Goal: Information Seeking & Learning: Learn about a topic

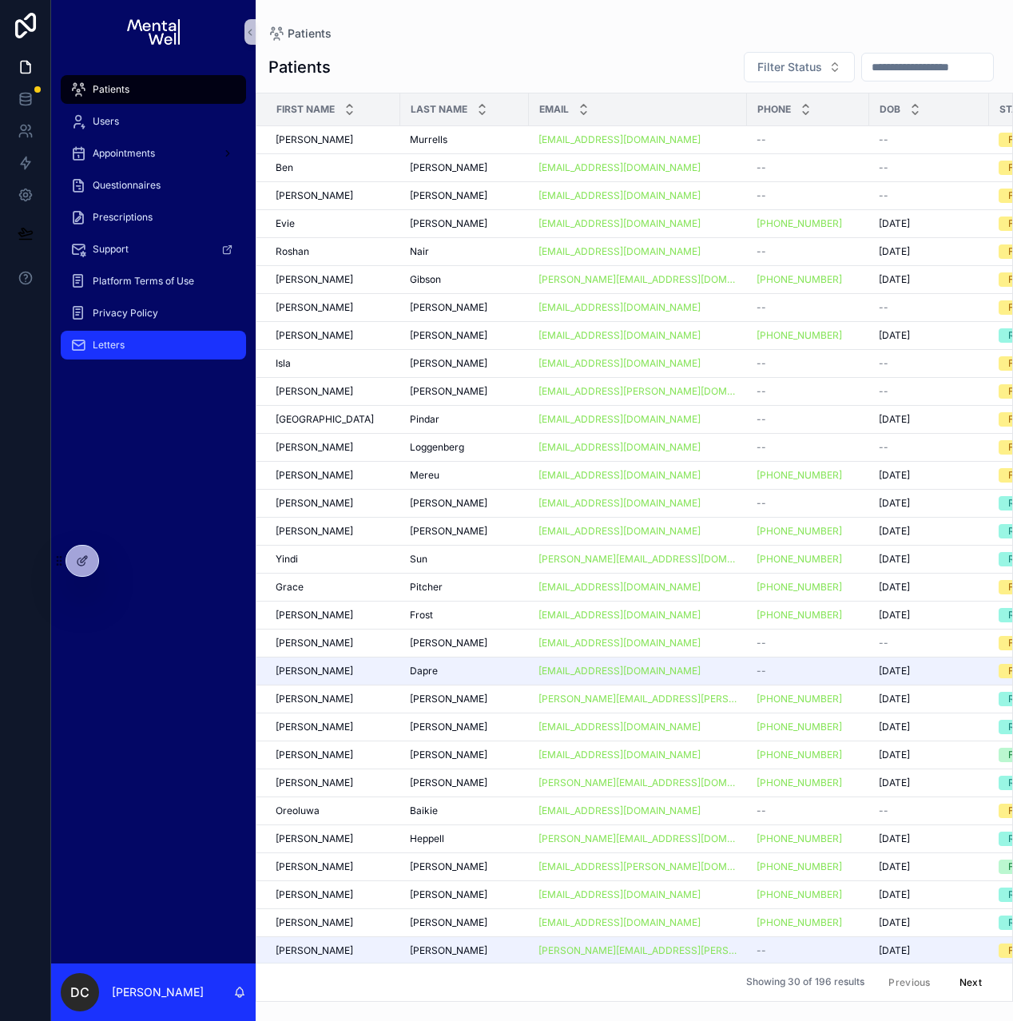
click at [109, 350] on span "Letters" at bounding box center [109, 345] width 32 height 13
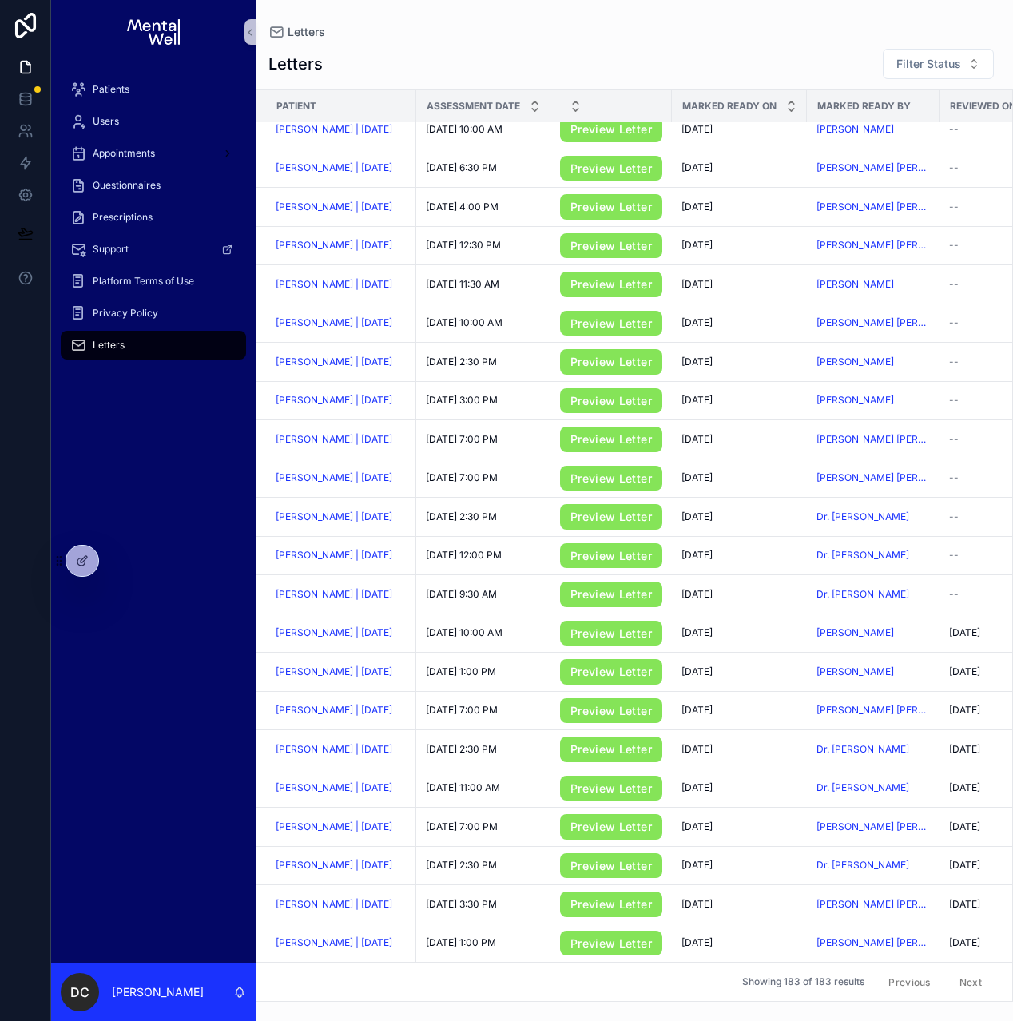
scroll to position [132, 0]
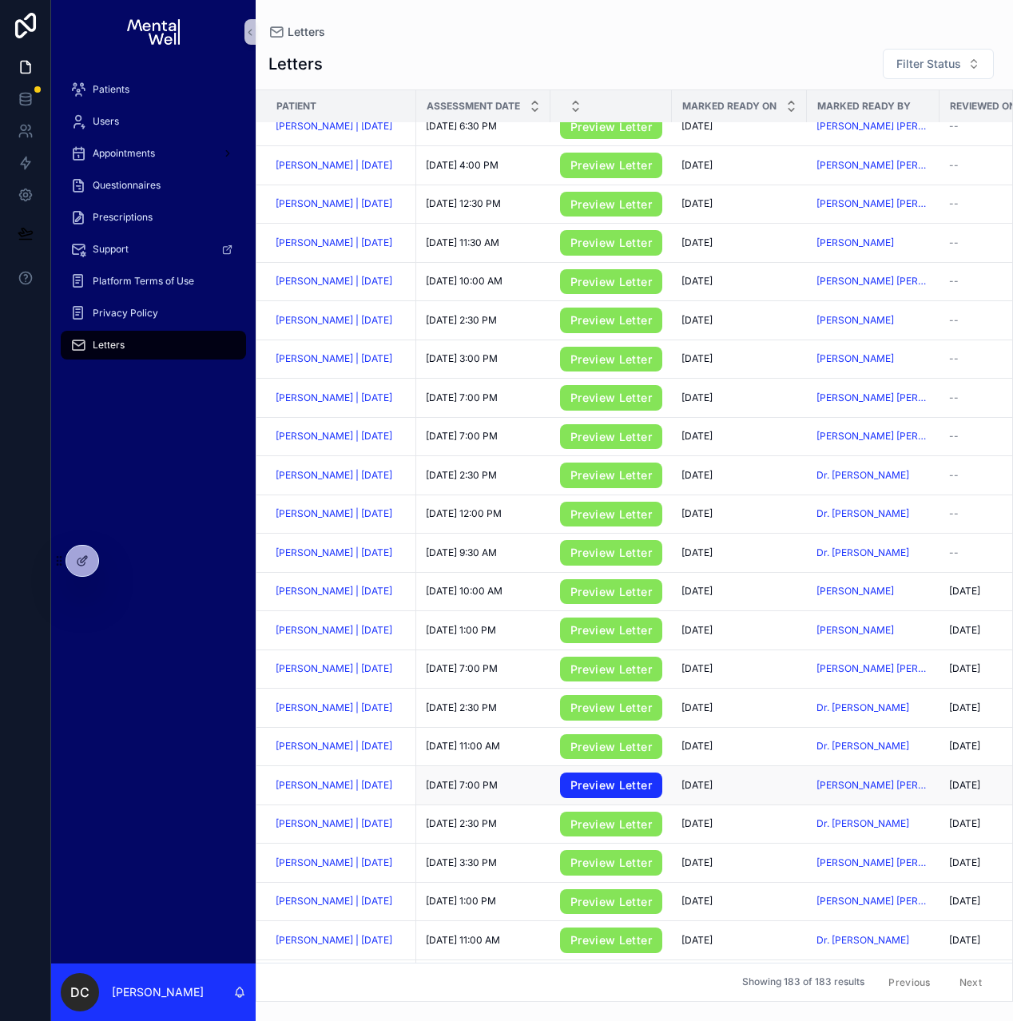
click at [606, 796] on link "Preview Letter" at bounding box center [611, 786] width 102 height 26
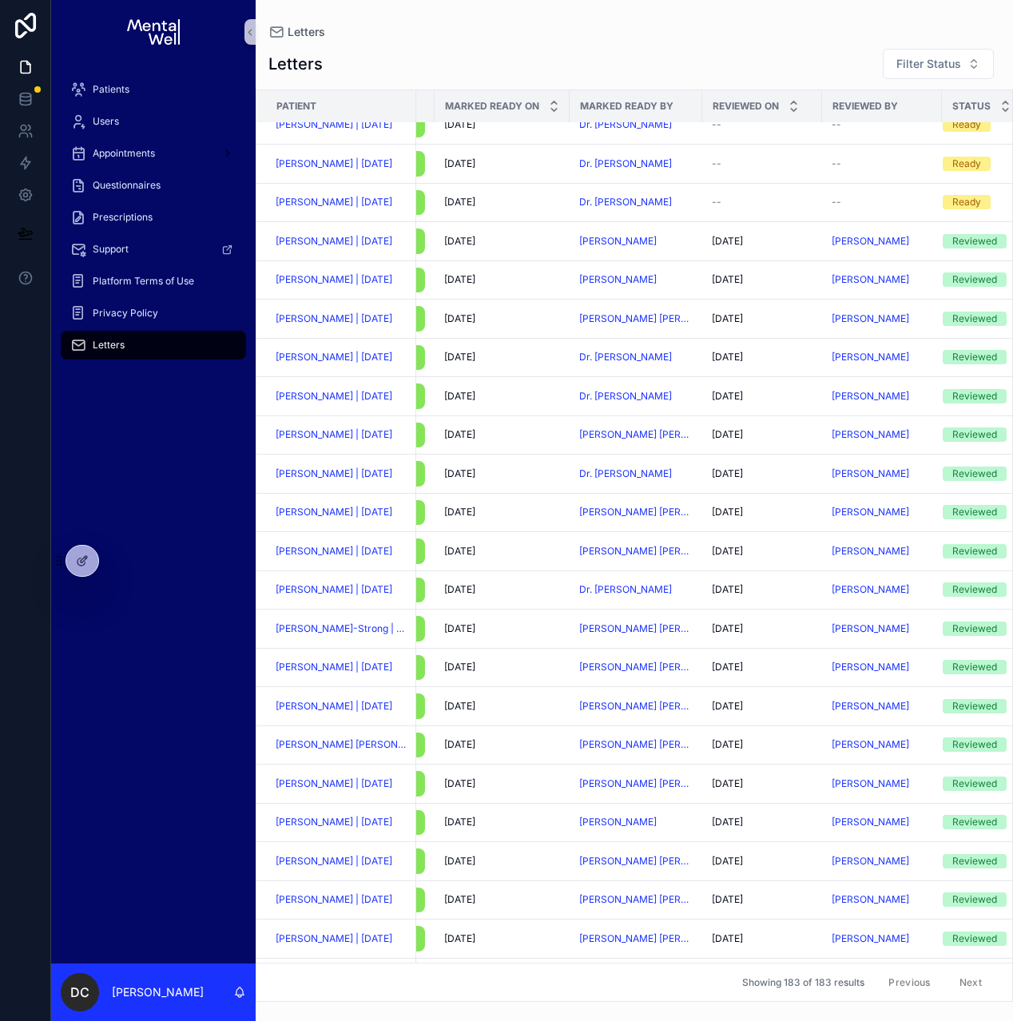
scroll to position [466, 237]
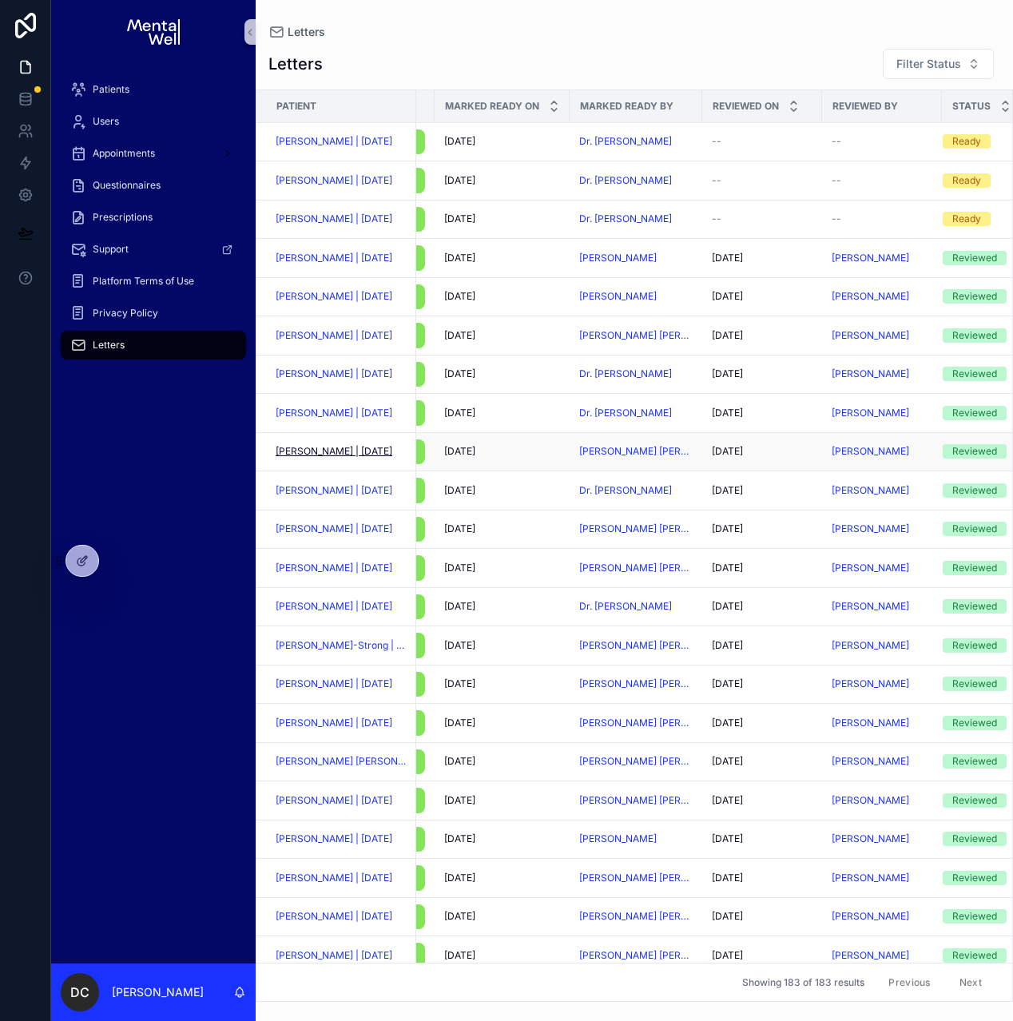
click at [350, 458] on span "[PERSON_NAME] | [DATE]" at bounding box center [334, 451] width 117 height 13
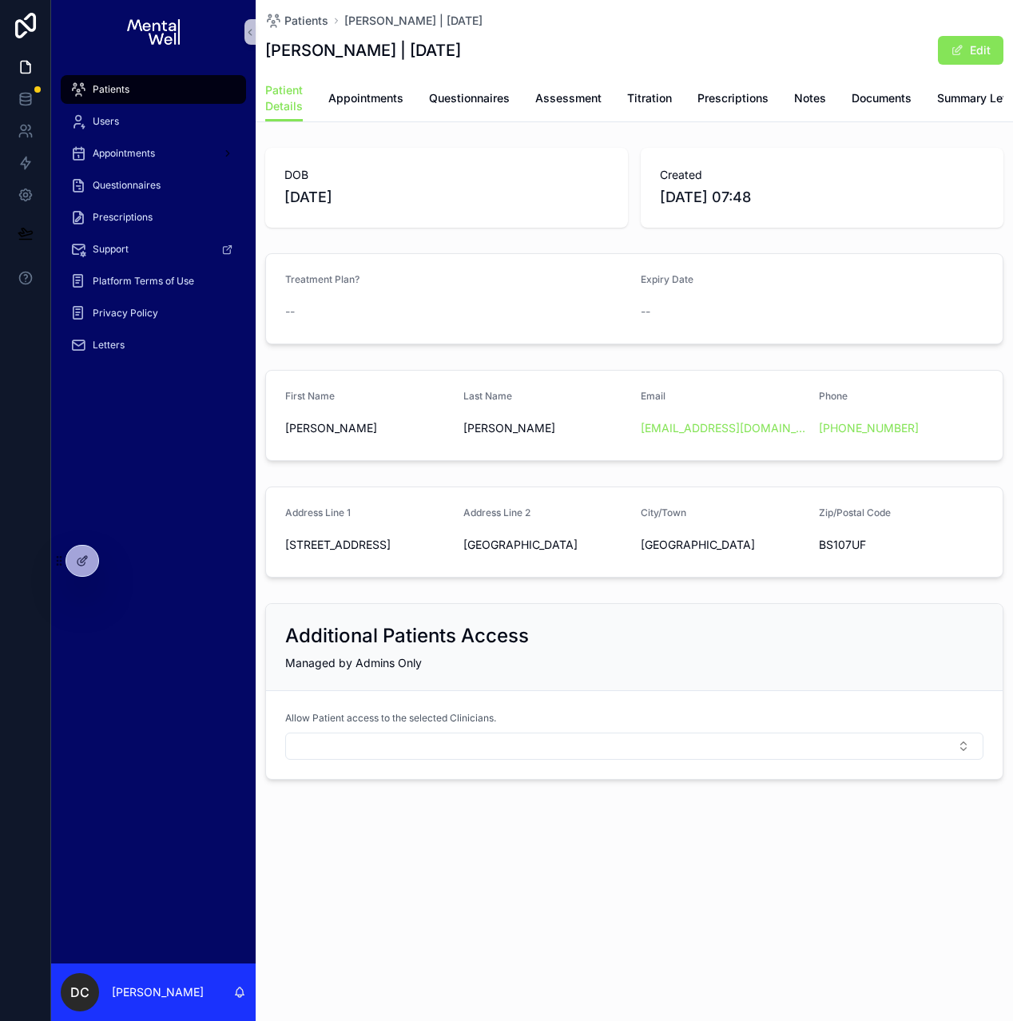
click at [181, 88] on div "Patients" at bounding box center [153, 90] width 166 height 26
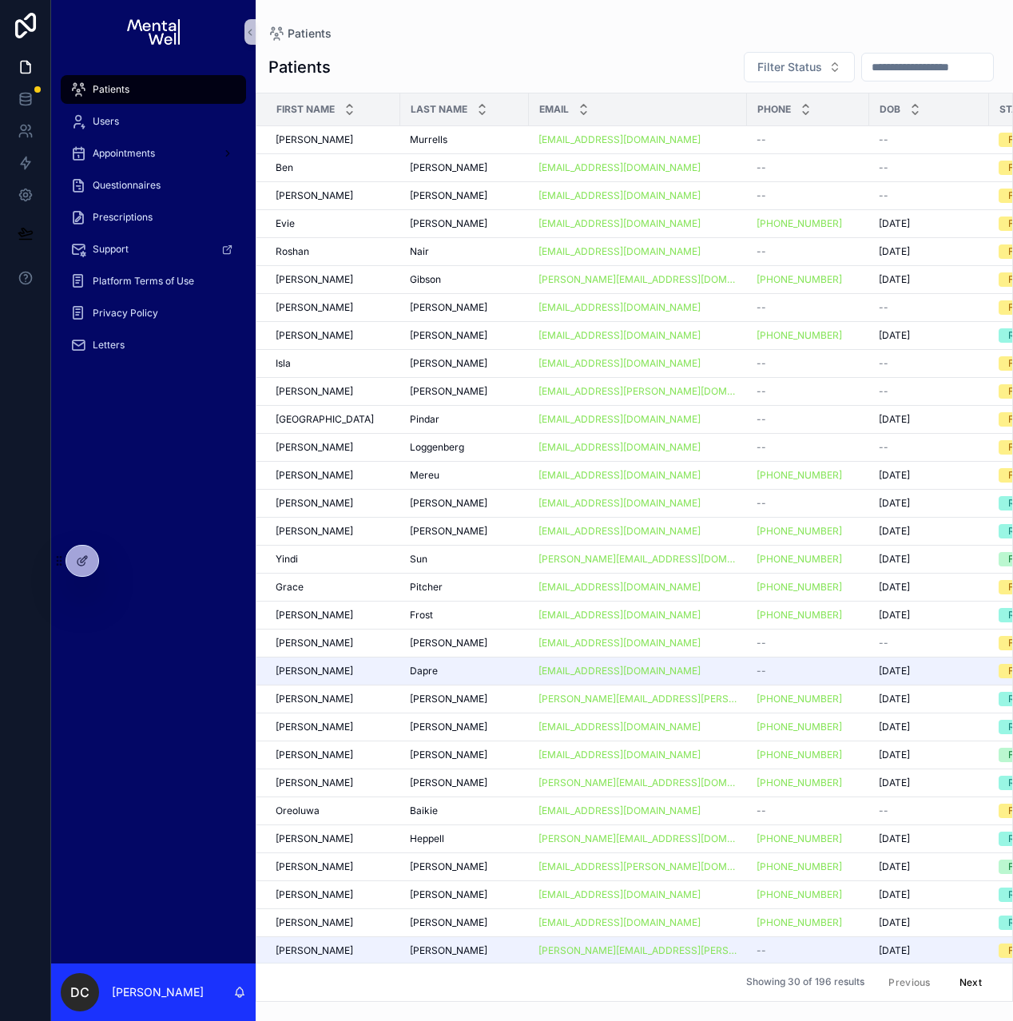
click at [880, 57] on input "scrollable content" at bounding box center [927, 67] width 131 height 22
type input "*****"
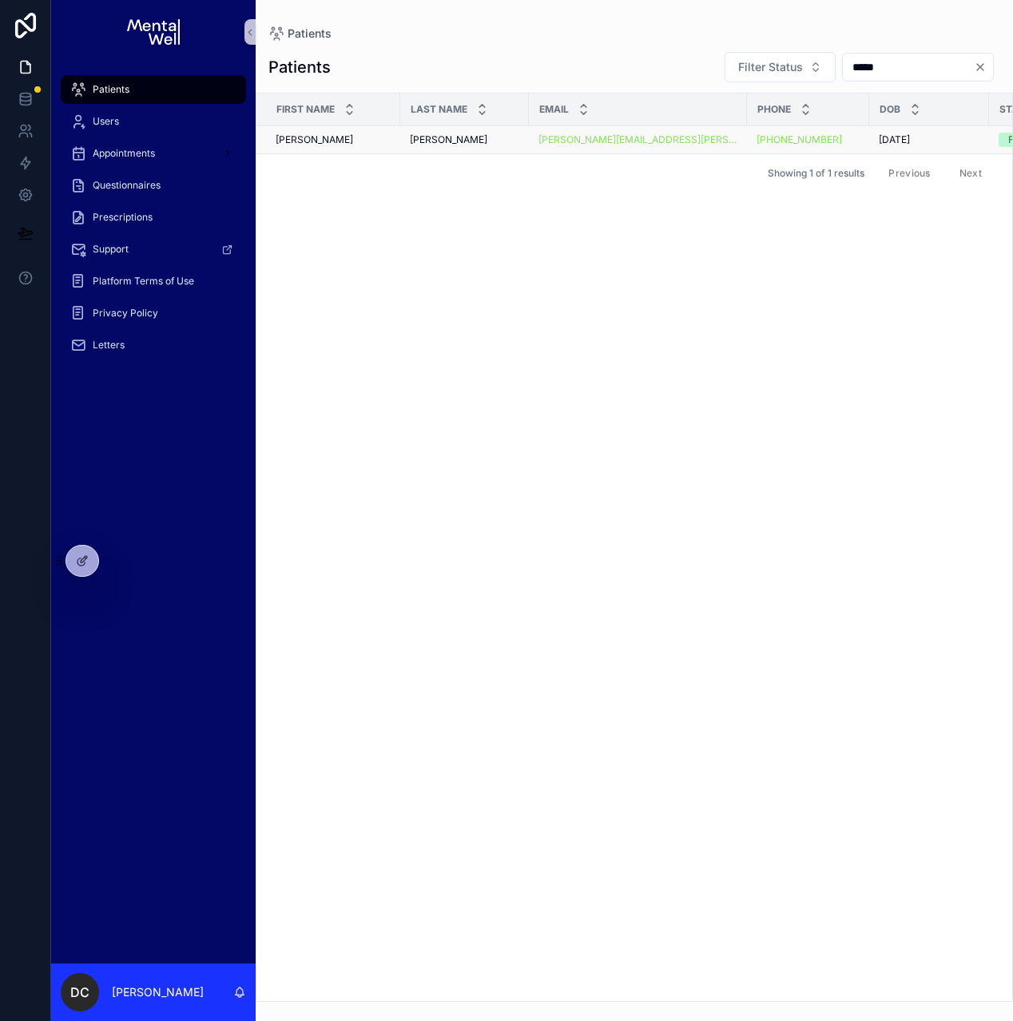
click at [496, 142] on div "[PERSON_NAME]" at bounding box center [464, 139] width 109 height 13
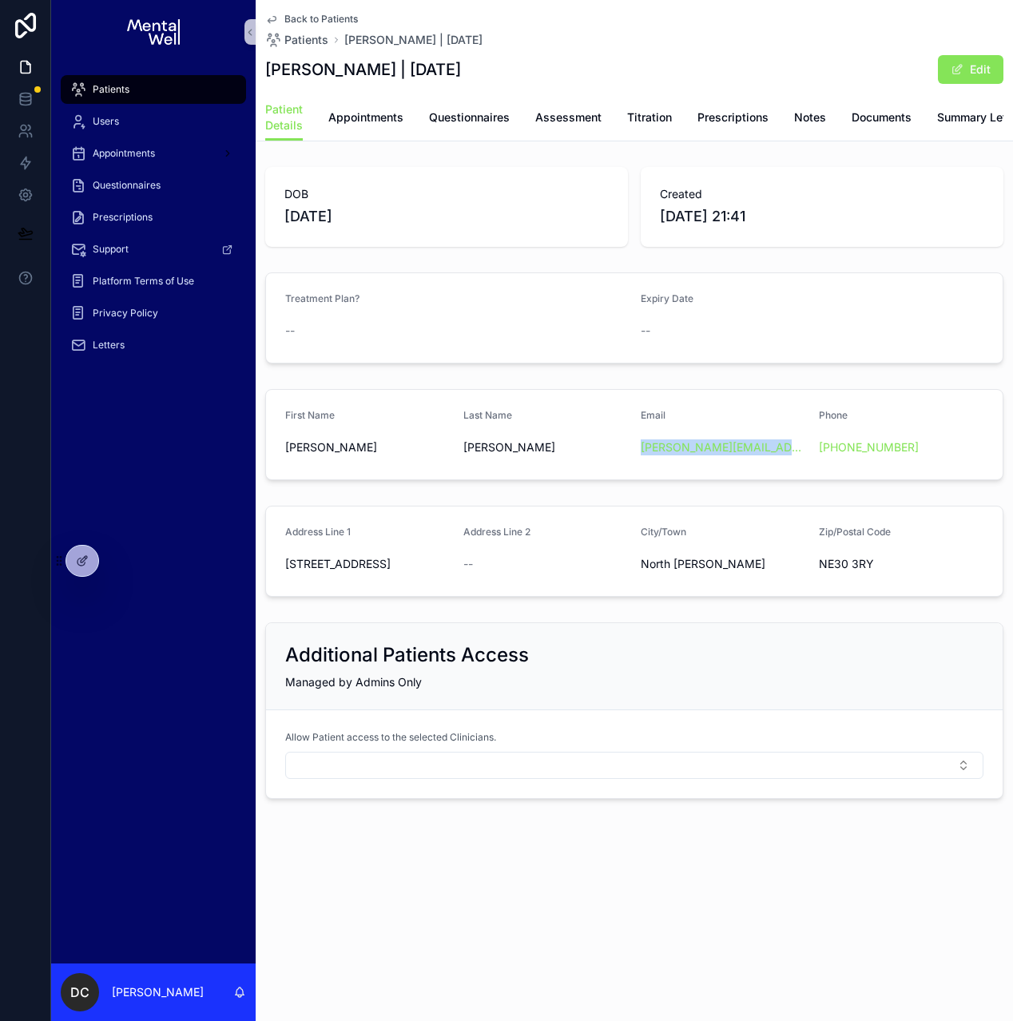
drag, startPoint x: 365, startPoint y: 70, endPoint x: 446, endPoint y: 68, distance: 80.7
click at [446, 68] on h1 "[PERSON_NAME] | [DATE]" at bounding box center [363, 69] width 196 height 22
drag, startPoint x: 285, startPoint y: 575, endPoint x: 880, endPoint y: 568, distance: 595.3
click at [880, 568] on form "Address Line 1 196 The Broadway Address Line 2 -- City/Town [GEOGRAPHIC_DATA][P…" at bounding box center [634, 551] width 737 height 89
copy form "196 The Broadway Address Line 2 -- City/Town [GEOGRAPHIC_DATA][PERSON_NAME] Zip…"
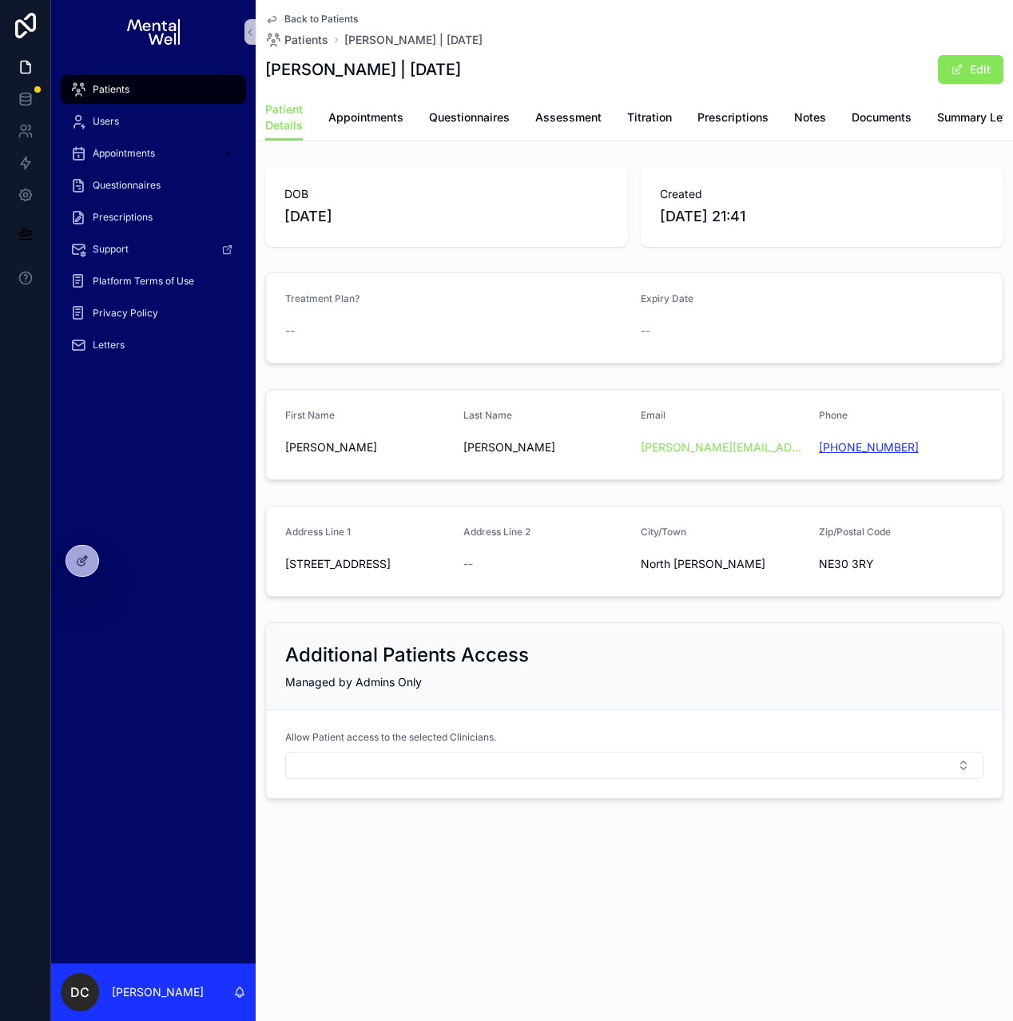
copy link "[PHONE_NUMBER]"
click at [110, 348] on span "Letters" at bounding box center [109, 345] width 32 height 13
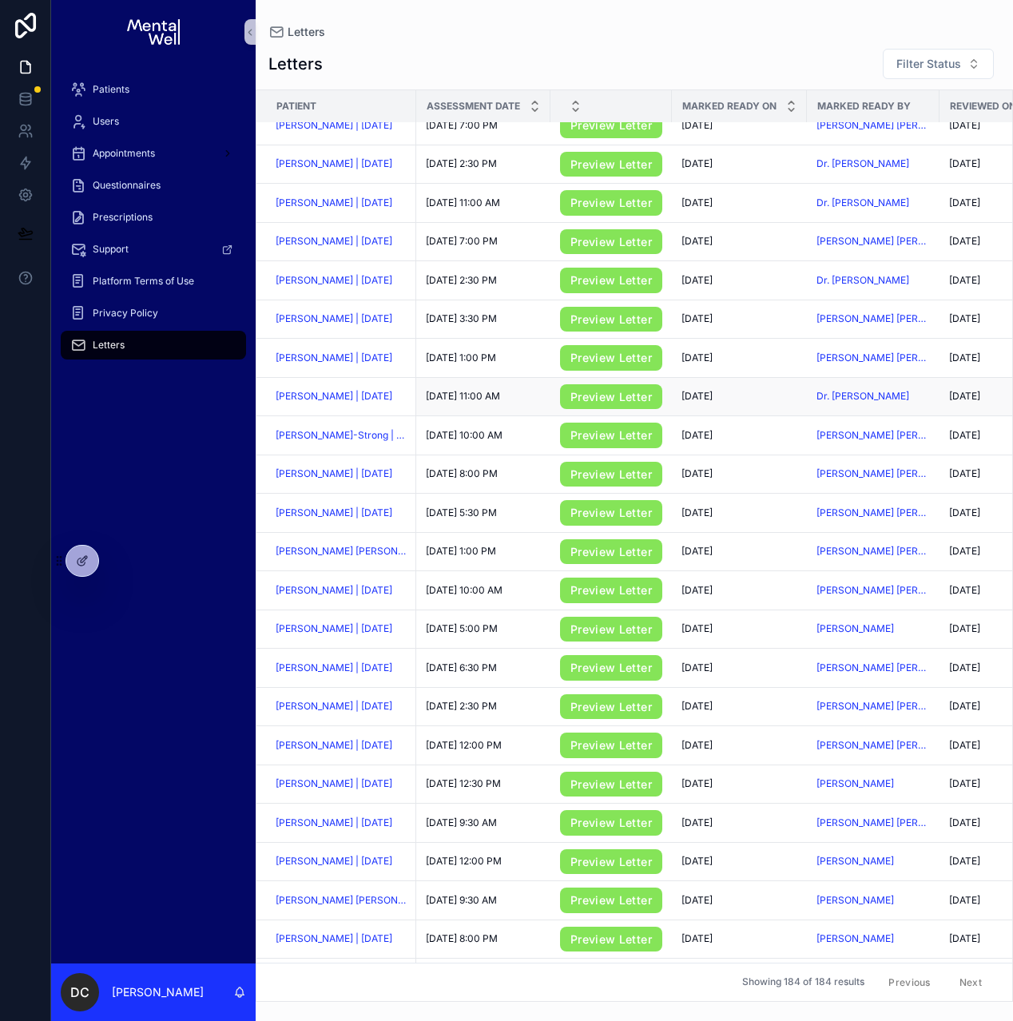
scroll to position [713, 0]
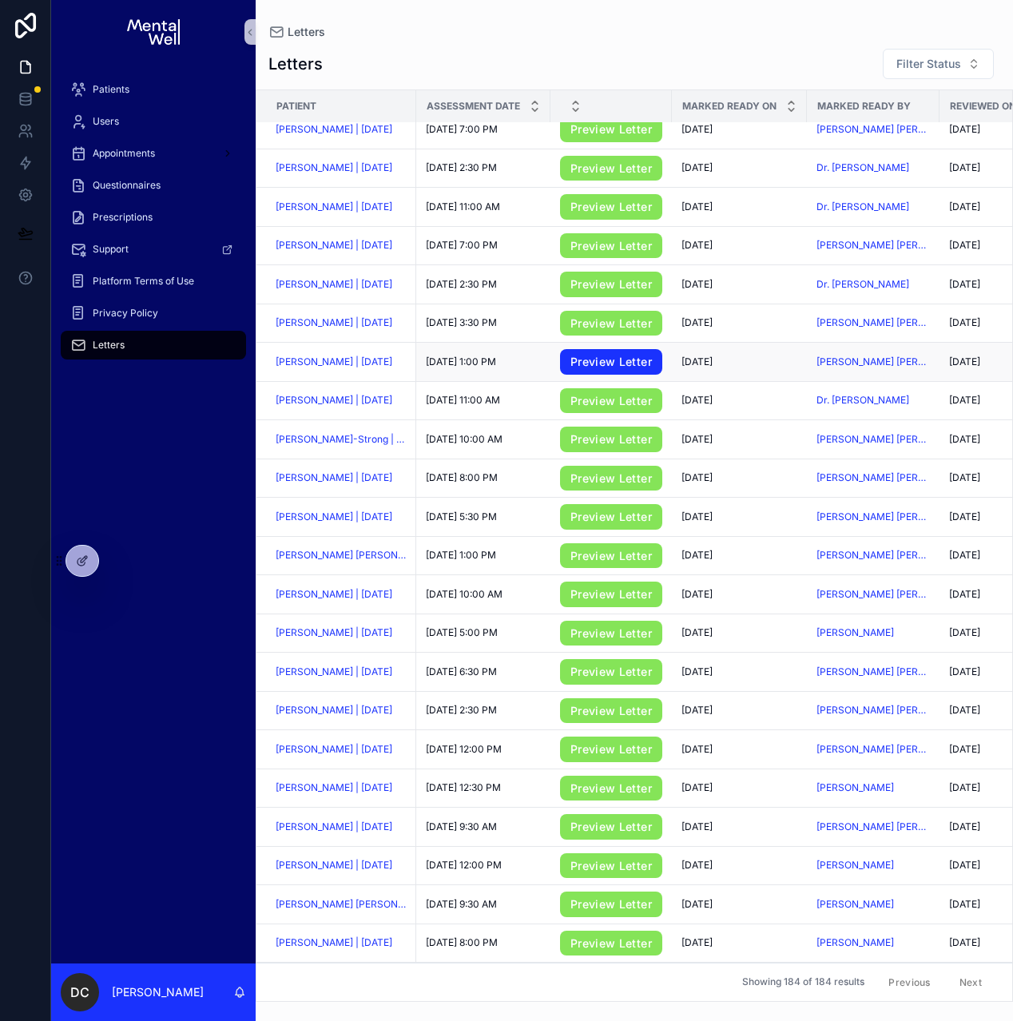
click at [577, 375] on link "Preview Letter" at bounding box center [611, 362] width 102 height 26
click at [368, 368] on span "[PERSON_NAME] | [DATE]" at bounding box center [334, 362] width 117 height 13
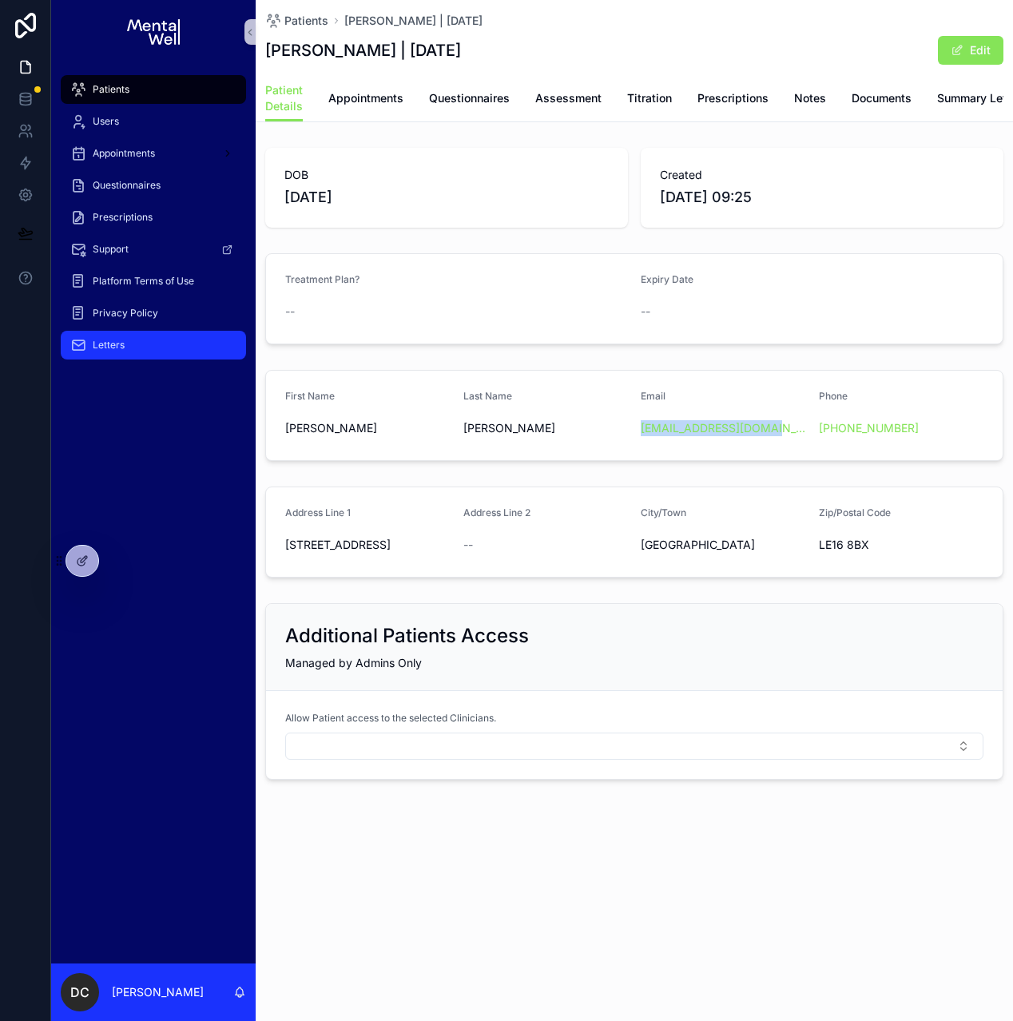
click at [158, 346] on div "Letters" at bounding box center [153, 345] width 166 height 26
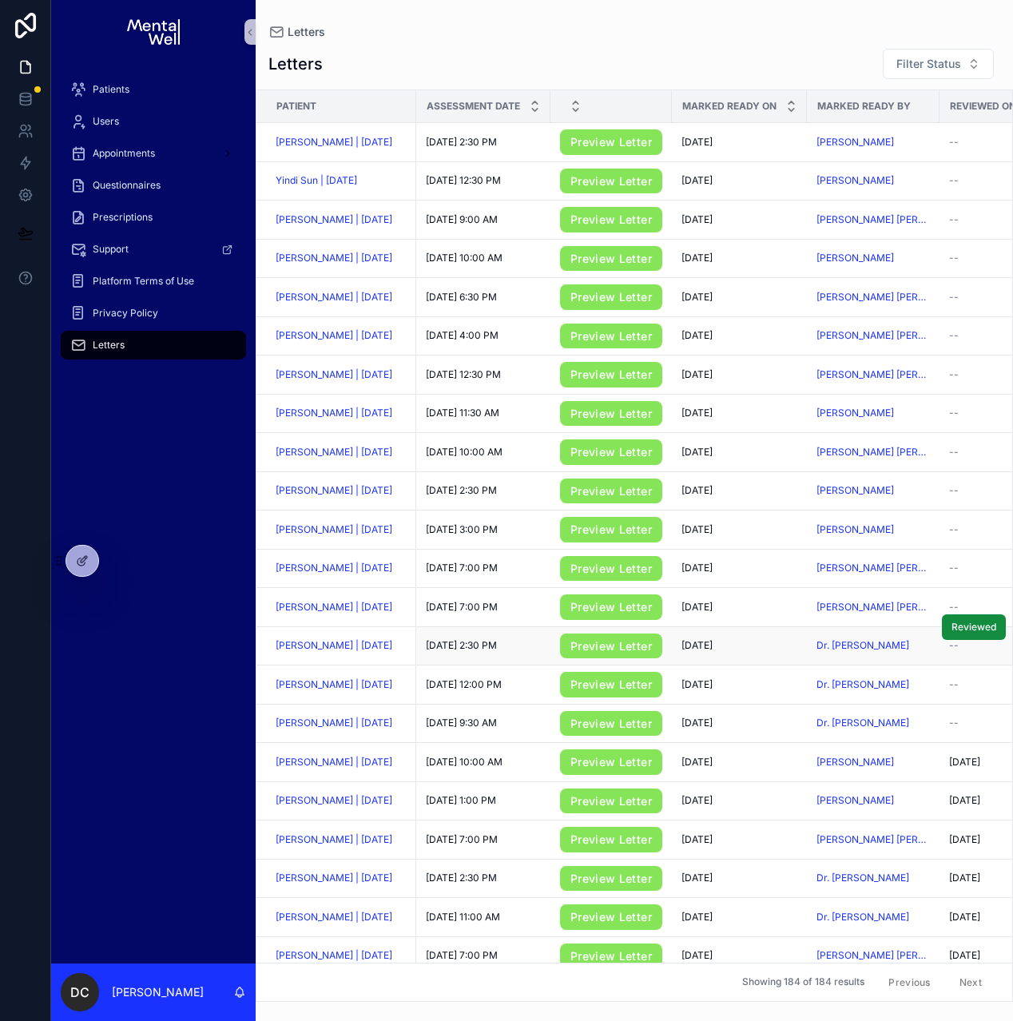
click at [667, 648] on td "Preview Letter" at bounding box center [610, 645] width 121 height 39
click at [612, 653] on link "Preview Letter" at bounding box center [611, 647] width 102 height 26
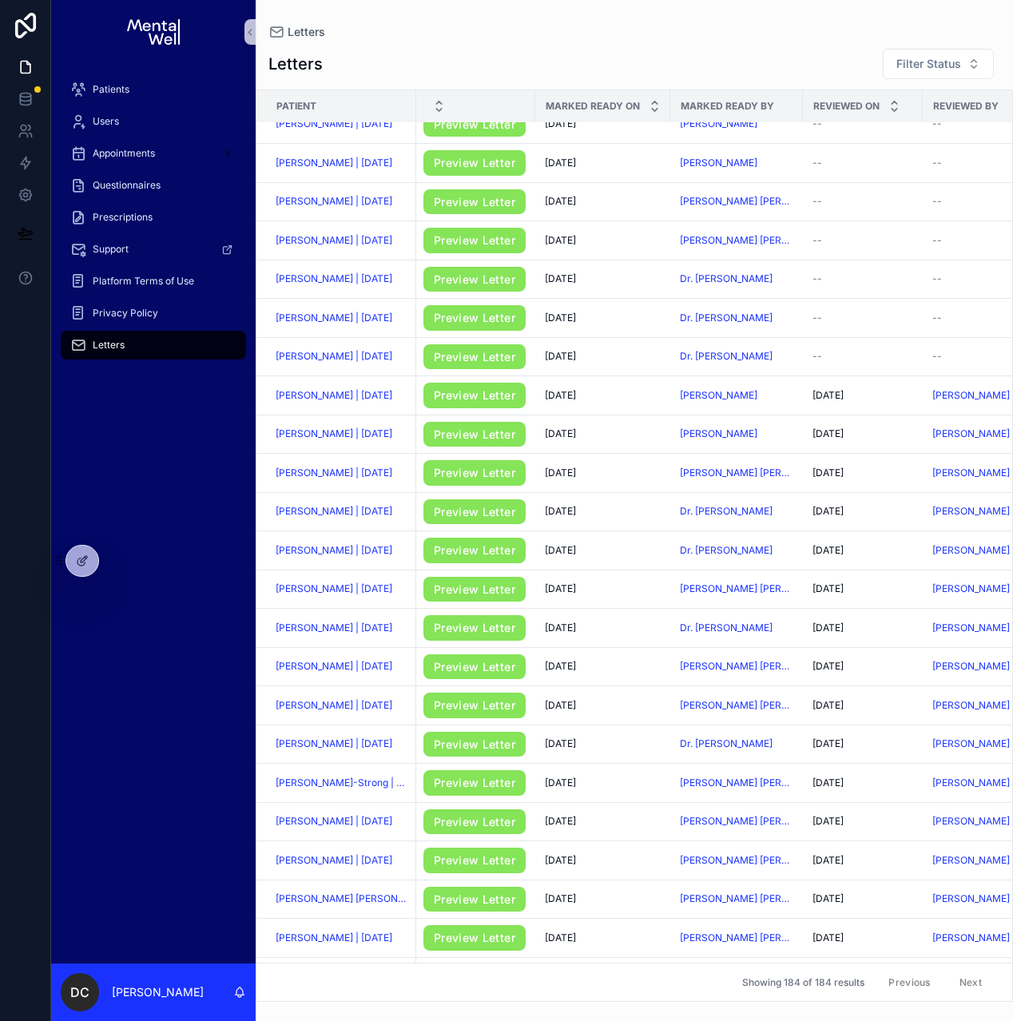
scroll to position [367, 0]
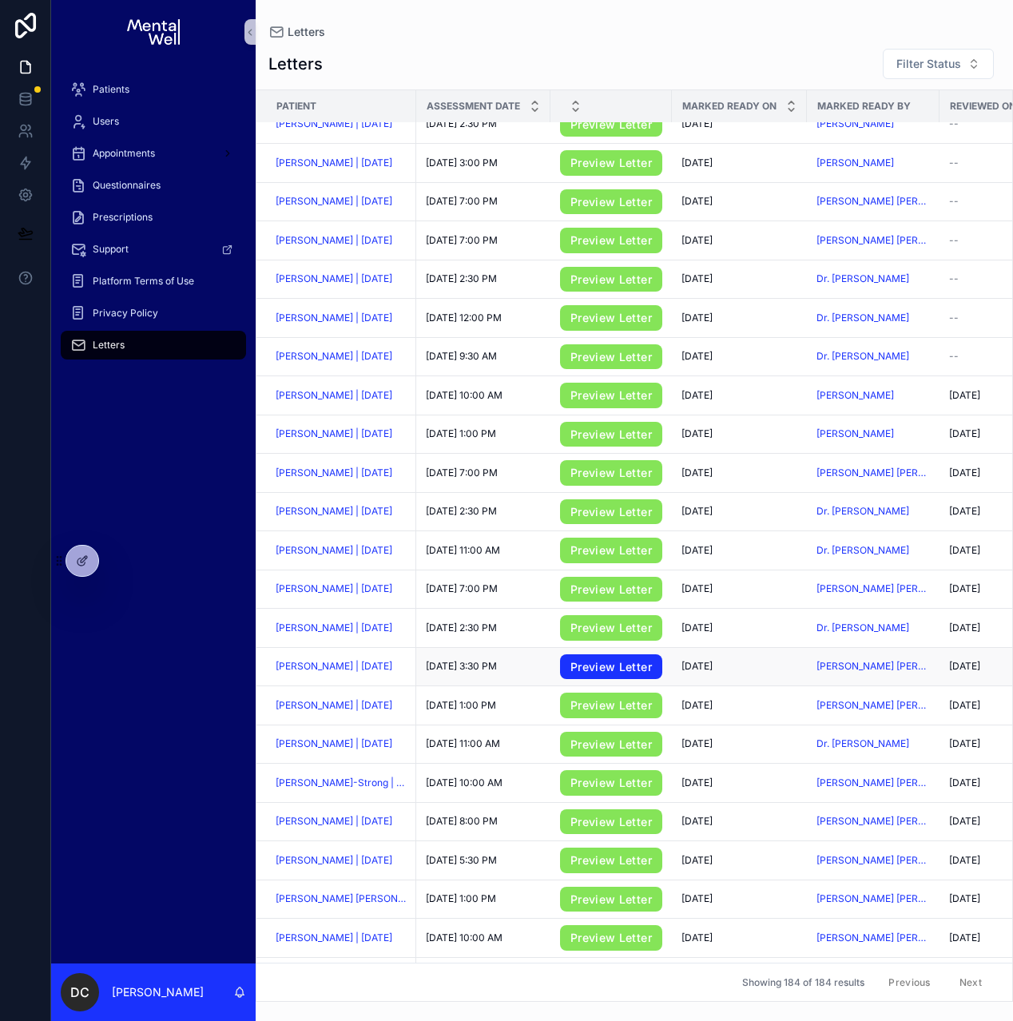
click at [589, 675] on link "Preview Letter" at bounding box center [611, 667] width 102 height 26
click at [169, 93] on div "Patients" at bounding box center [153, 90] width 166 height 26
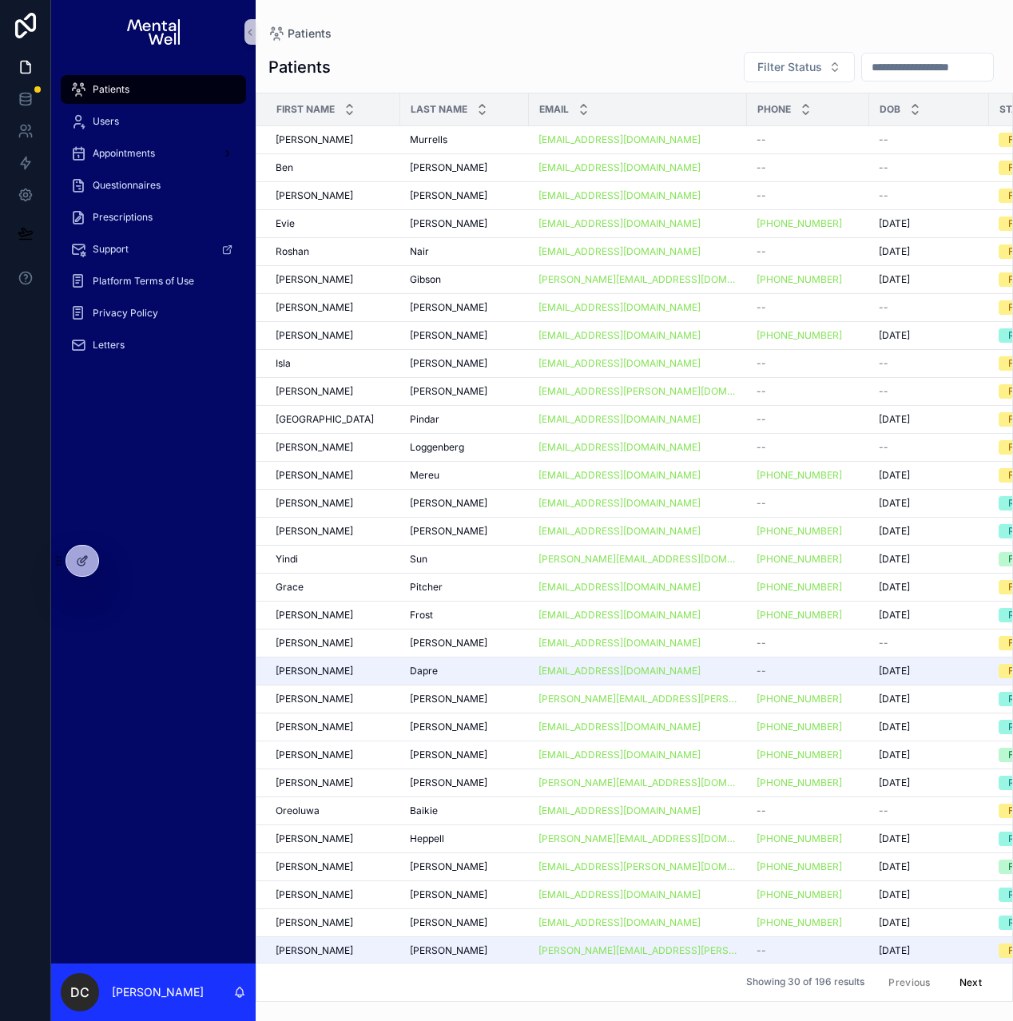
click at [864, 76] on input "scrollable content" at bounding box center [927, 67] width 131 height 22
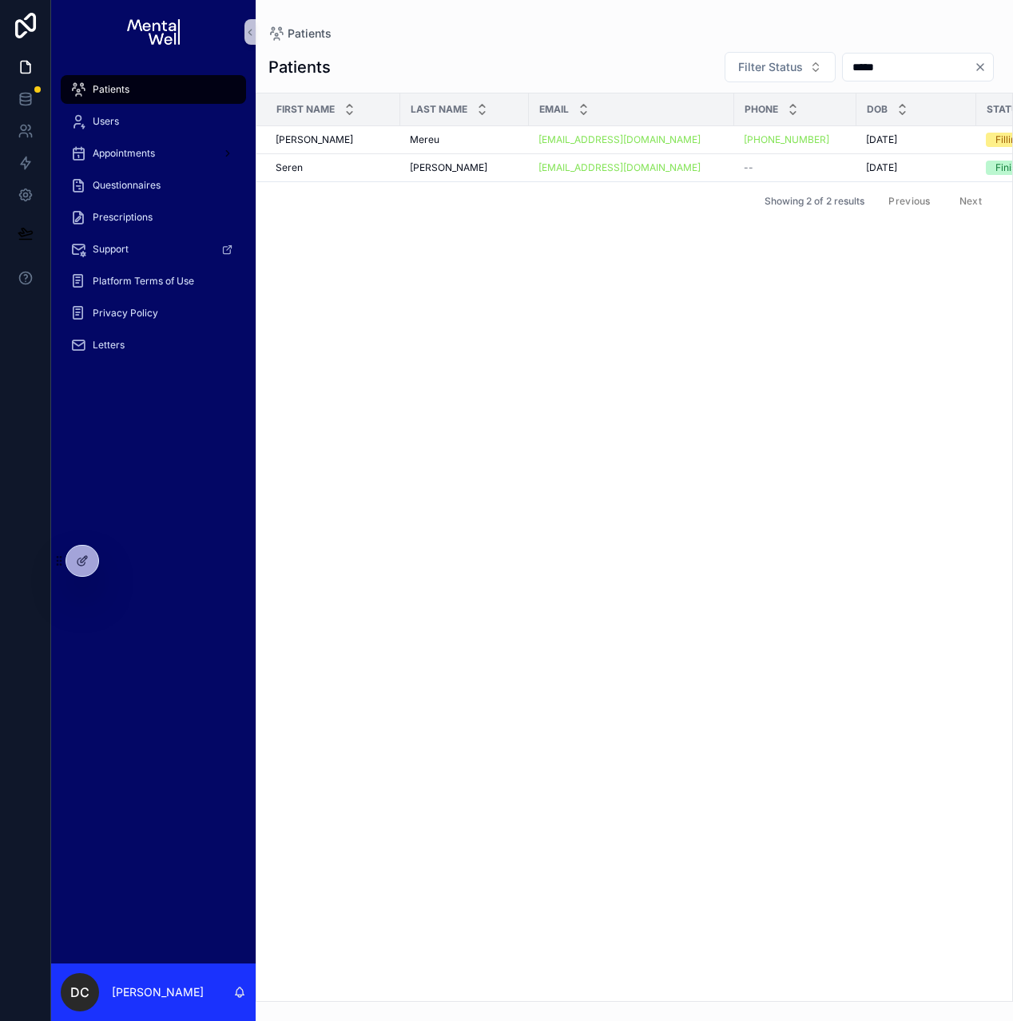
type input "*****"
click at [345, 171] on div "Seren Seren" at bounding box center [333, 167] width 115 height 13
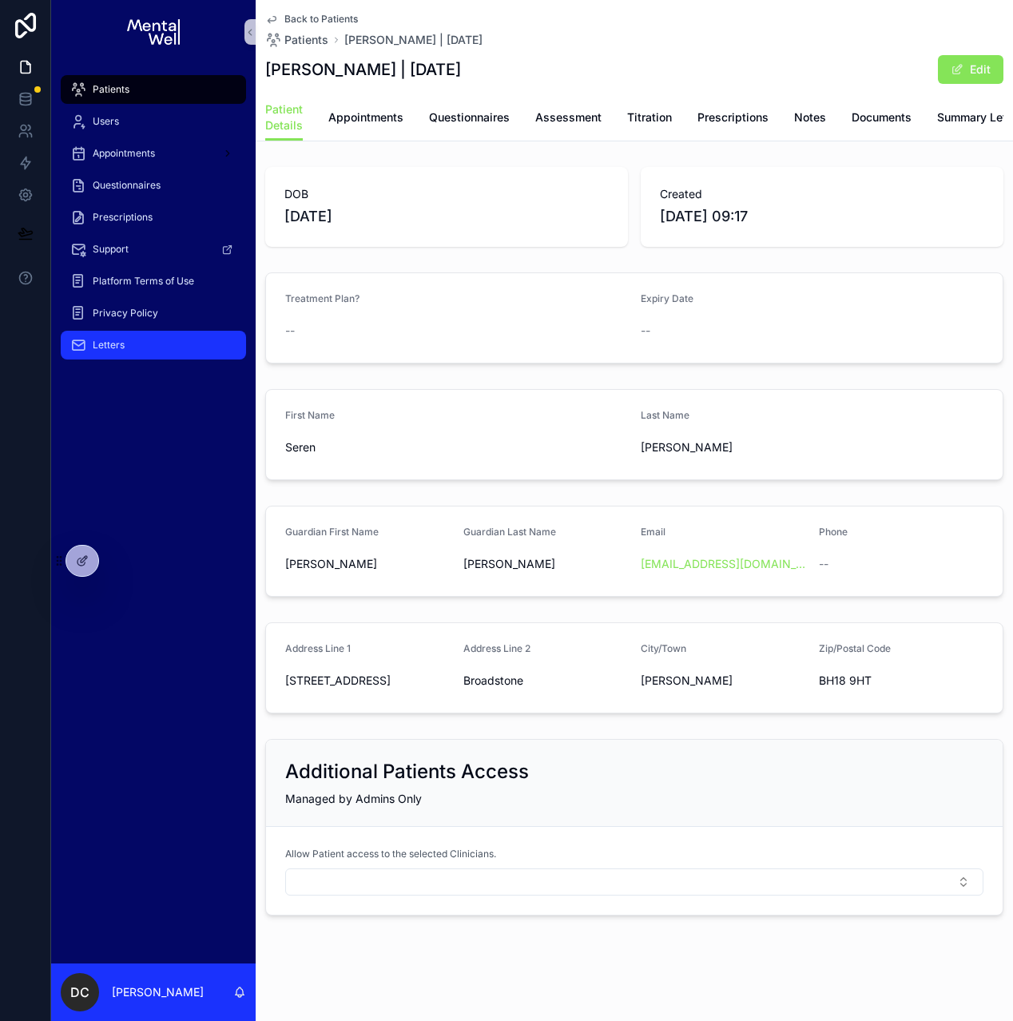
click at [129, 349] on div "Letters" at bounding box center [153, 345] width 166 height 26
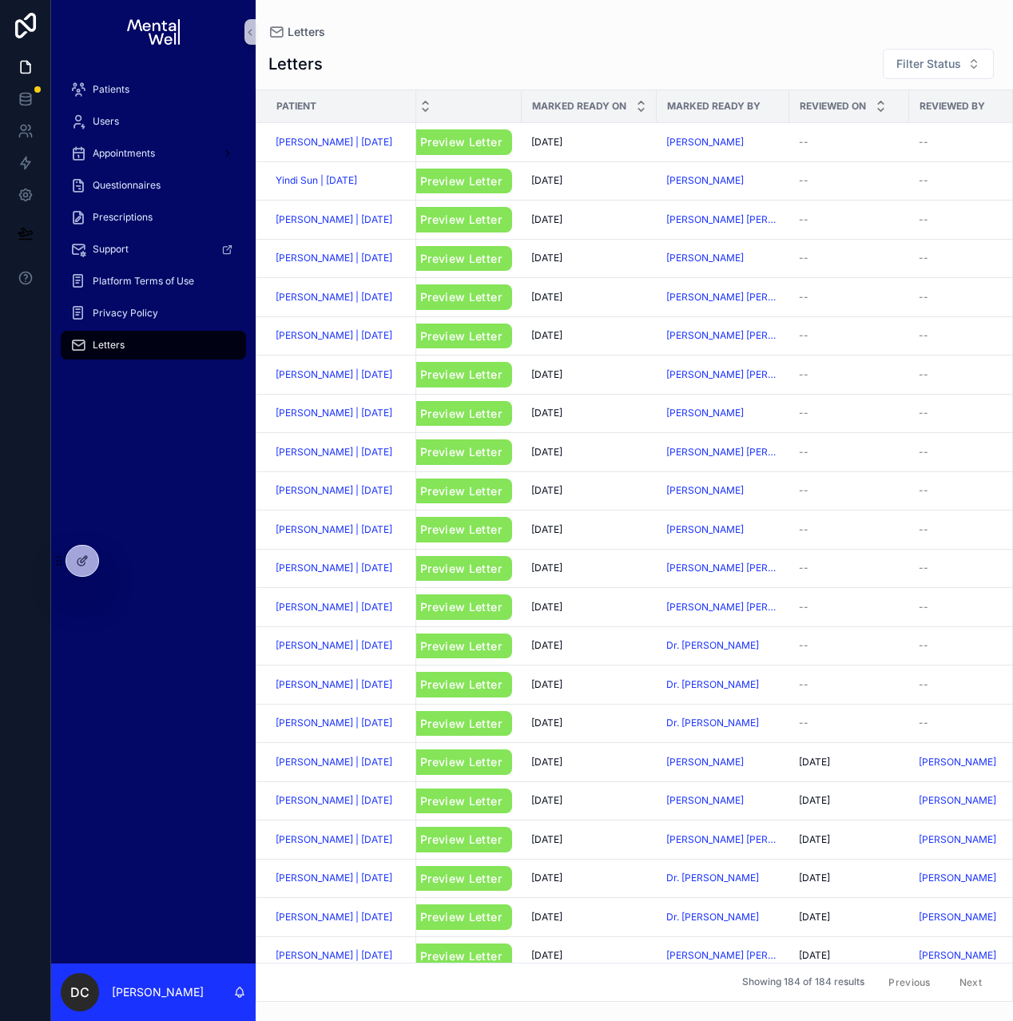
scroll to position [0, 141]
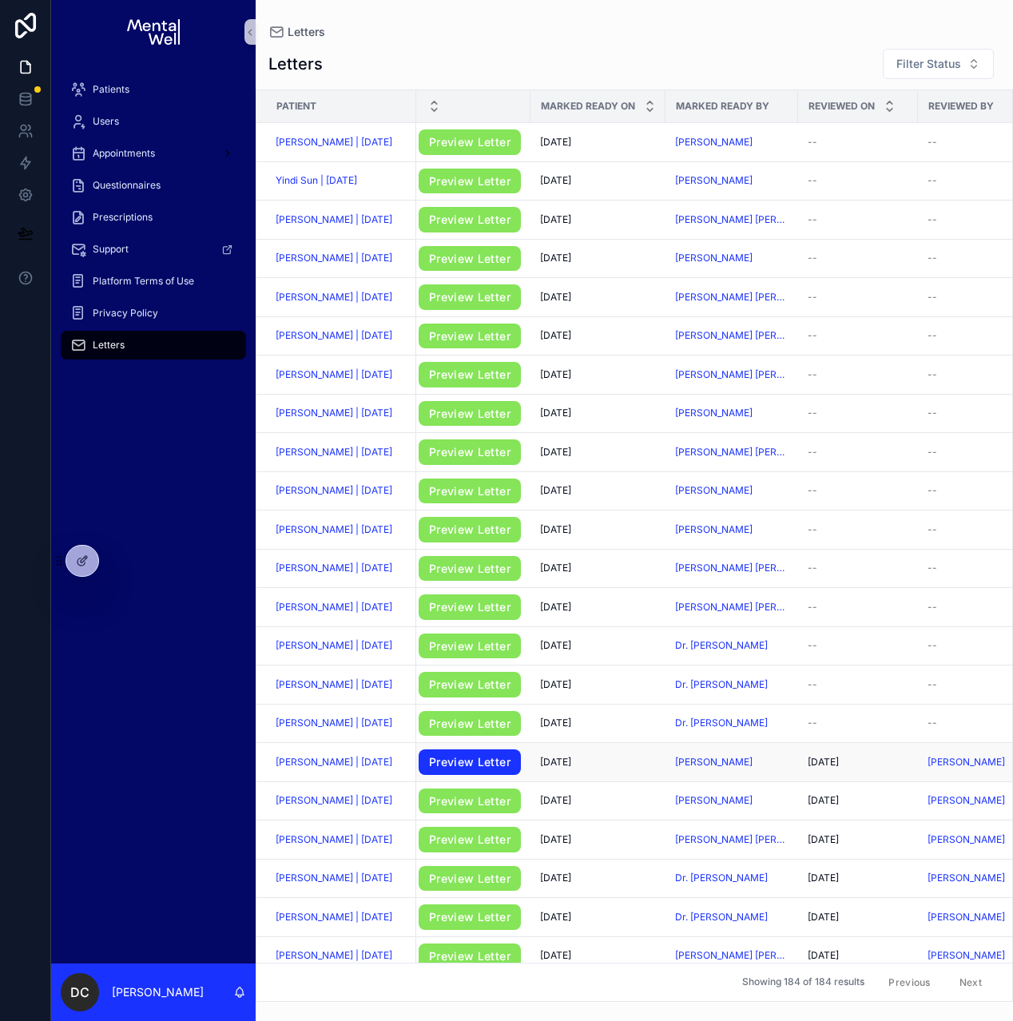
click at [440, 772] on link "Preview Letter" at bounding box center [470, 762] width 102 height 26
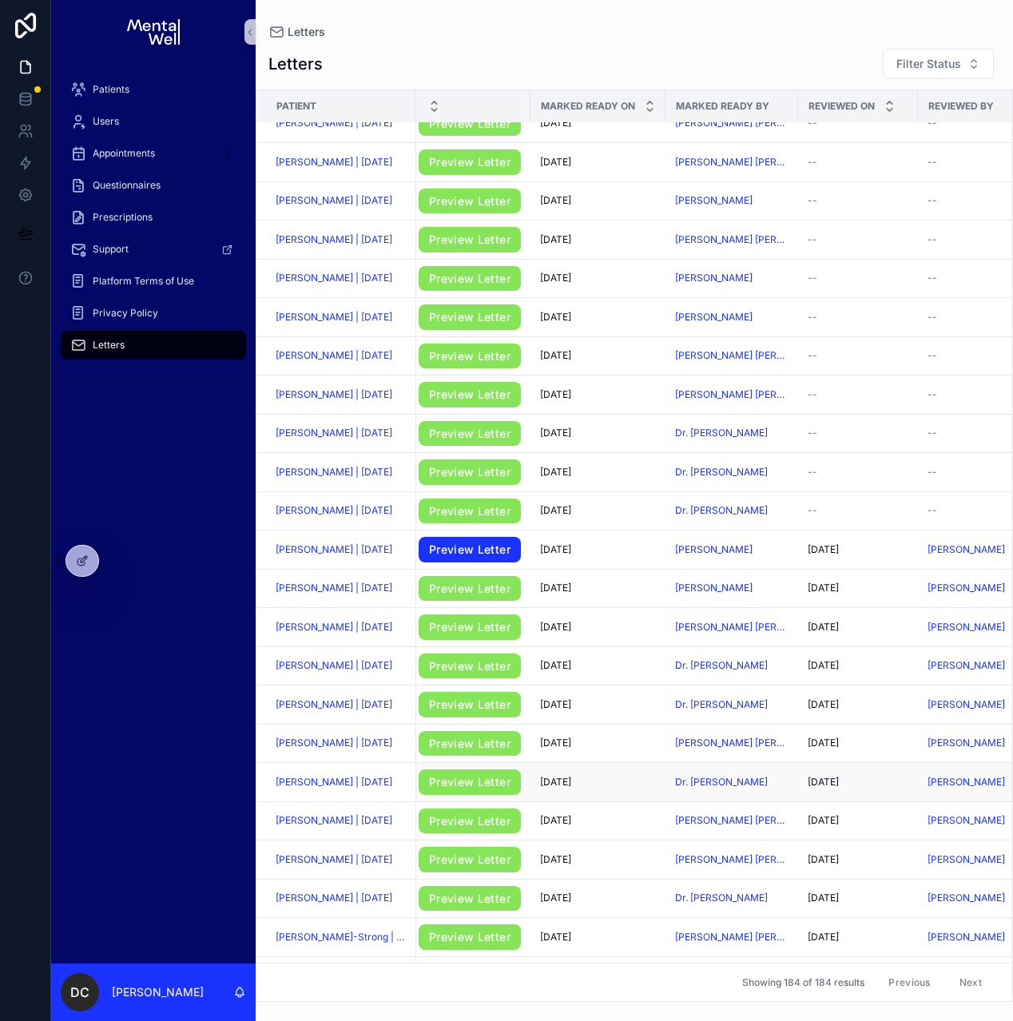
scroll to position [215, 141]
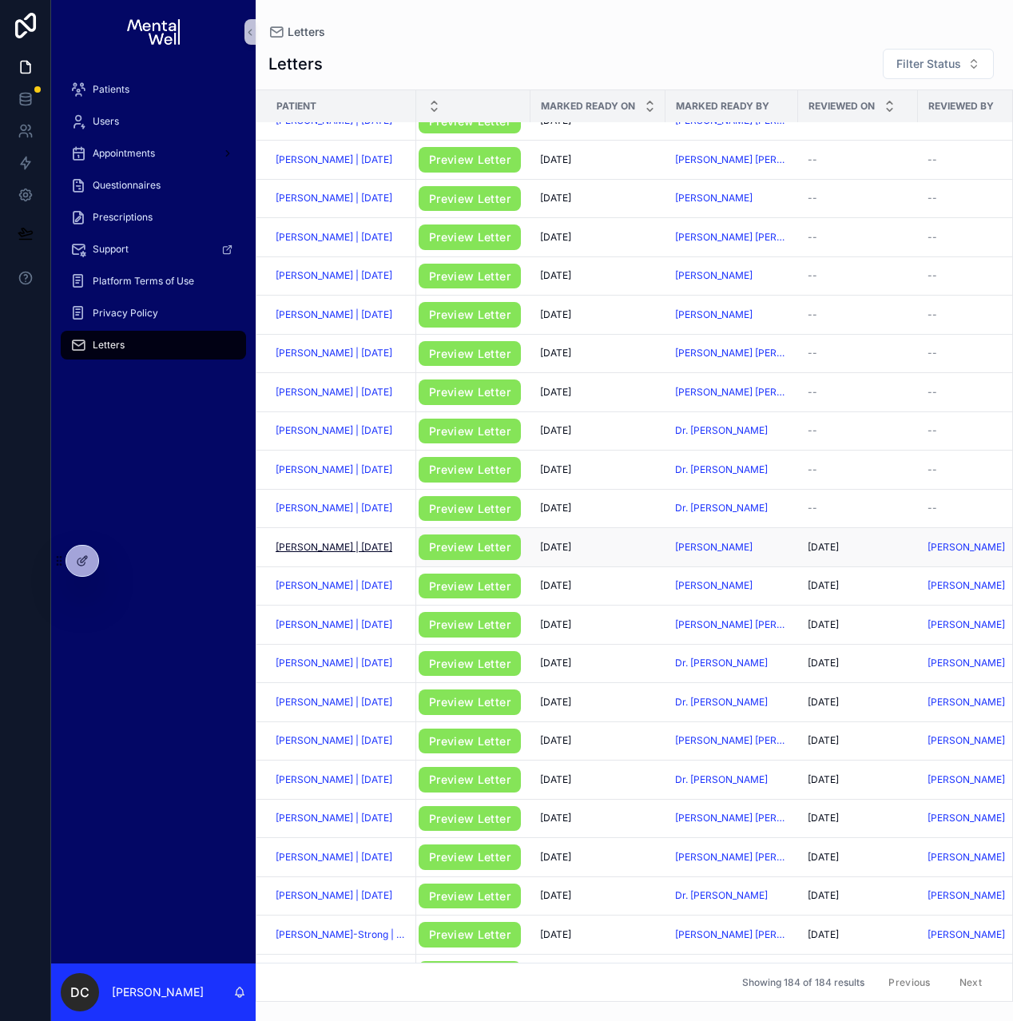
click at [354, 551] on span "[PERSON_NAME] | [DATE]" at bounding box center [334, 547] width 117 height 13
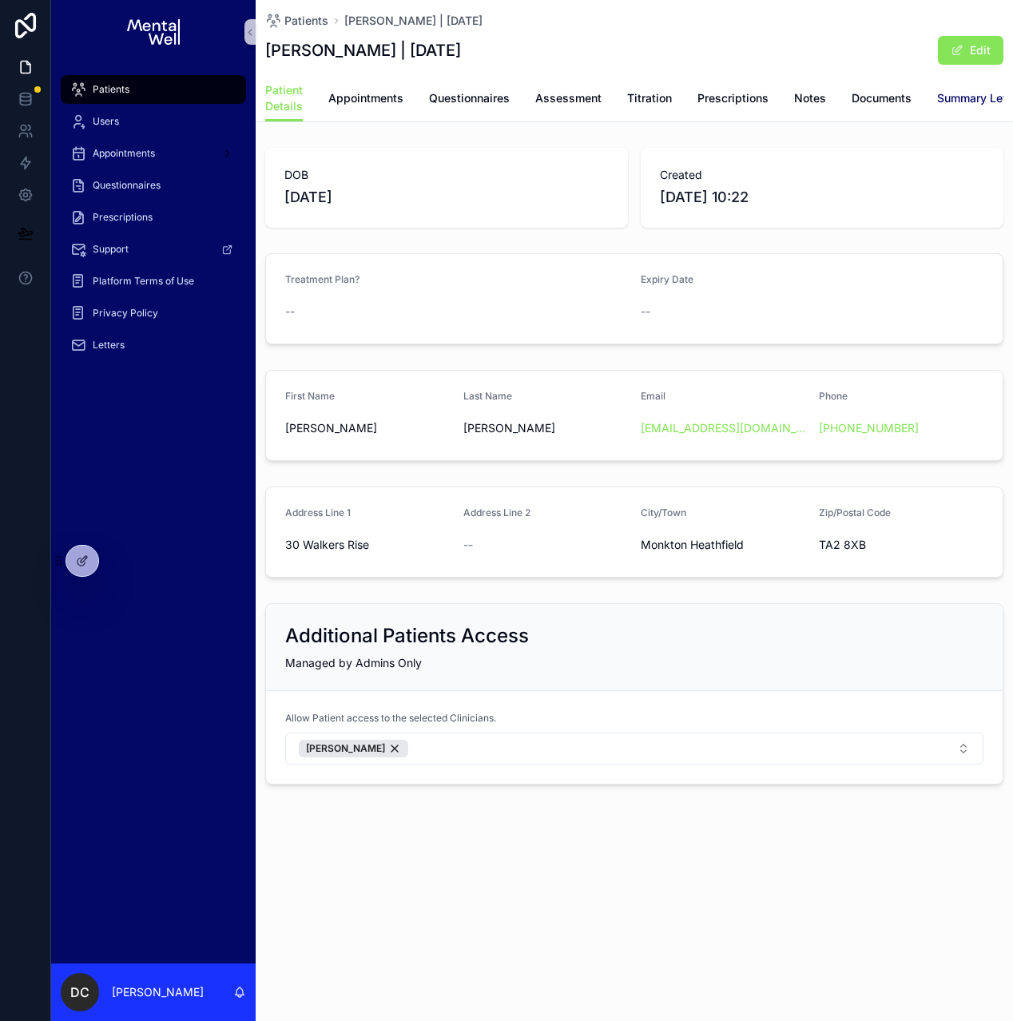
click at [968, 103] on span "Summary Letters" at bounding box center [982, 98] width 90 height 16
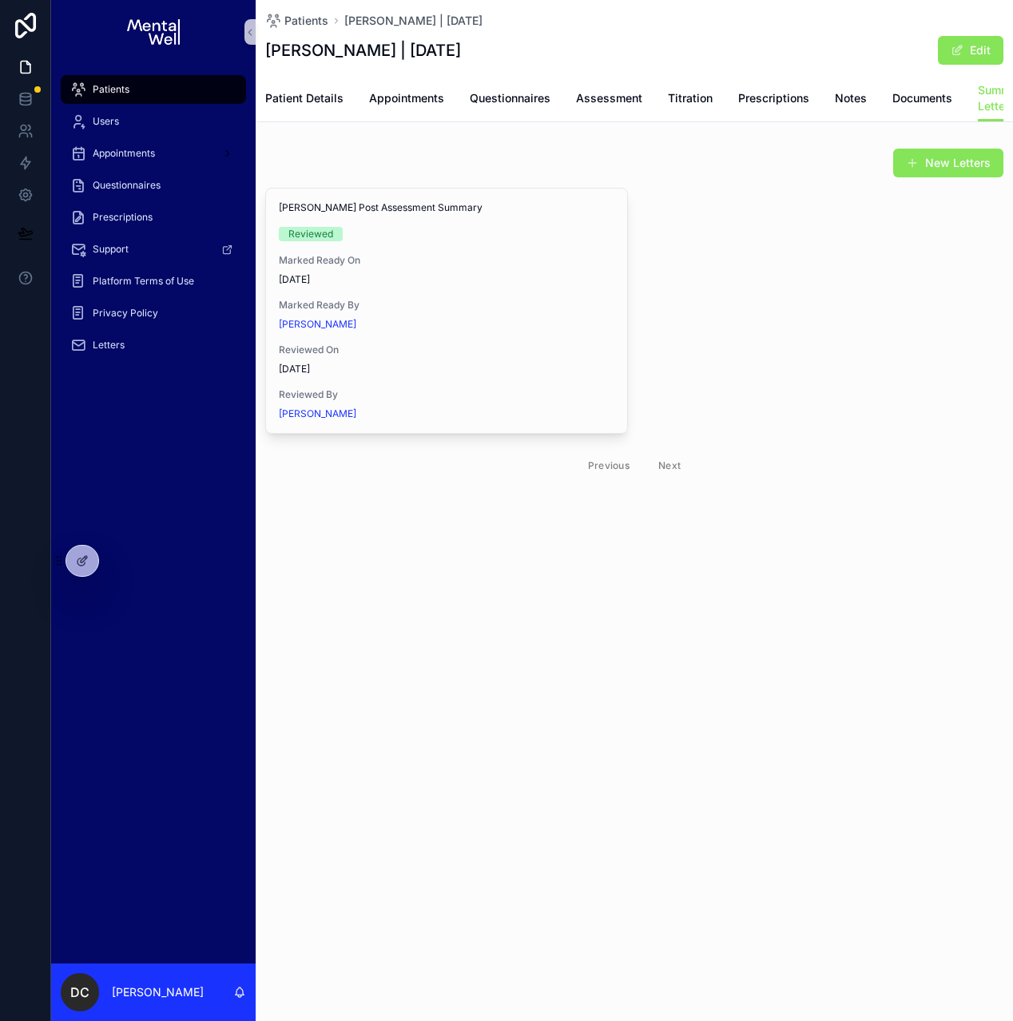
scroll to position [0, 119]
click at [978, 108] on link "Prescriptions" at bounding box center [969, 100] width 71 height 32
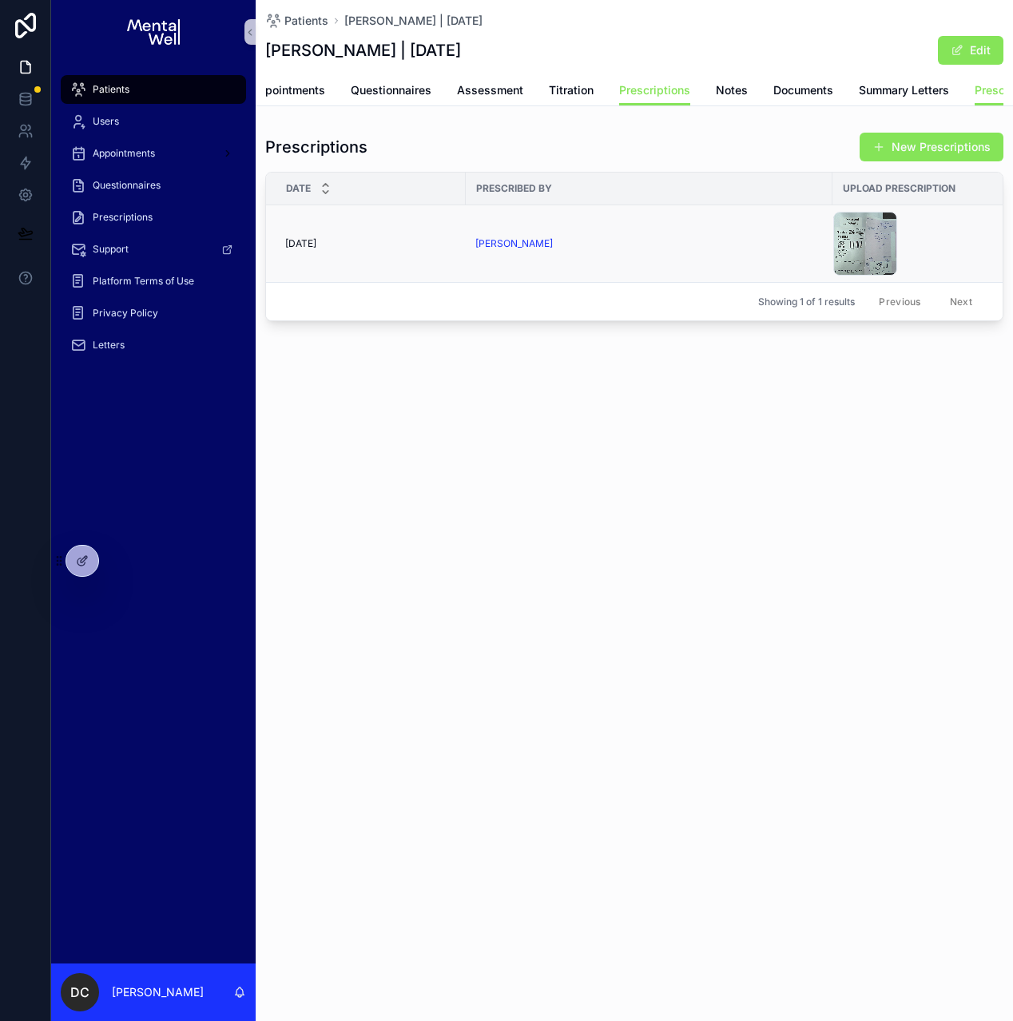
click at [598, 268] on td "[PERSON_NAME]" at bounding box center [649, 243] width 367 height 77
click at [600, 250] on div "[PERSON_NAME]" at bounding box center [649, 243] width 348 height 13
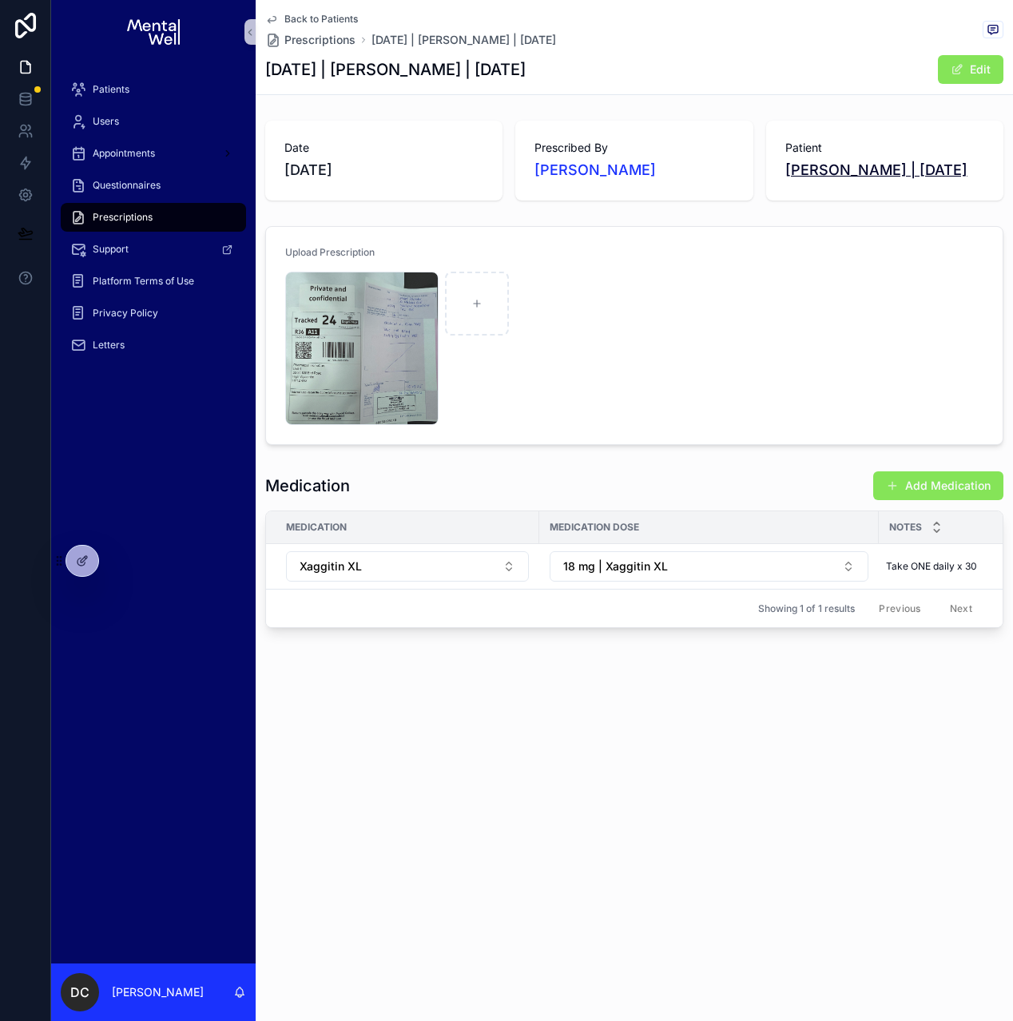
click at [845, 178] on span "[PERSON_NAME] | [DATE]" at bounding box center [876, 170] width 182 height 22
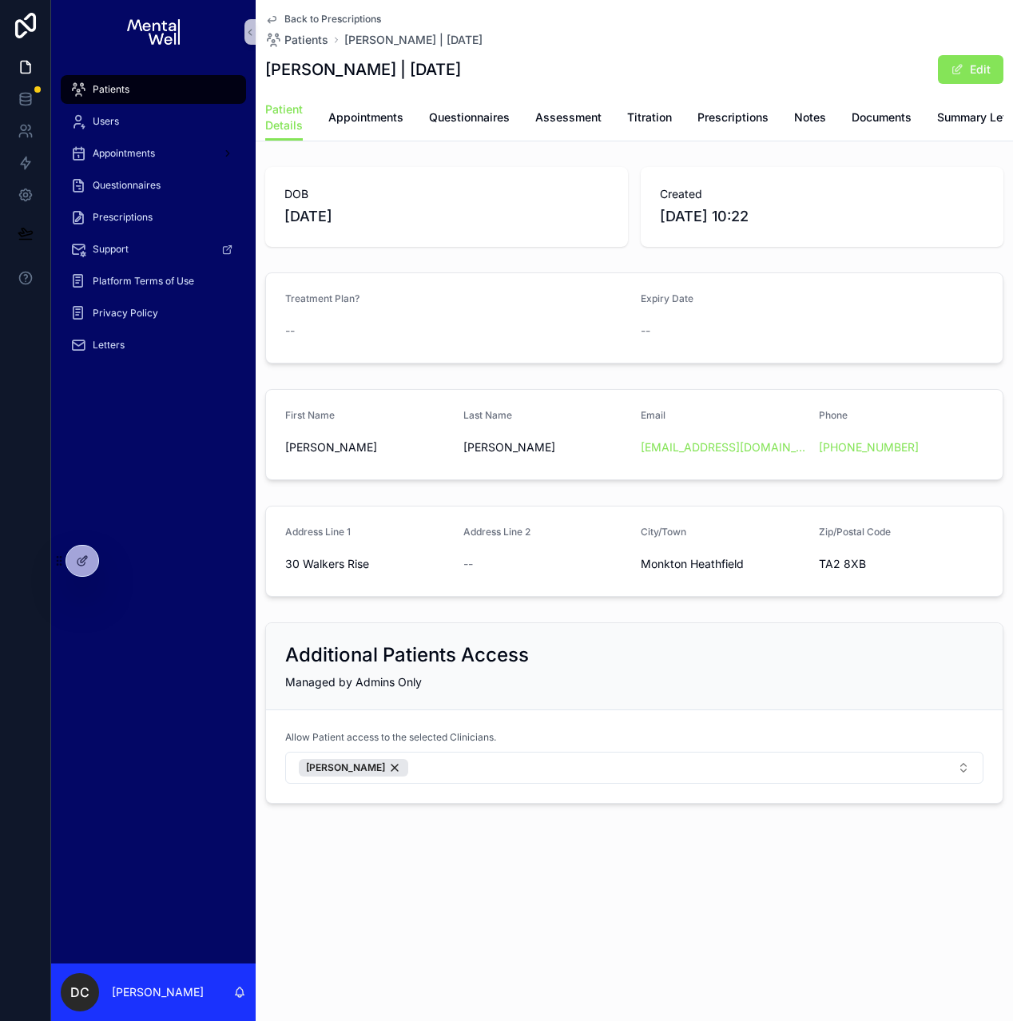
scroll to position [0, 120]
click at [945, 126] on link "Prescriptions" at bounding box center [968, 119] width 71 height 32
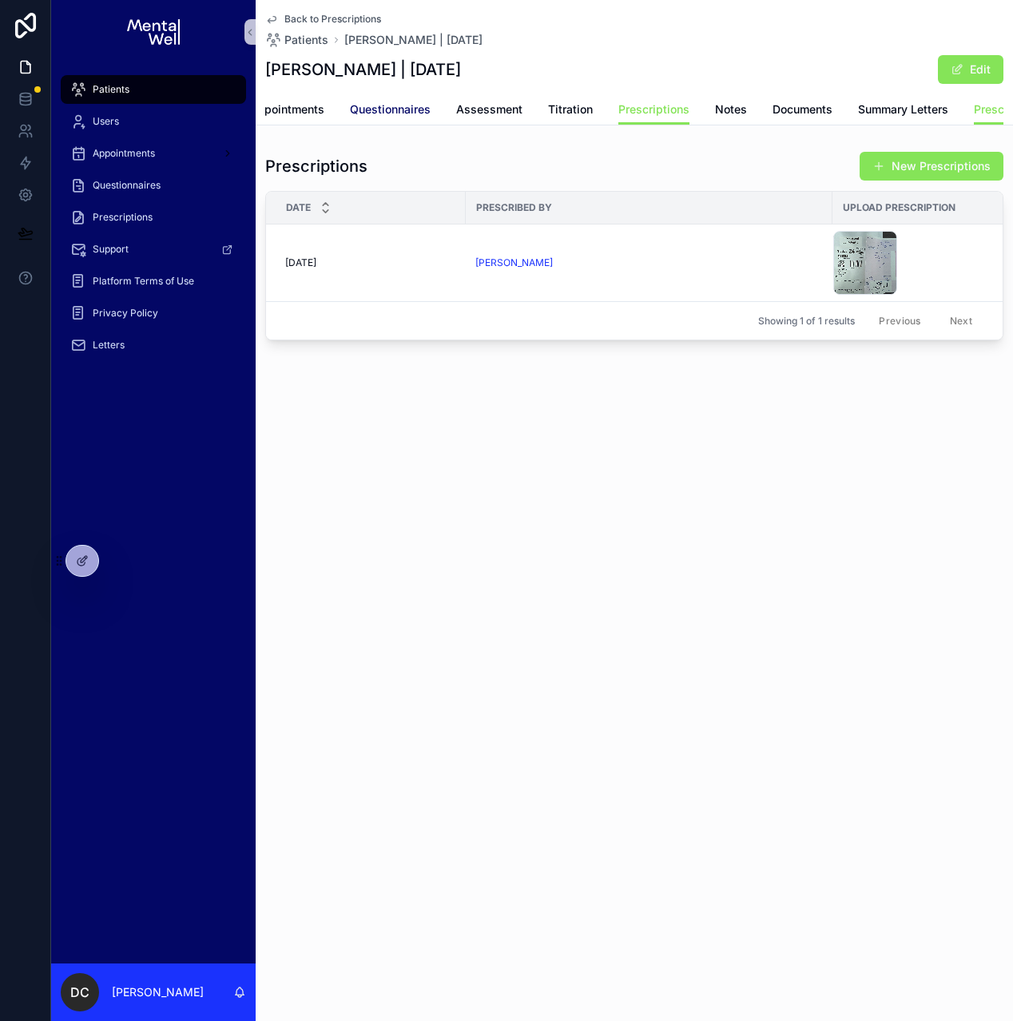
click at [391, 121] on link "Questionnaires" at bounding box center [390, 111] width 81 height 32
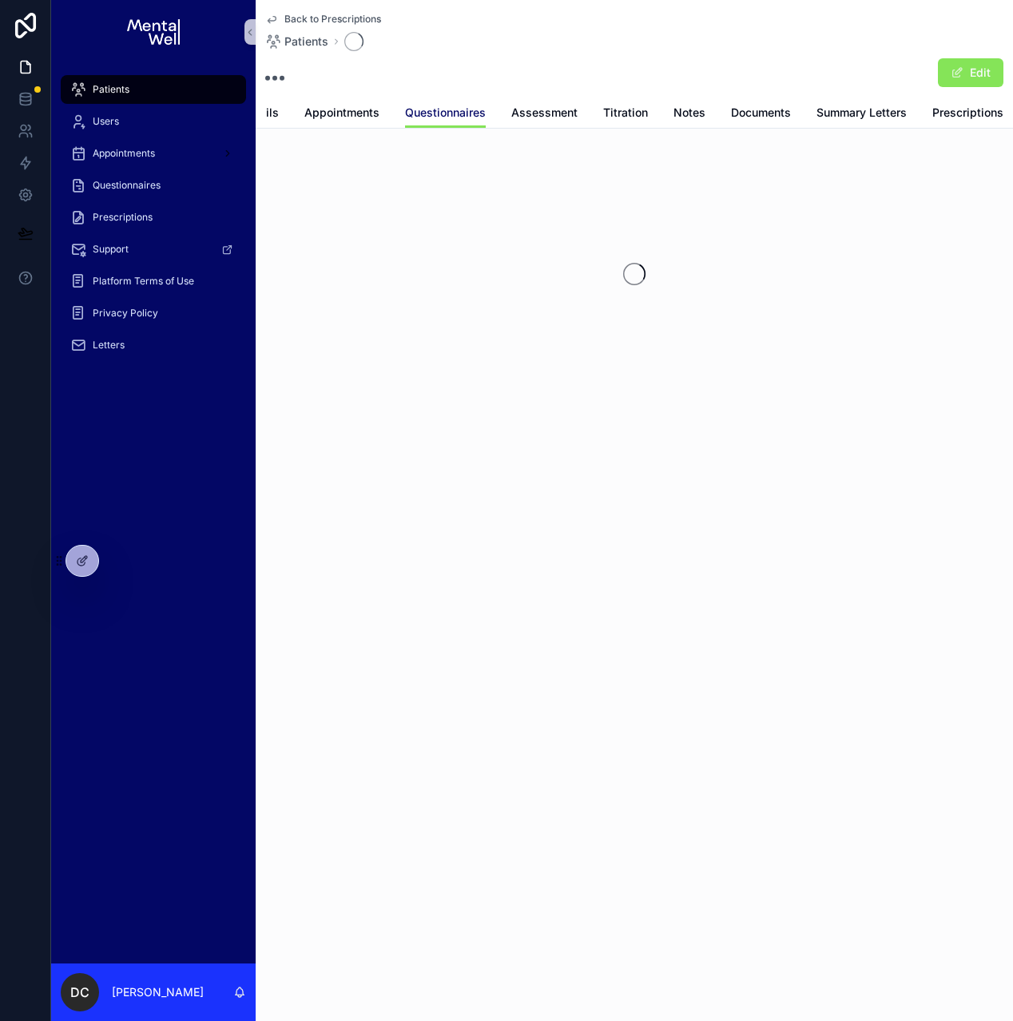
scroll to position [0, 63]
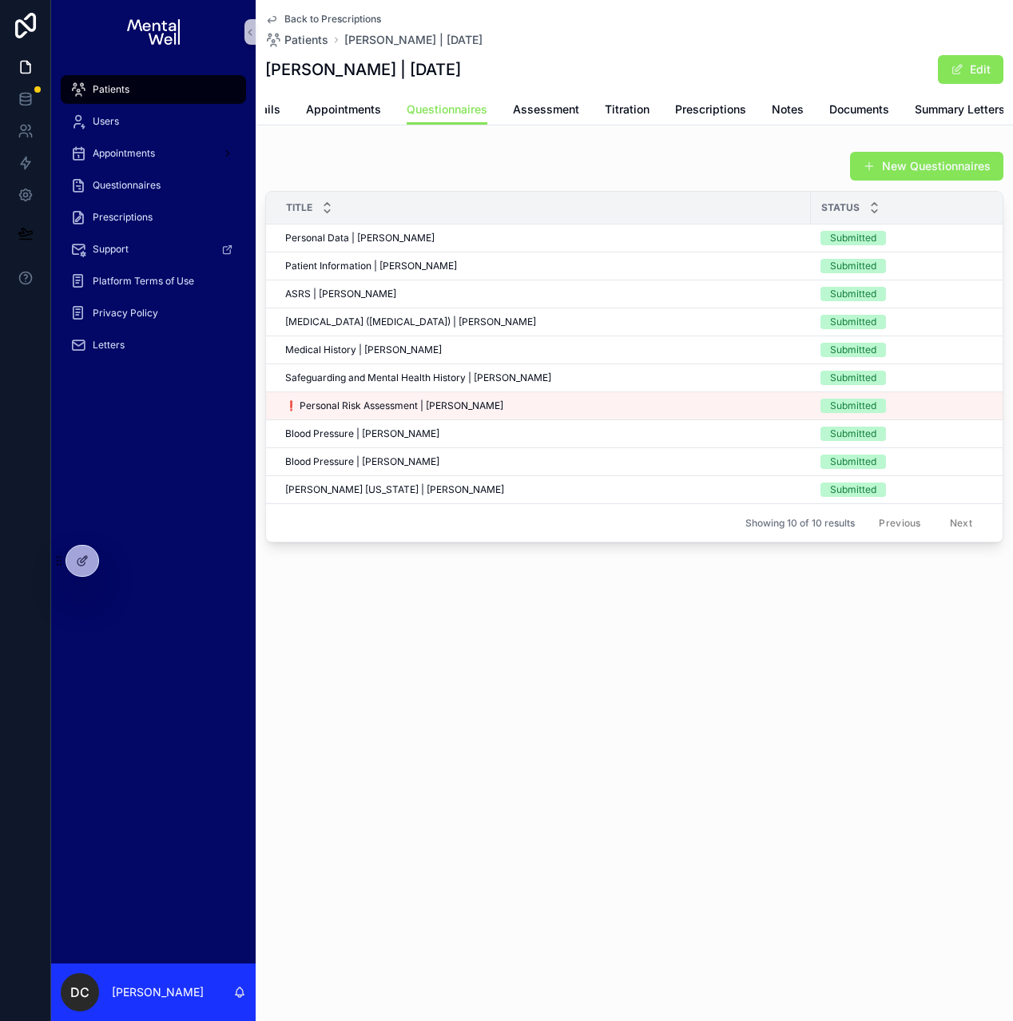
click at [279, 113] on div "Patient Details Appointments Questionnaires Assessment Titration Prescriptions …" at bounding box center [634, 109] width 738 height 30
click at [119, 345] on span "Letters" at bounding box center [109, 345] width 32 height 13
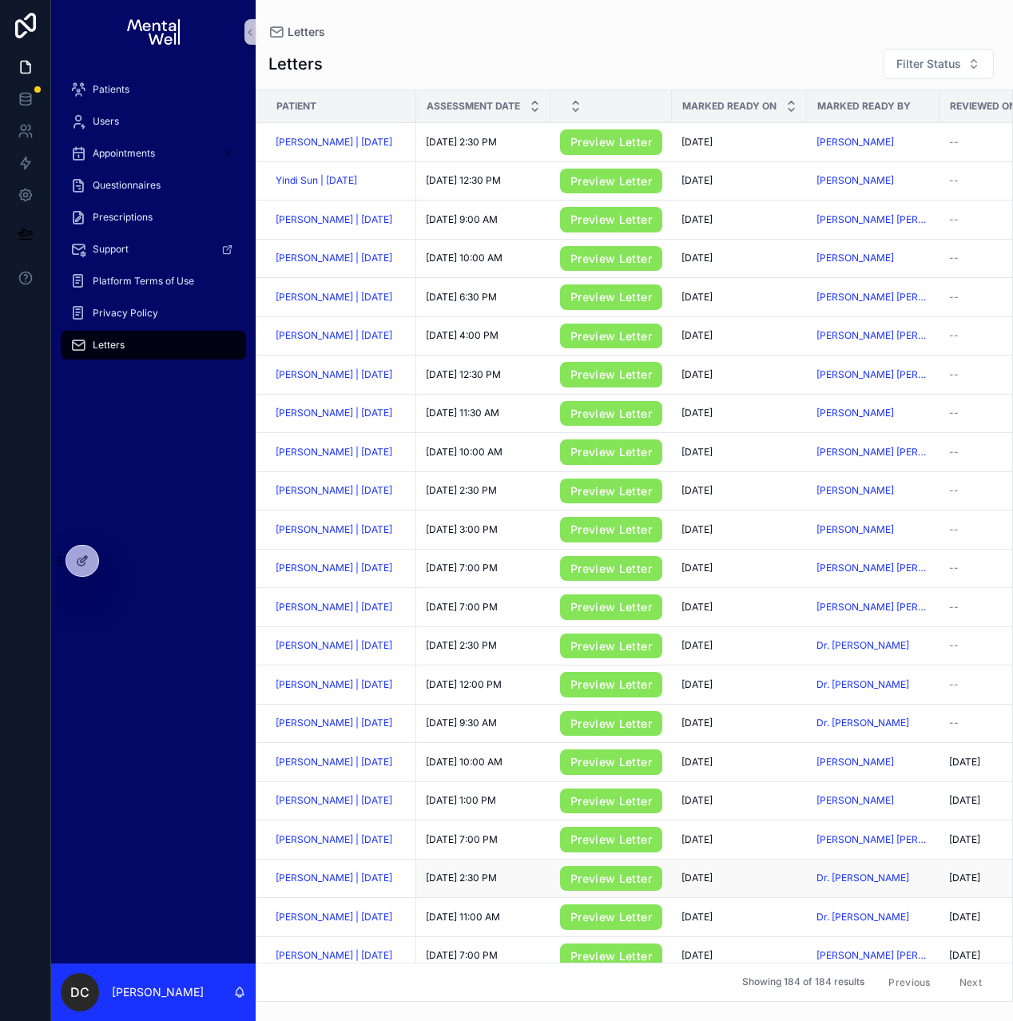
scroll to position [16, 0]
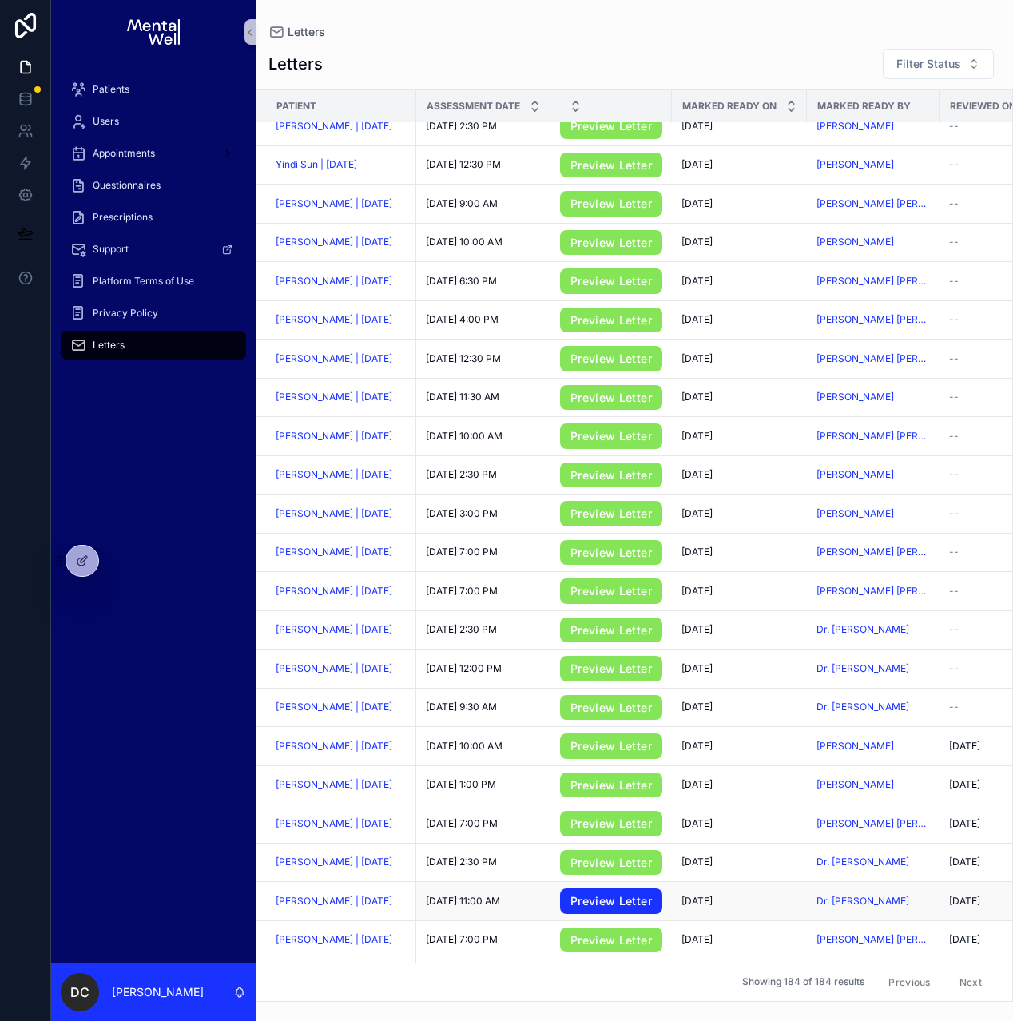
click at [585, 912] on link "Preview Letter" at bounding box center [611, 901] width 102 height 26
click at [138, 86] on div "Patients" at bounding box center [153, 90] width 166 height 26
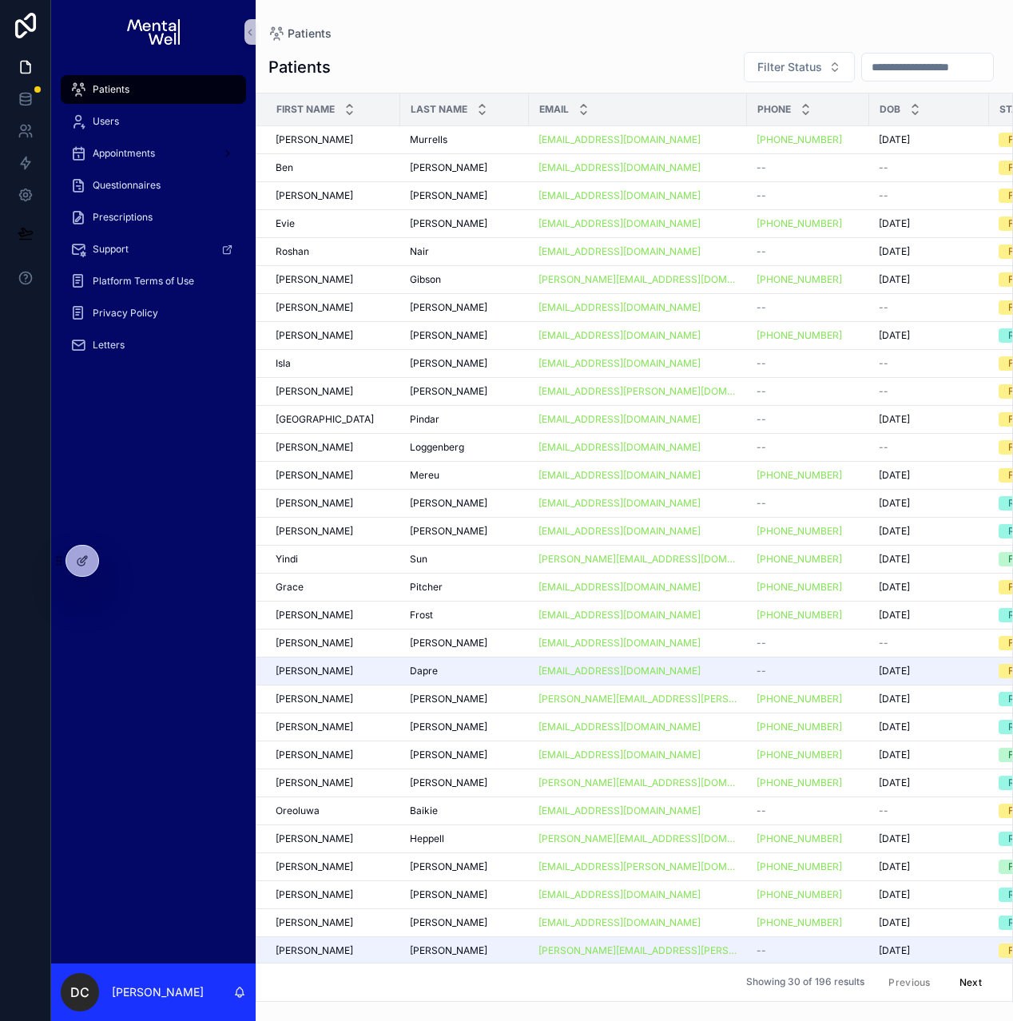
click at [868, 64] on input "scrollable content" at bounding box center [927, 67] width 131 height 22
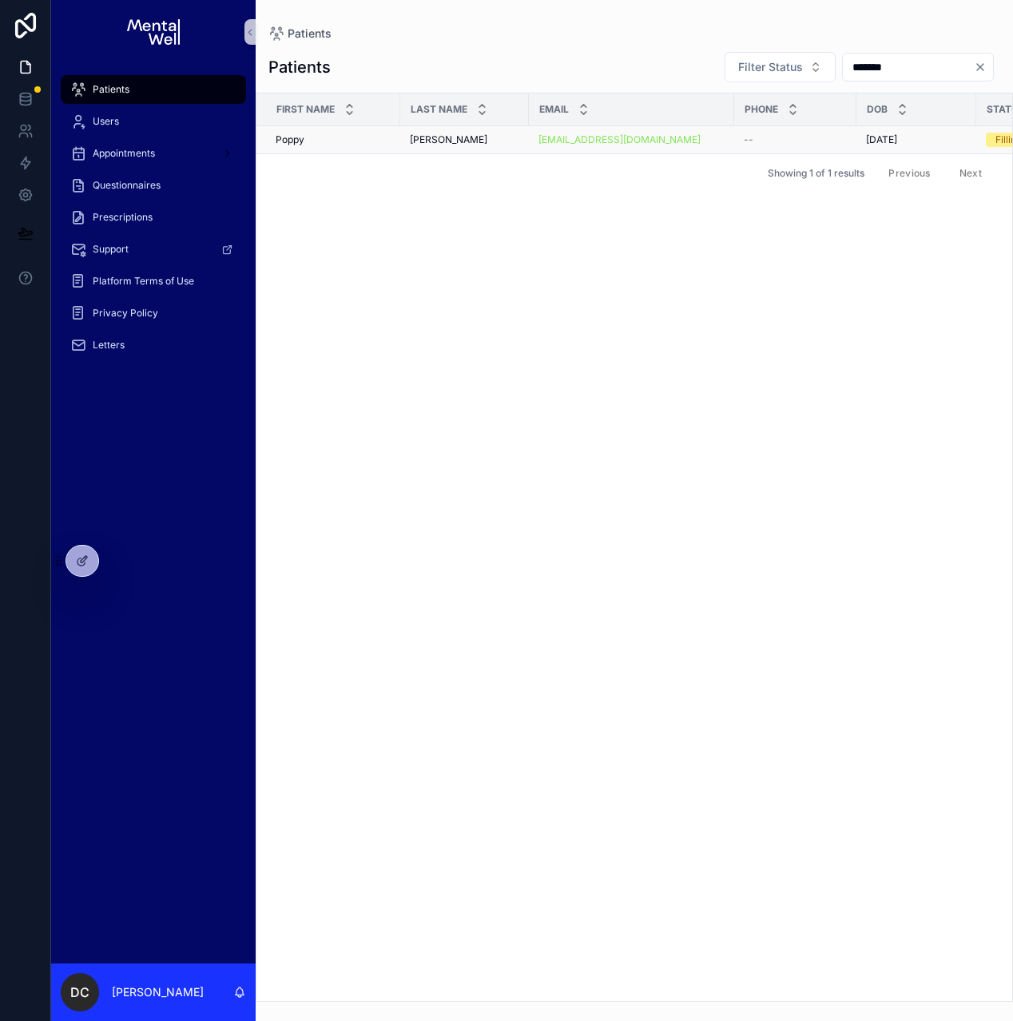
type input "*******"
click at [392, 141] on td "Poppy Poppy" at bounding box center [328, 140] width 144 height 28
click at [421, 141] on span "[PERSON_NAME]" at bounding box center [448, 139] width 77 height 13
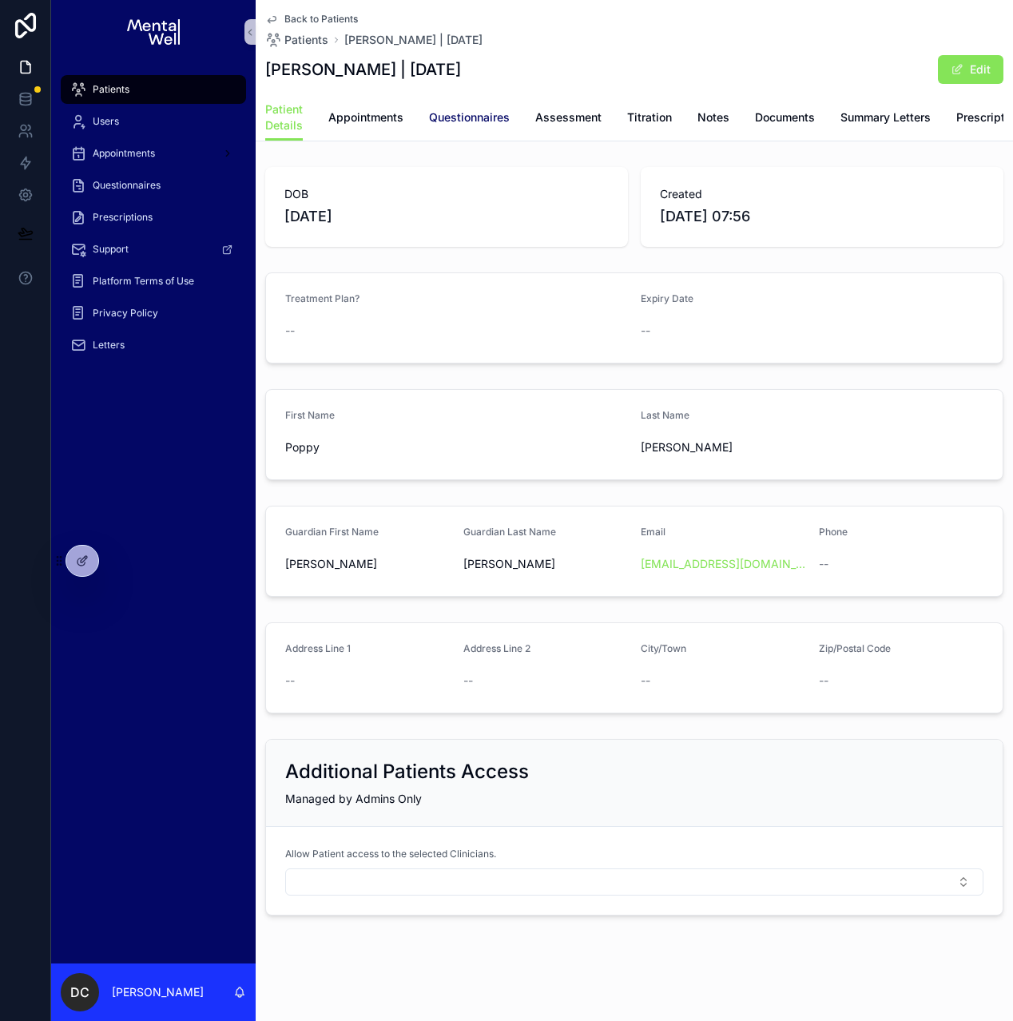
click at [439, 126] on link "Questionnaires" at bounding box center [469, 119] width 81 height 32
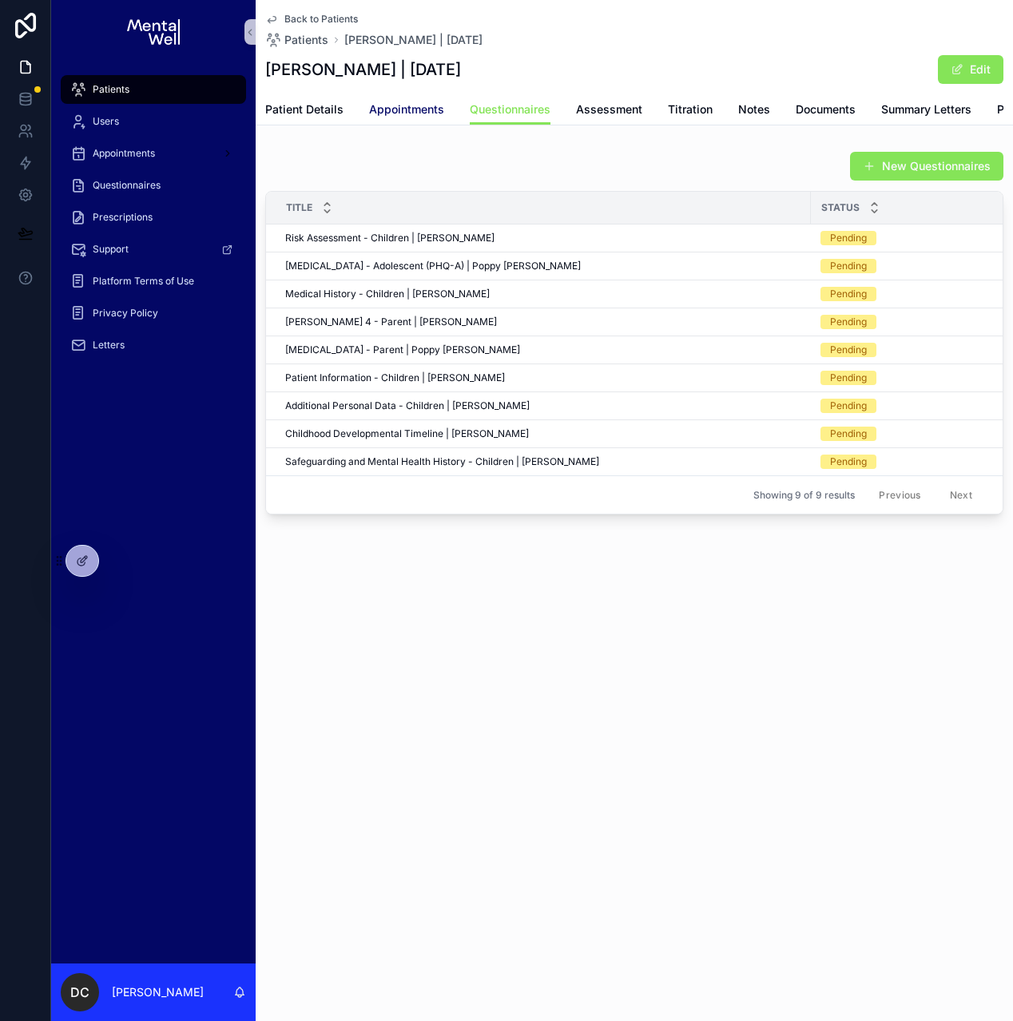
click at [400, 113] on span "Appointments" at bounding box center [406, 109] width 75 height 16
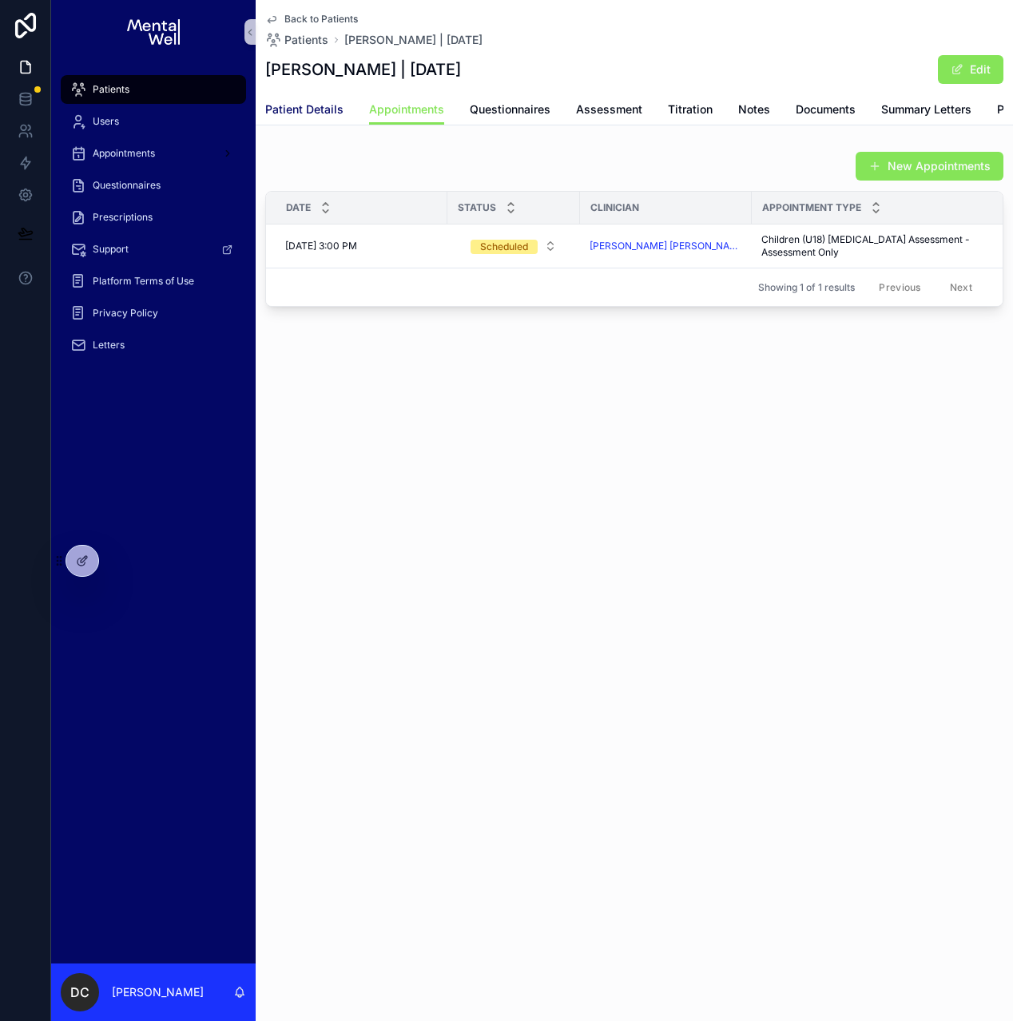
click at [298, 117] on span "Patient Details" at bounding box center [304, 109] width 78 height 16
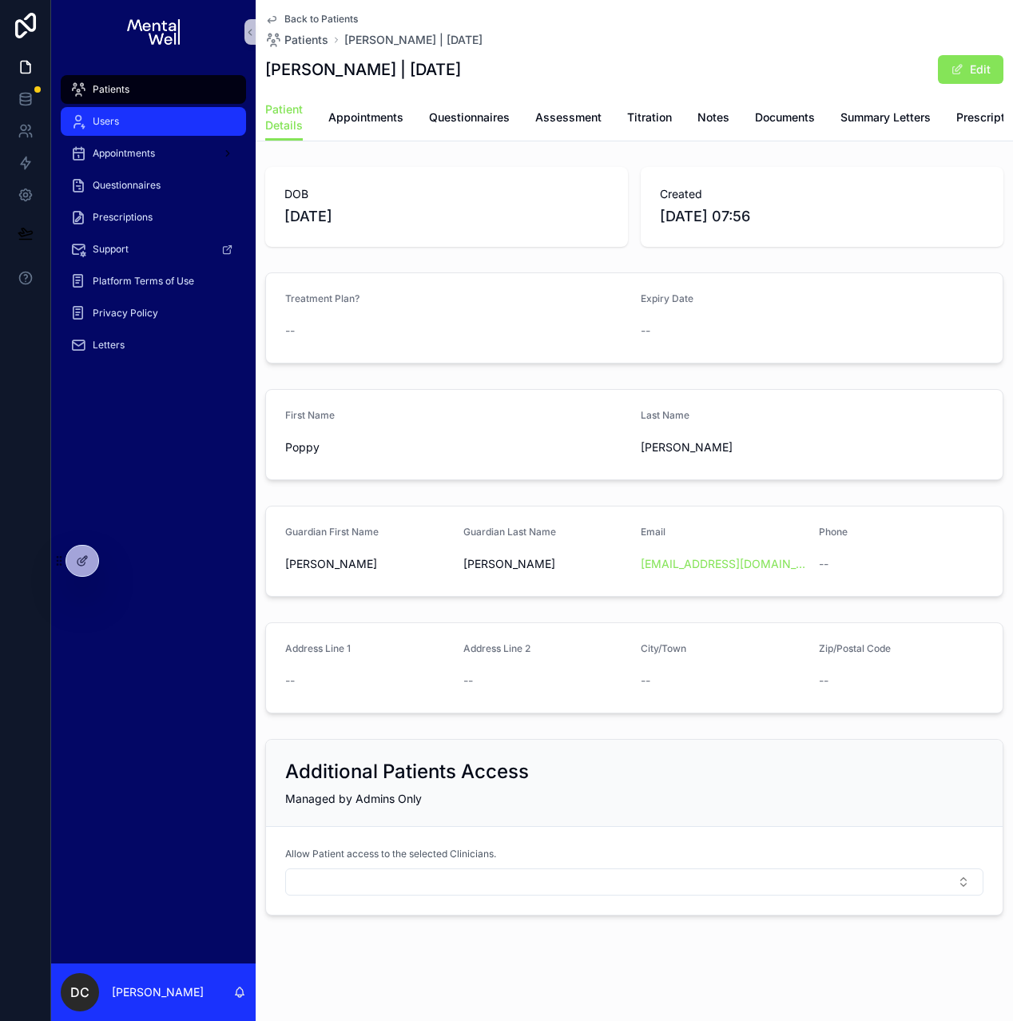
click at [137, 117] on div "Users" at bounding box center [153, 122] width 166 height 26
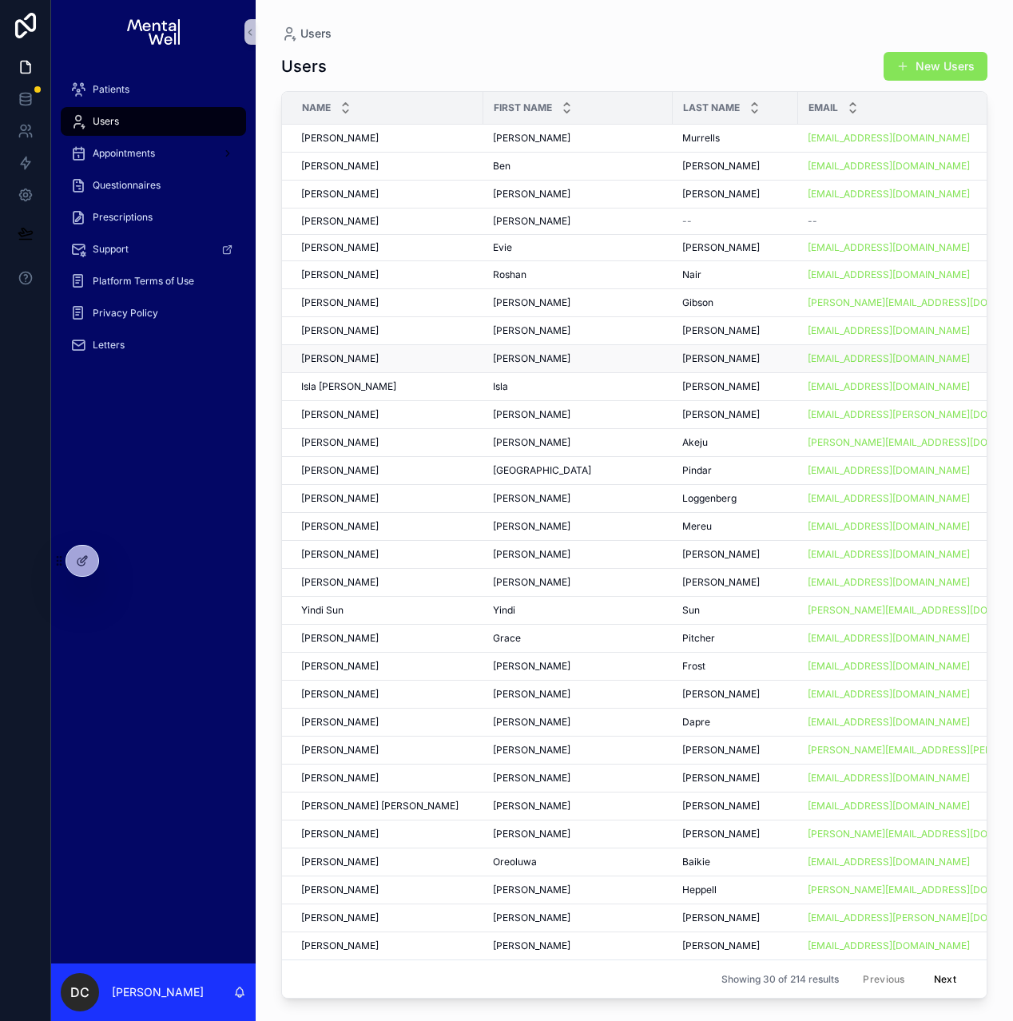
scroll to position [9, 0]
click at [926, 970] on button "Next" at bounding box center [945, 979] width 45 height 25
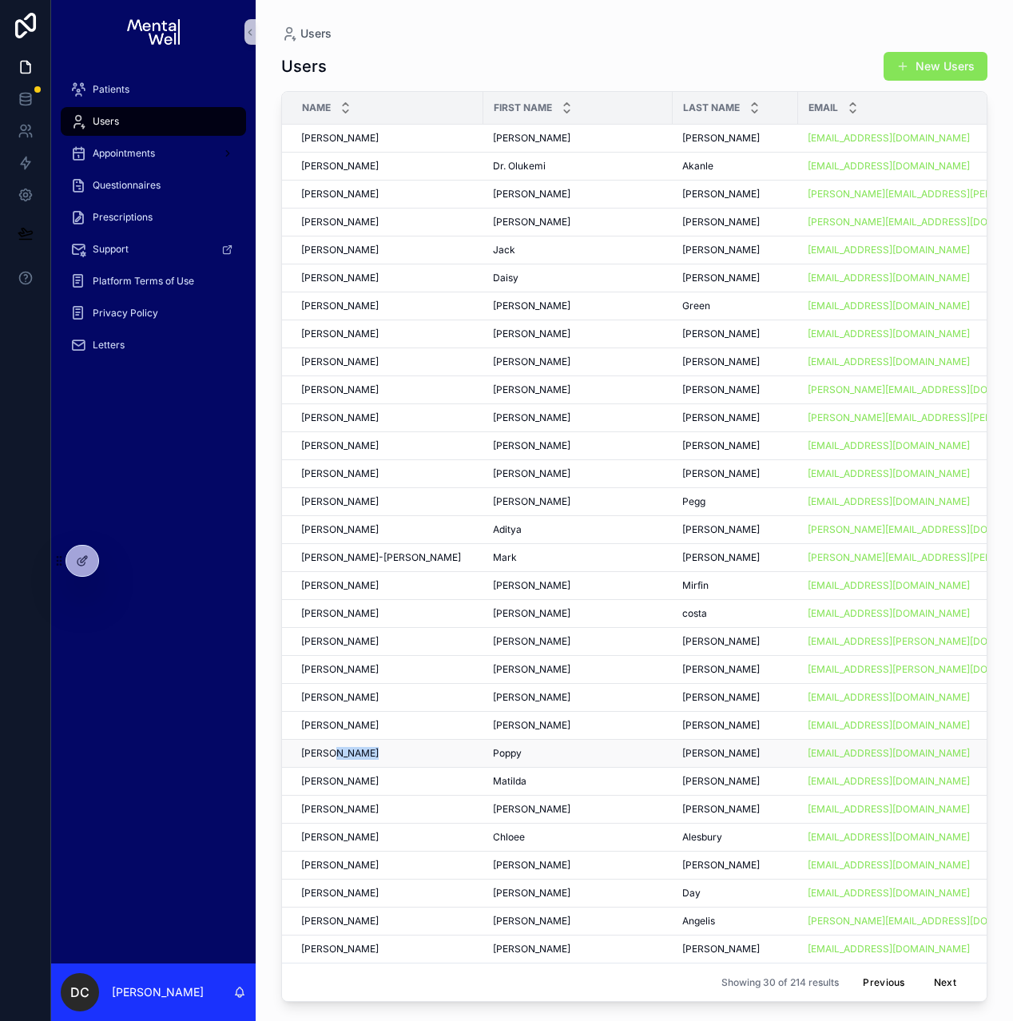
click at [547, 750] on div "Poppy Poppy" at bounding box center [578, 753] width 170 height 13
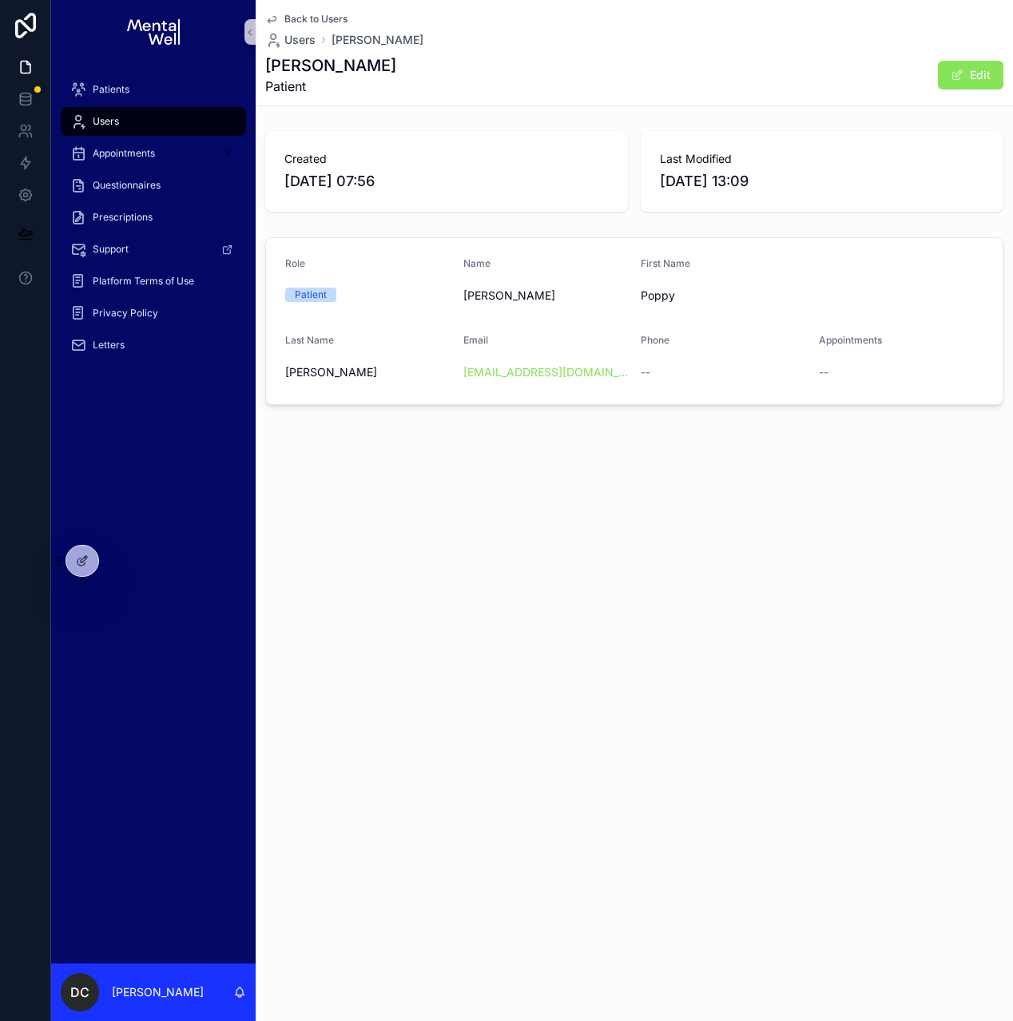
click at [547, 750] on div "Back to Users Users Poppy [PERSON_NAME] Poppy [PERSON_NAME] Patient Edit Create…" at bounding box center [634, 510] width 757 height 1021
click at [149, 91] on div "Patients" at bounding box center [153, 90] width 166 height 26
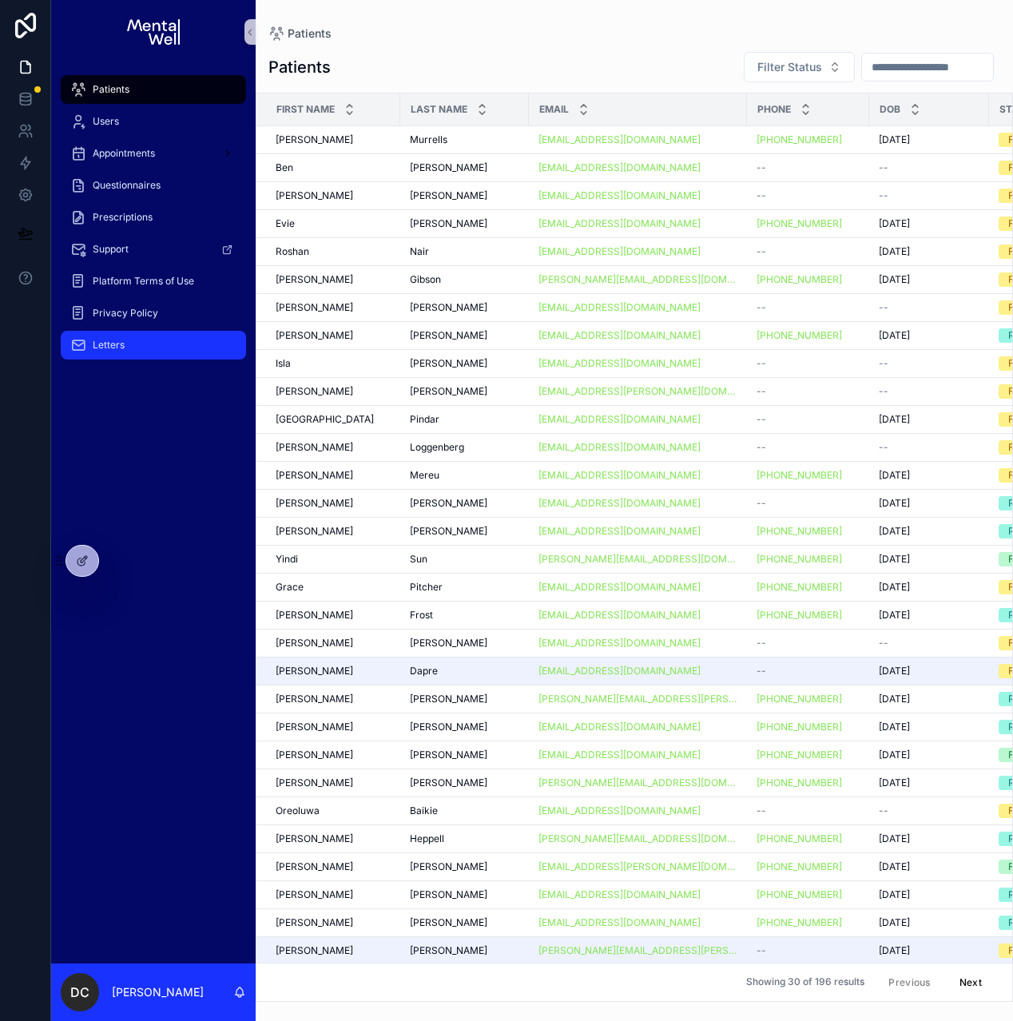
click at [137, 345] on div "Letters" at bounding box center [153, 345] width 166 height 26
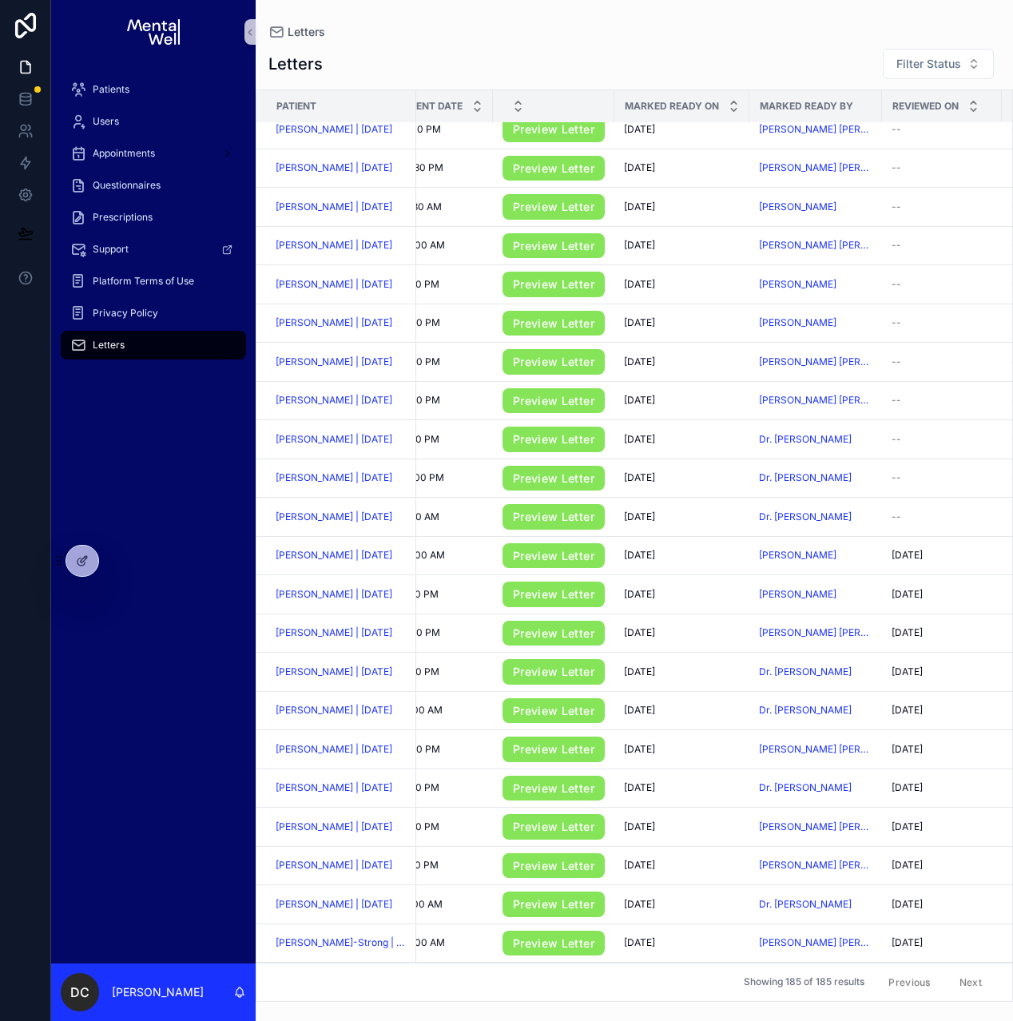
scroll to position [245, 0]
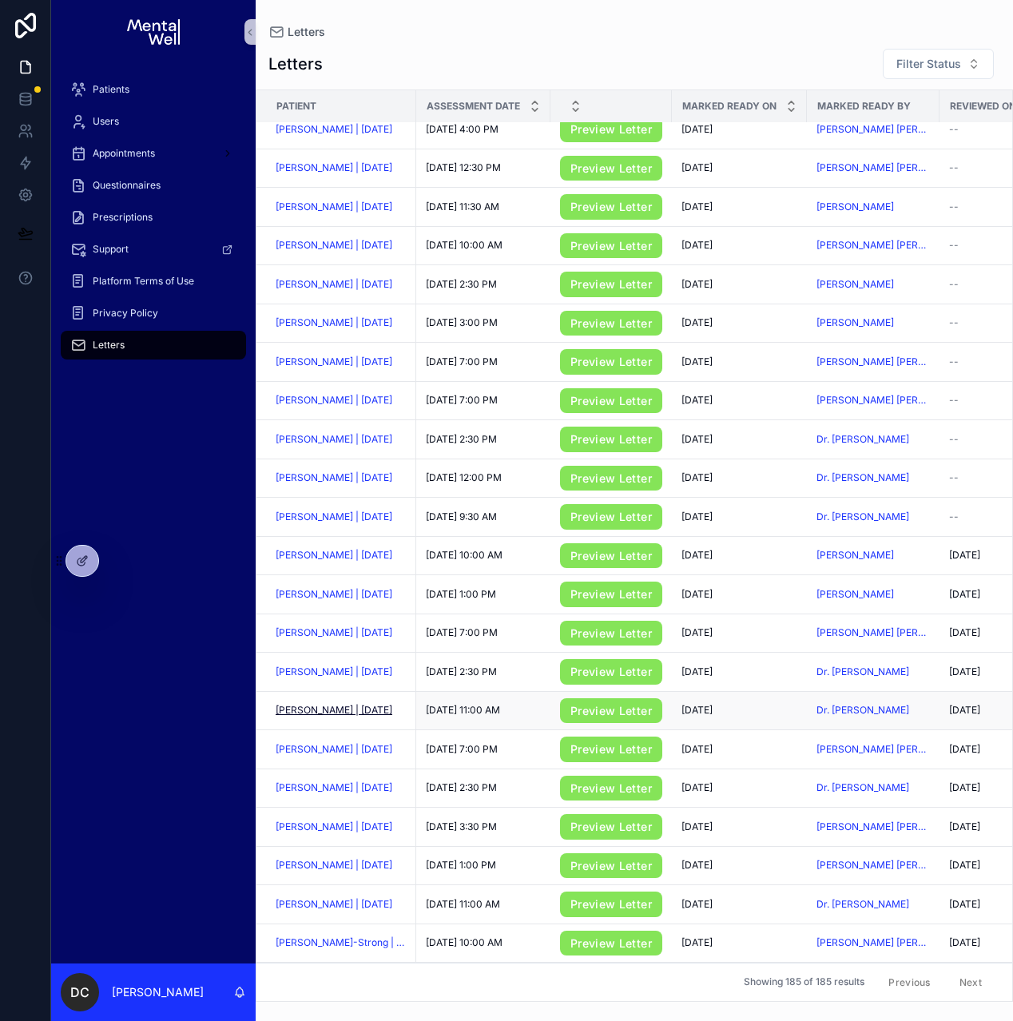
click at [319, 717] on span "[PERSON_NAME] | [DATE]" at bounding box center [334, 710] width 117 height 13
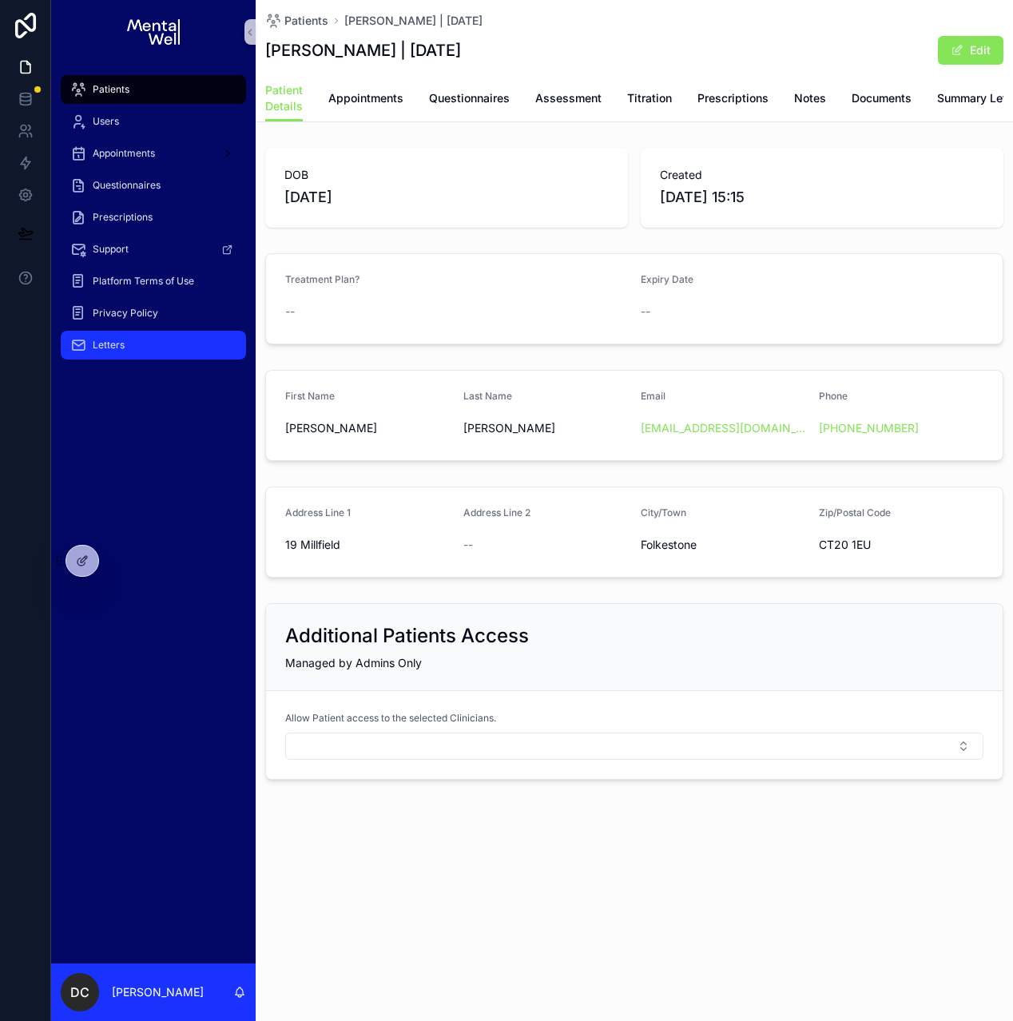
click at [142, 348] on div "Letters" at bounding box center [153, 345] width 166 height 26
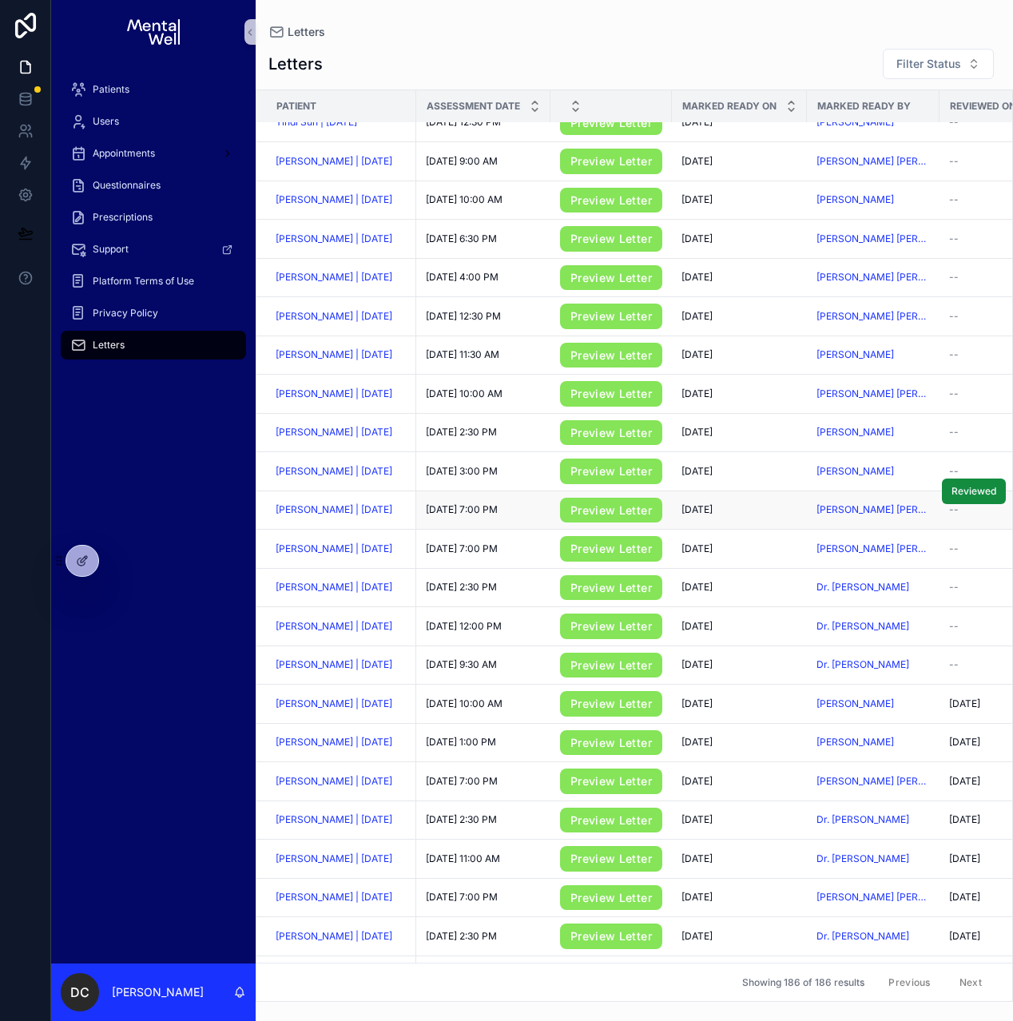
scroll to position [136, 0]
click at [593, 833] on link "Preview Letter" at bounding box center [611, 821] width 102 height 26
click at [373, 822] on span "[PERSON_NAME] | [DATE]" at bounding box center [334, 819] width 117 height 13
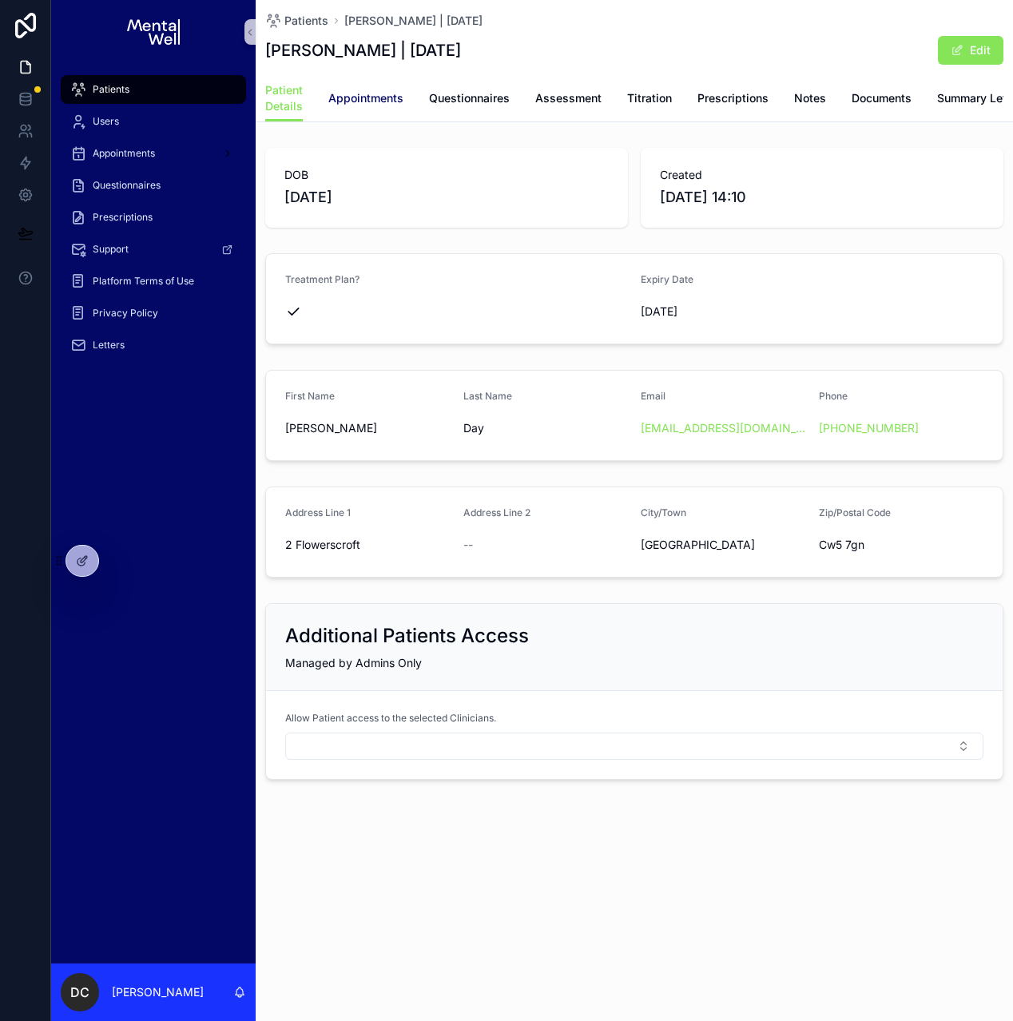
click at [353, 93] on span "Appointments" at bounding box center [365, 98] width 75 height 16
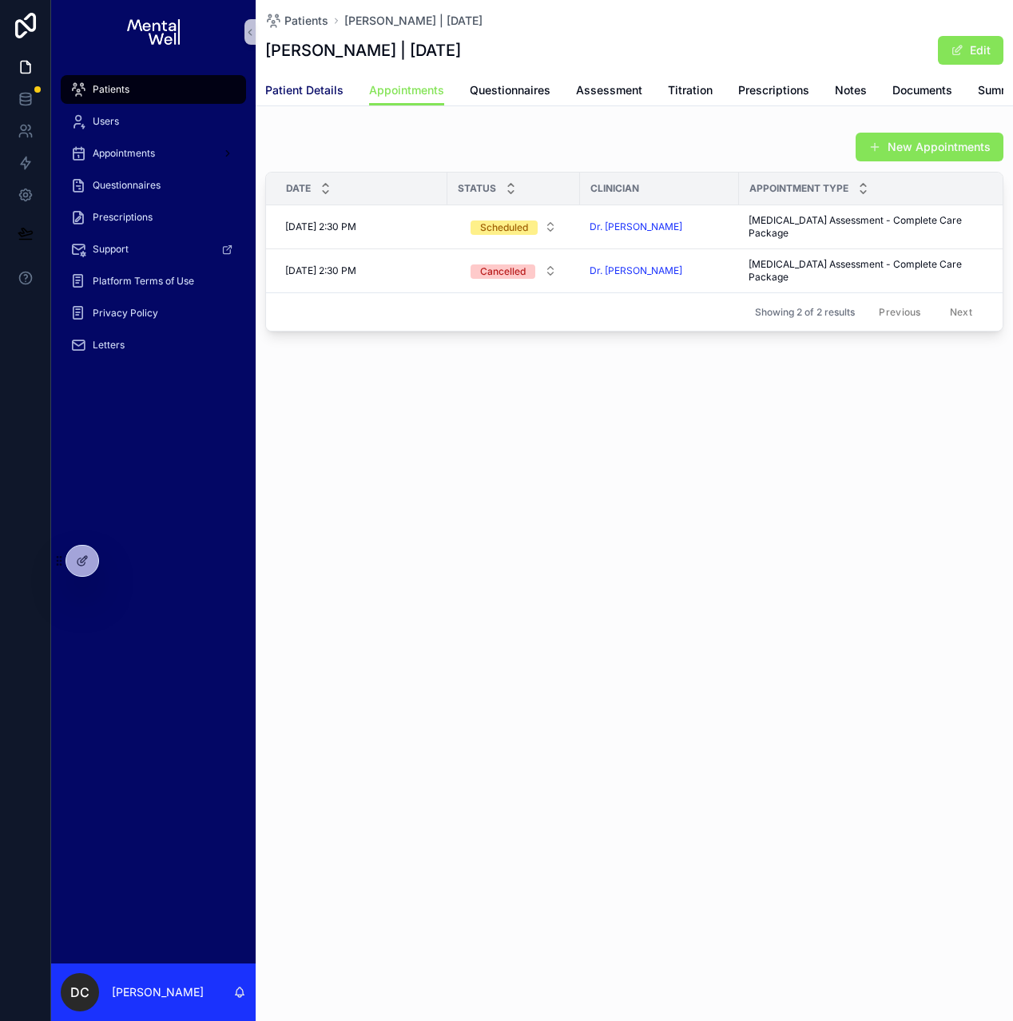
click at [279, 91] on span "Patient Details" at bounding box center [304, 90] width 78 height 16
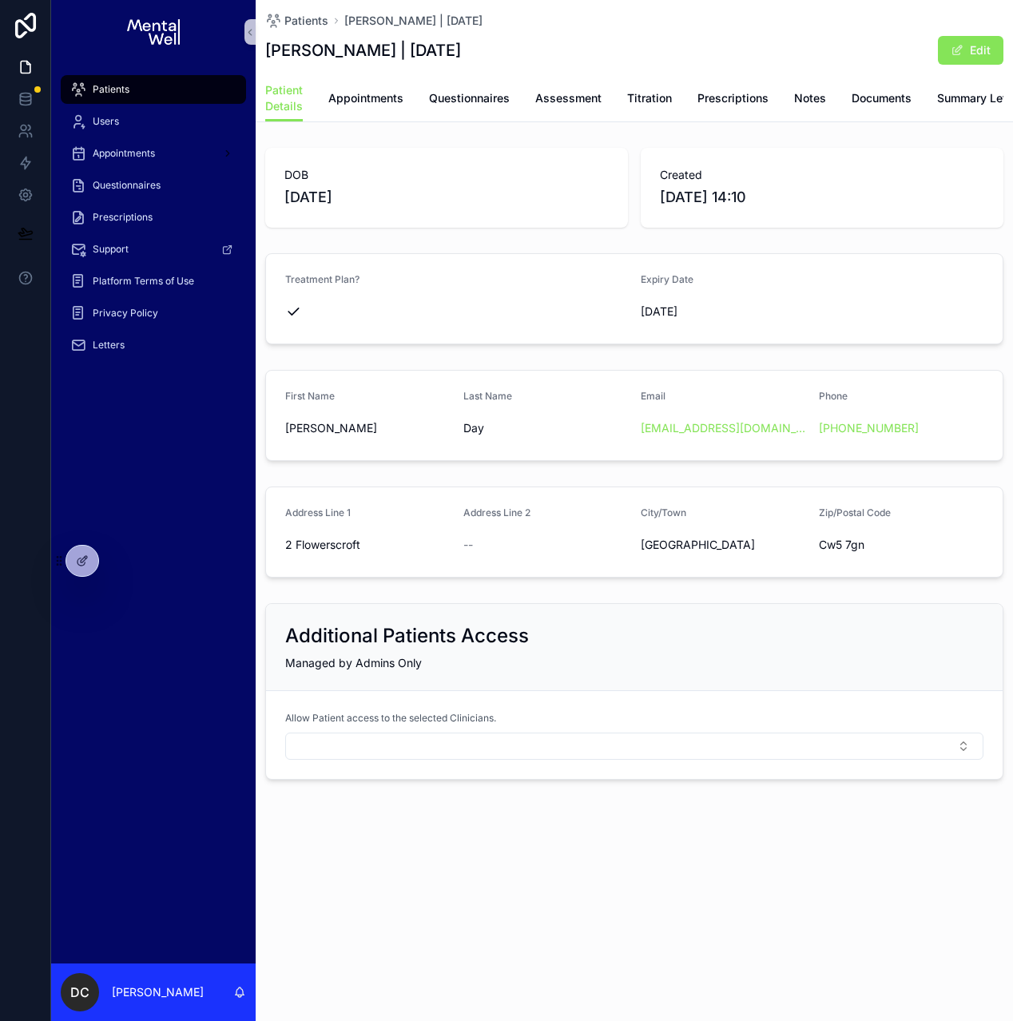
click at [143, 85] on div "Patients" at bounding box center [153, 90] width 166 height 26
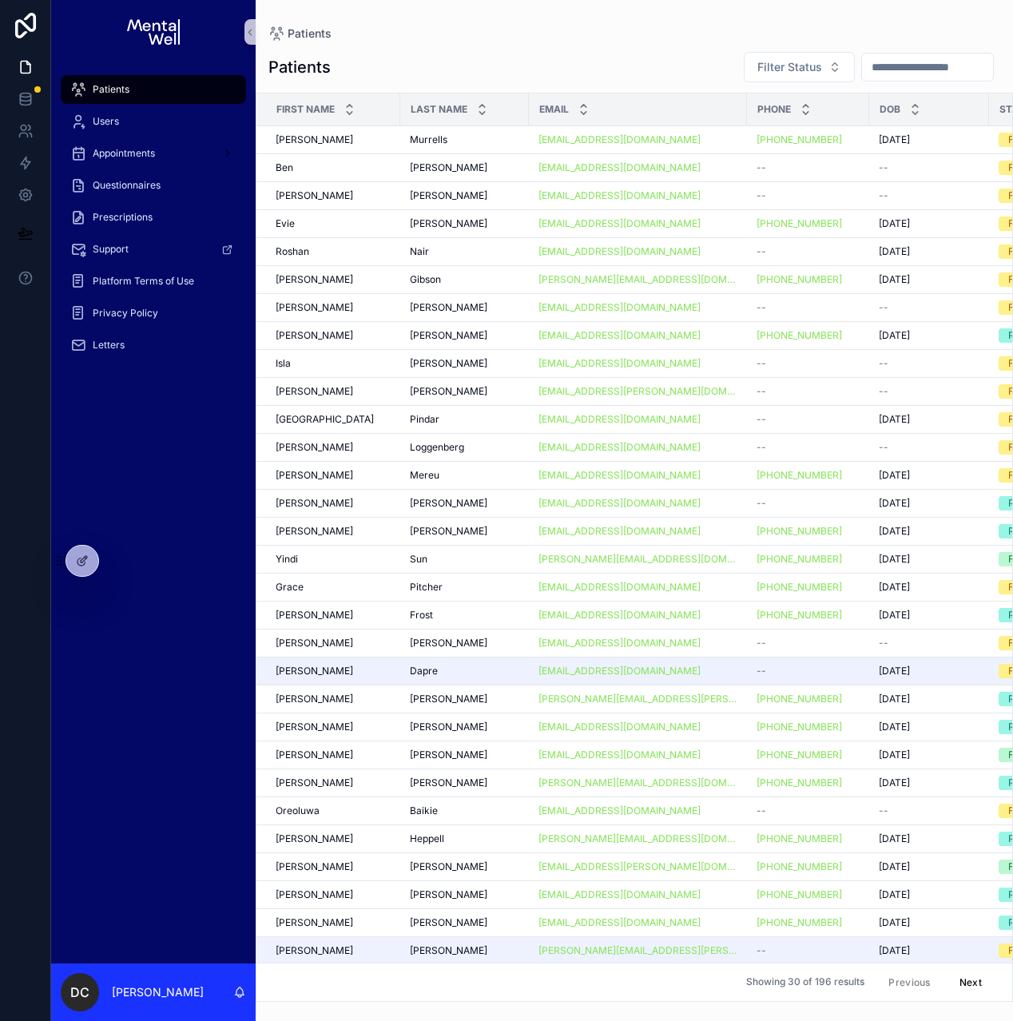
click at [862, 70] on input "scrollable content" at bounding box center [927, 67] width 131 height 22
type input "******"
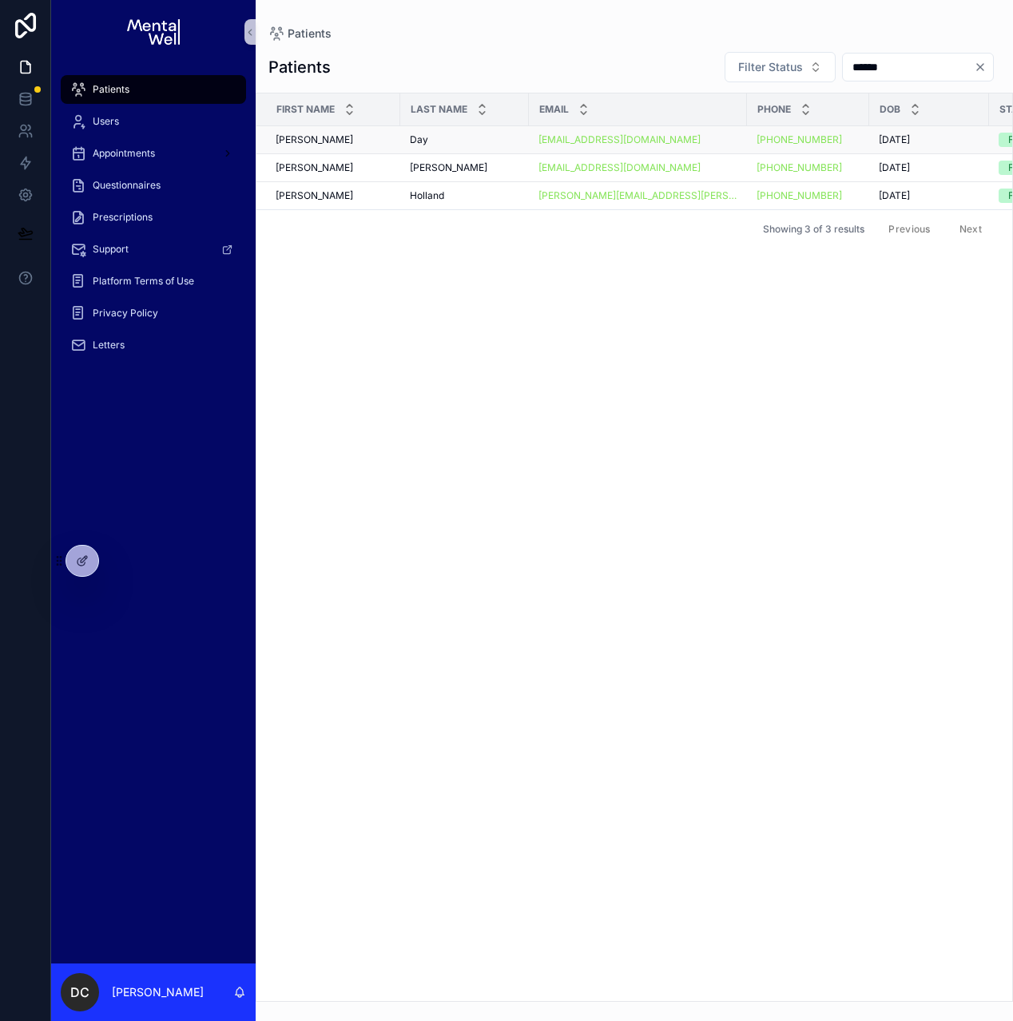
click at [459, 141] on div "Day Day" at bounding box center [464, 139] width 109 height 13
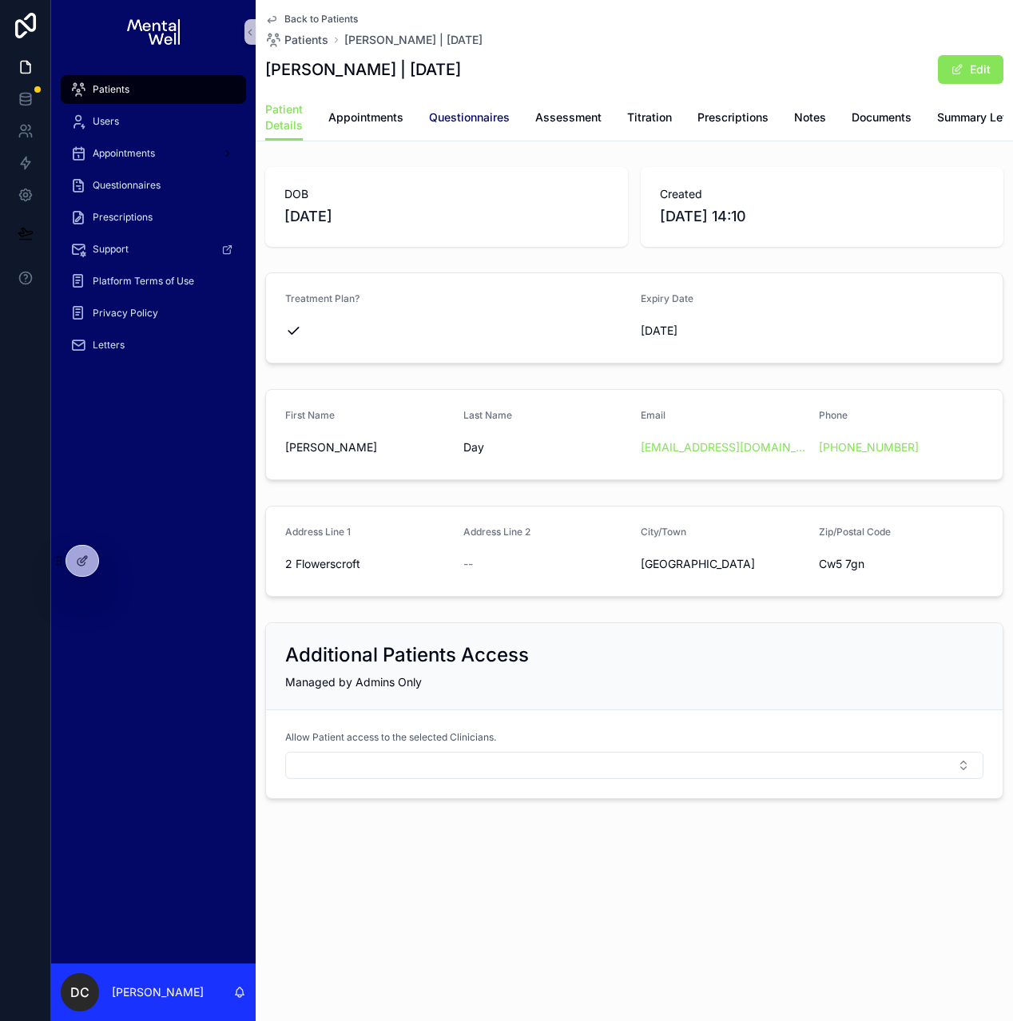
click at [445, 124] on span "Questionnaires" at bounding box center [469, 117] width 81 height 16
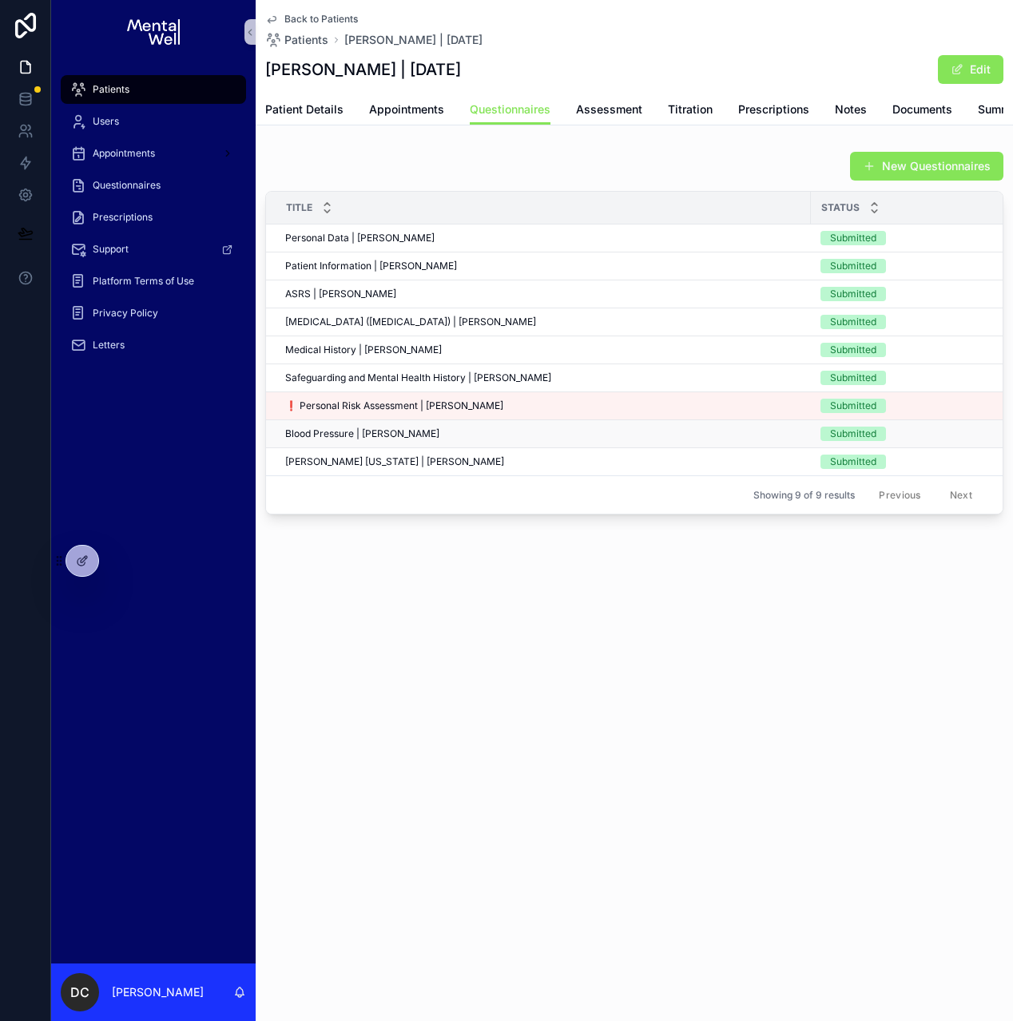
click at [374, 440] on span "Blood Pressure | [PERSON_NAME]" at bounding box center [362, 433] width 154 height 13
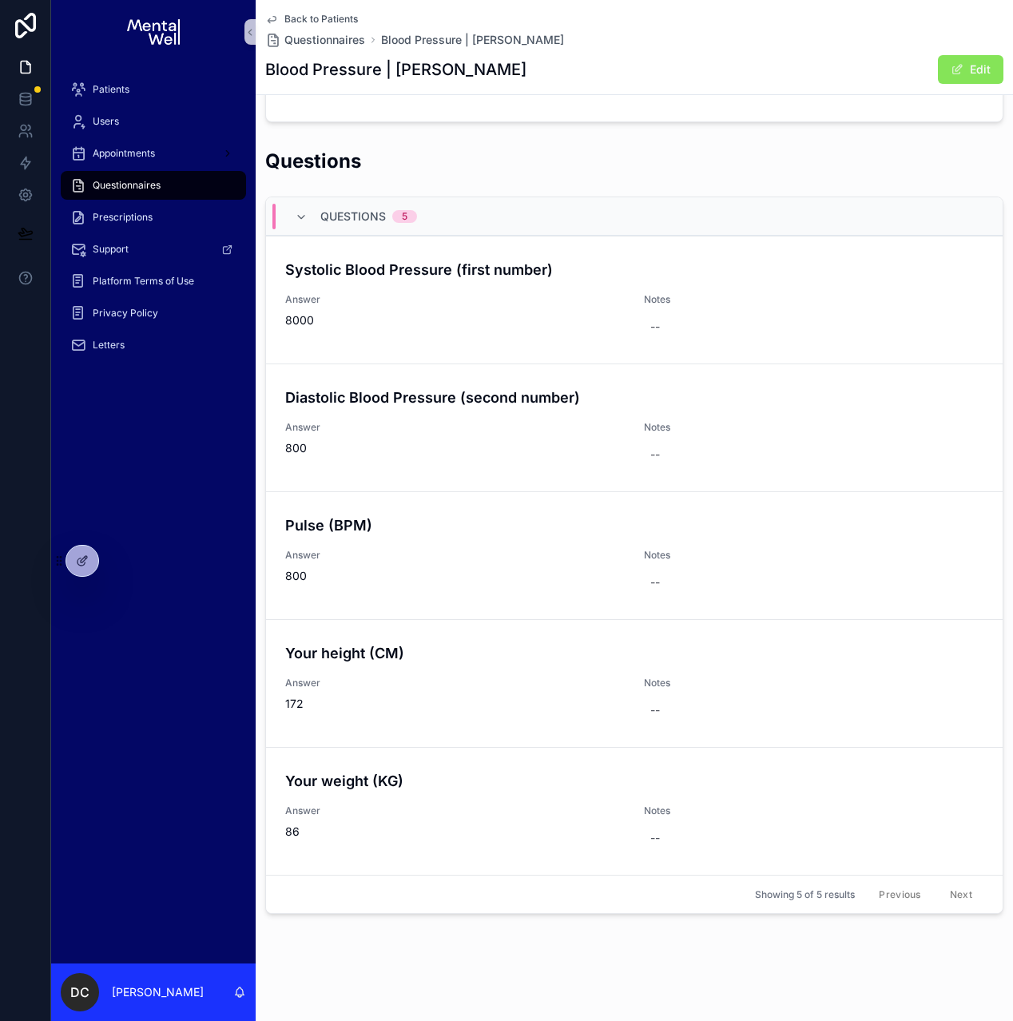
scroll to position [338, 0]
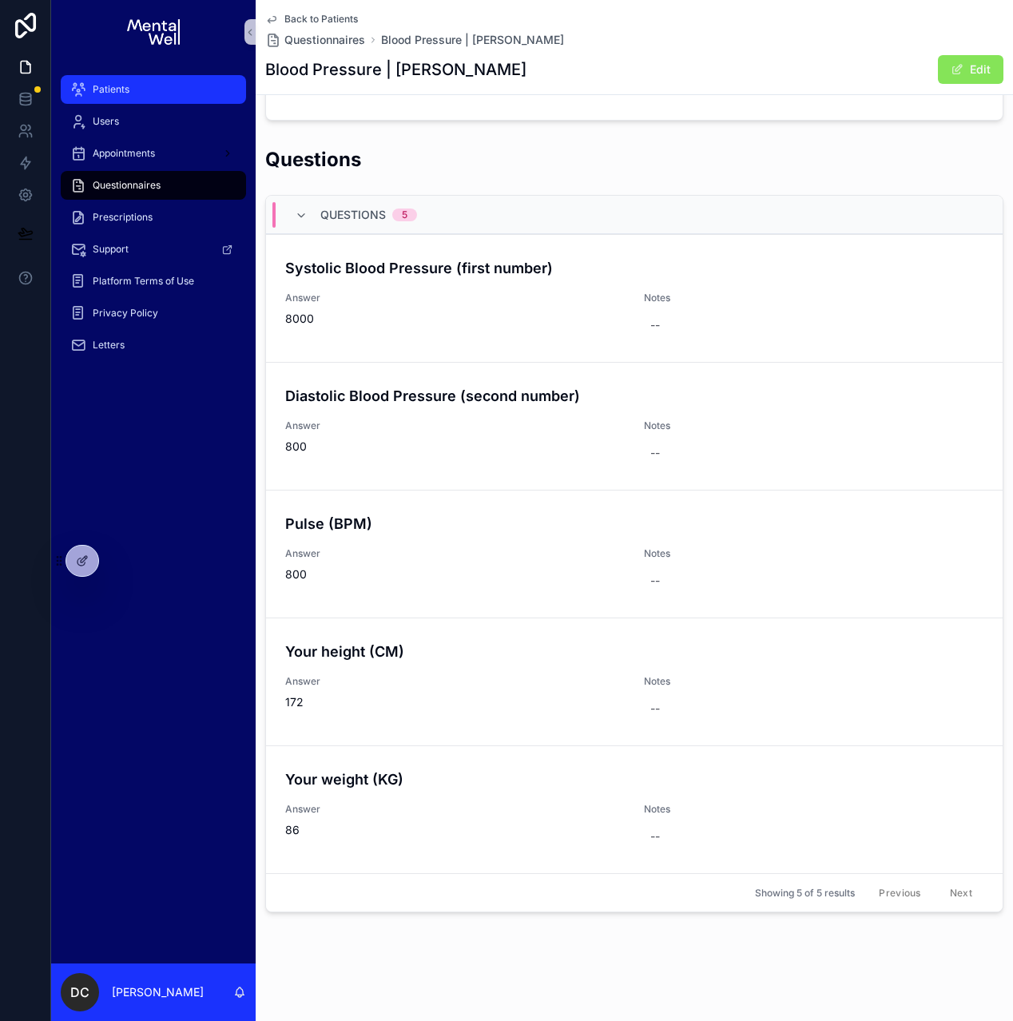
click at [147, 88] on div "Patients" at bounding box center [153, 90] width 166 height 26
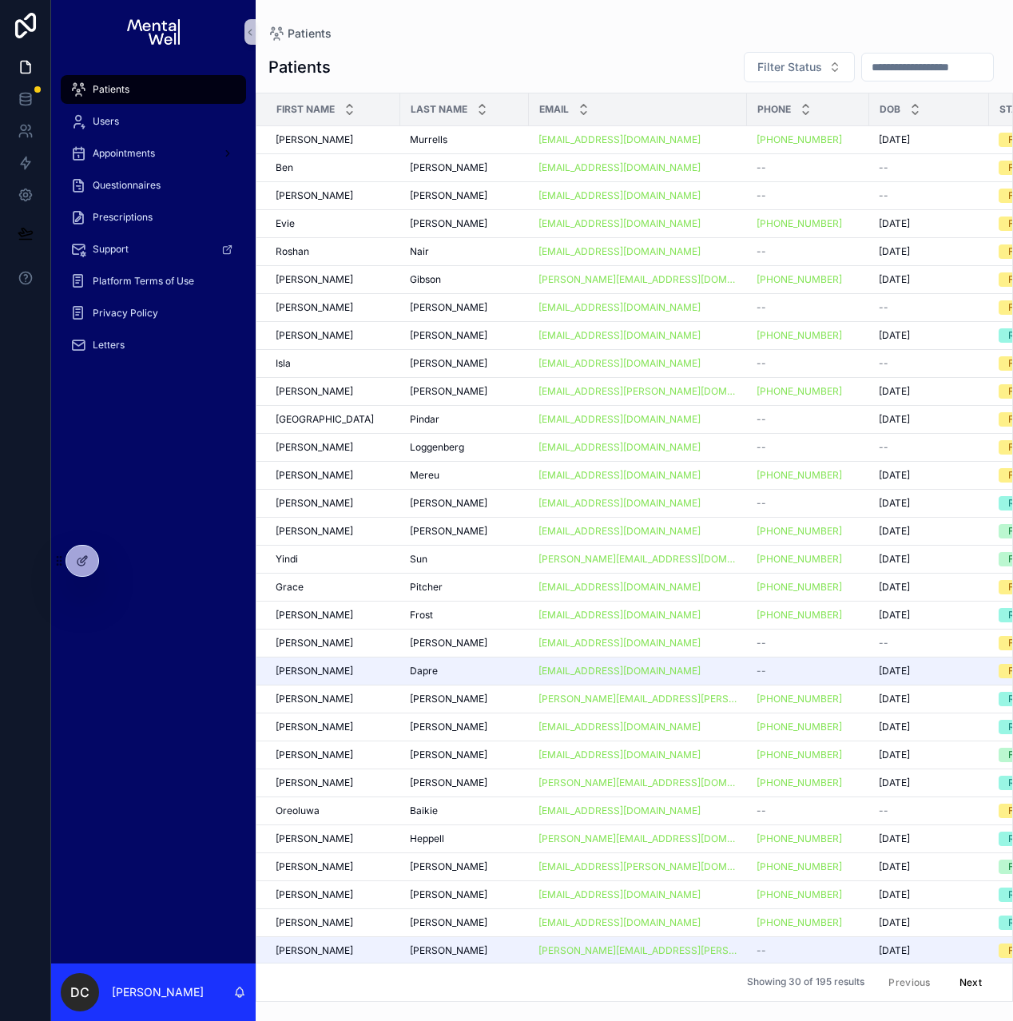
click at [862, 64] on input "scrollable content" at bounding box center [927, 67] width 131 height 22
type input "****"
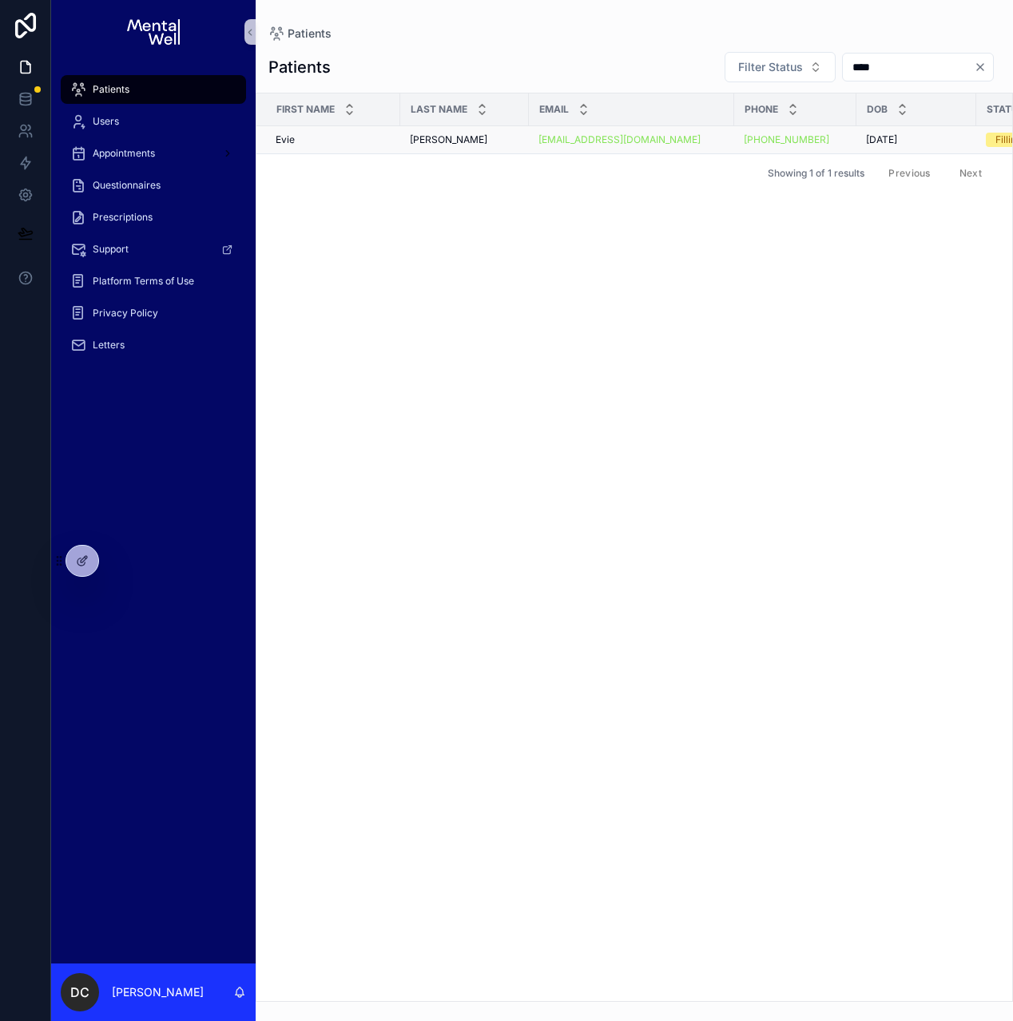
click at [455, 145] on div "[PERSON_NAME] [PERSON_NAME]" at bounding box center [464, 139] width 109 height 13
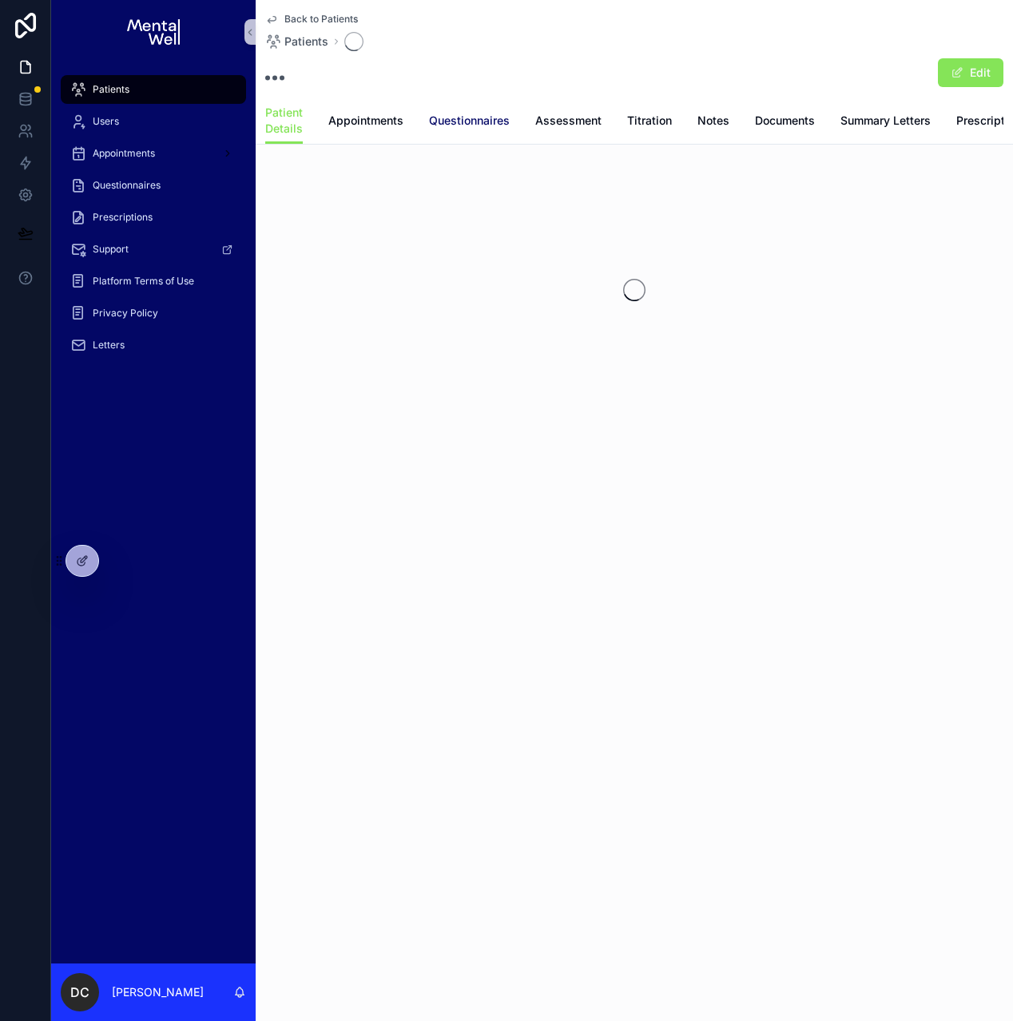
click at [444, 125] on span "Questionnaires" at bounding box center [469, 121] width 81 height 16
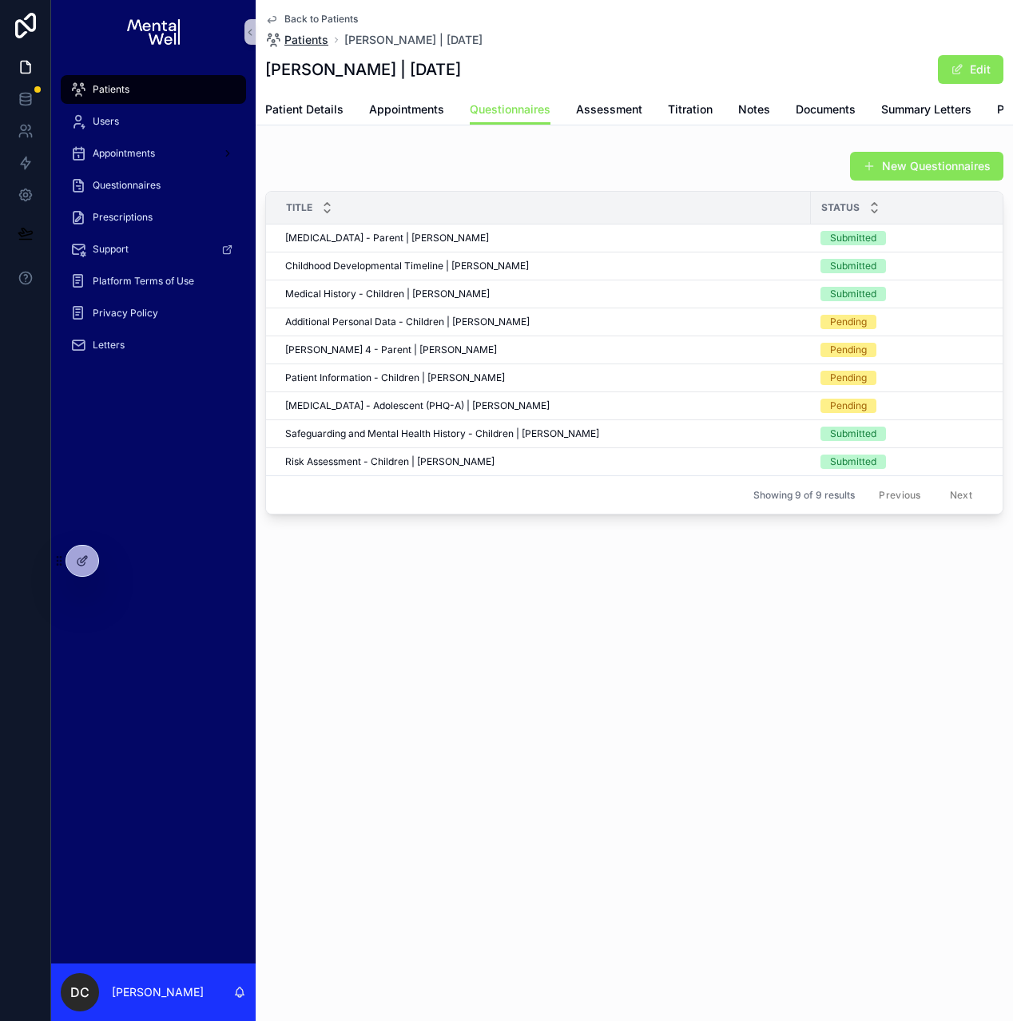
click at [295, 33] on span "Patients" at bounding box center [306, 40] width 44 height 16
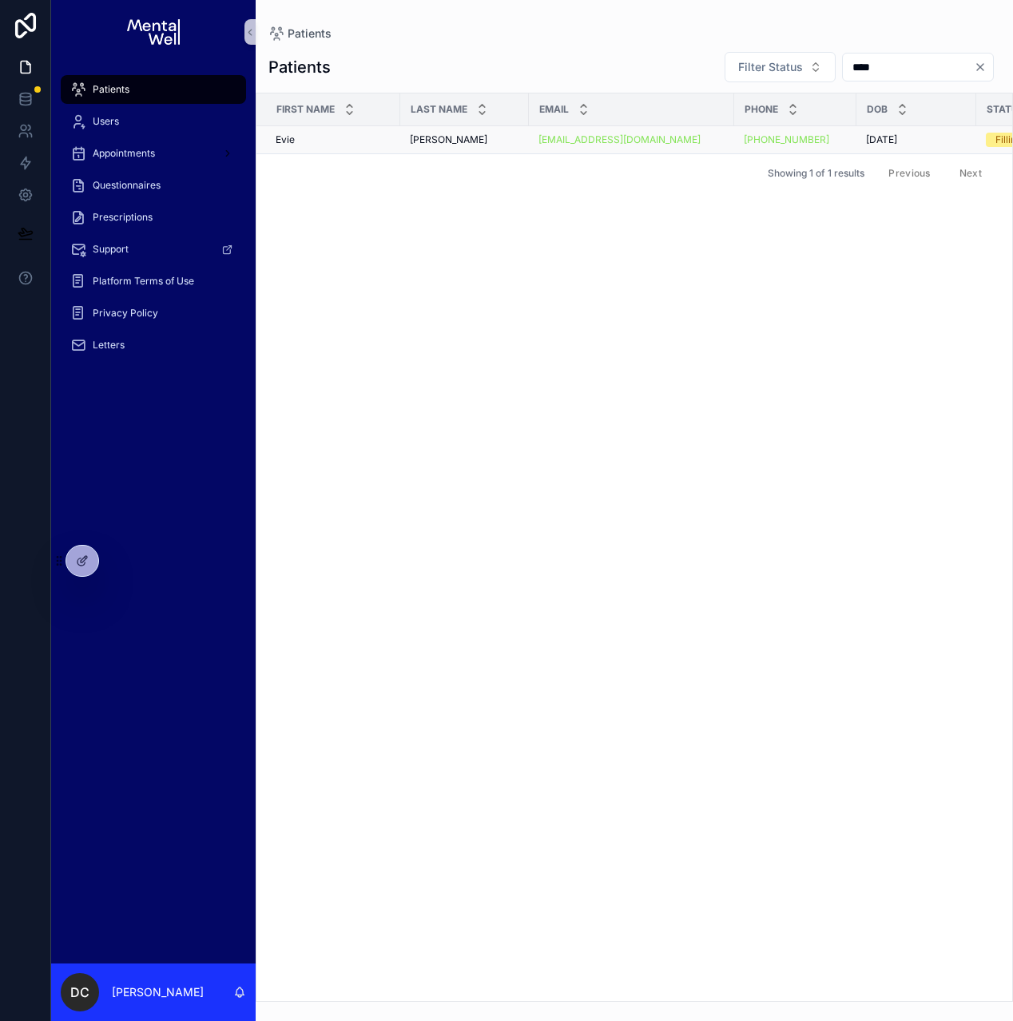
click at [371, 144] on div "[PERSON_NAME] [PERSON_NAME]" at bounding box center [333, 139] width 115 height 13
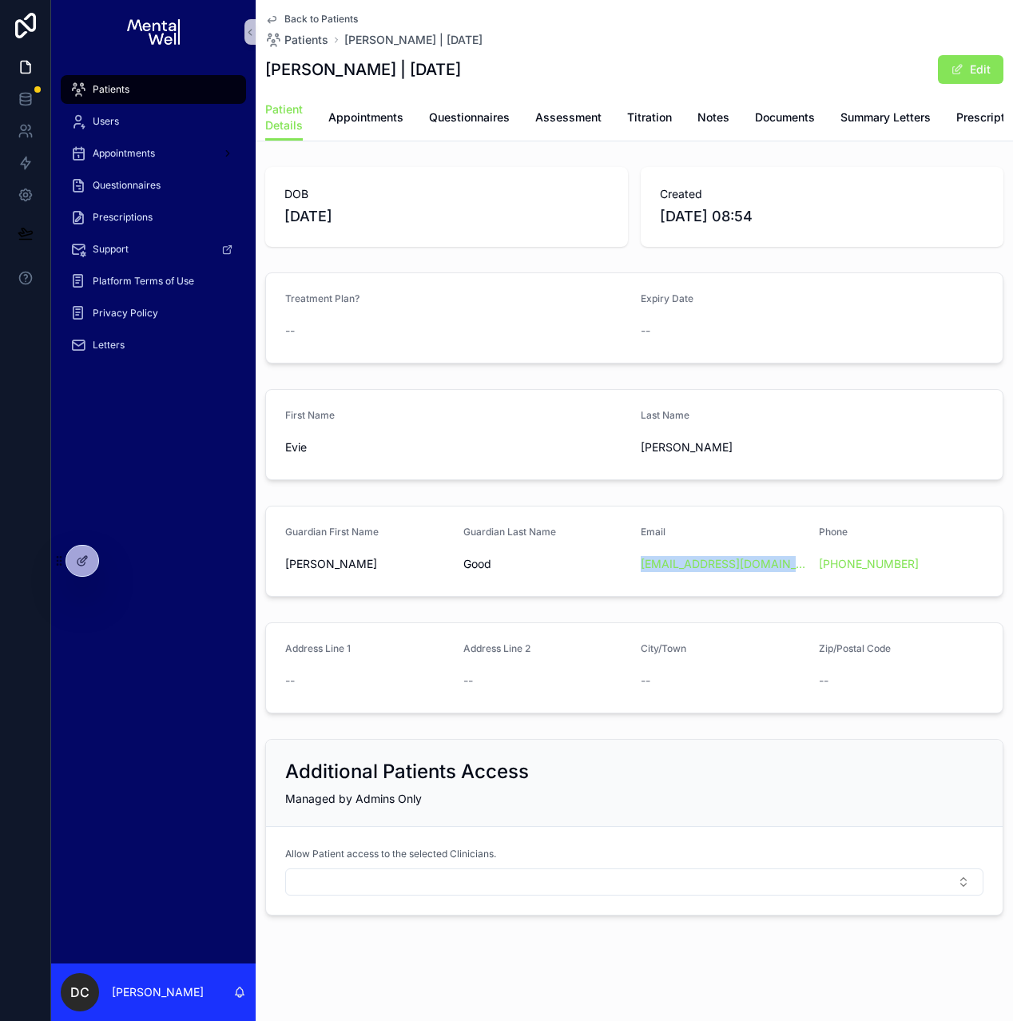
click at [125, 100] on div "Patients" at bounding box center [153, 90] width 166 height 26
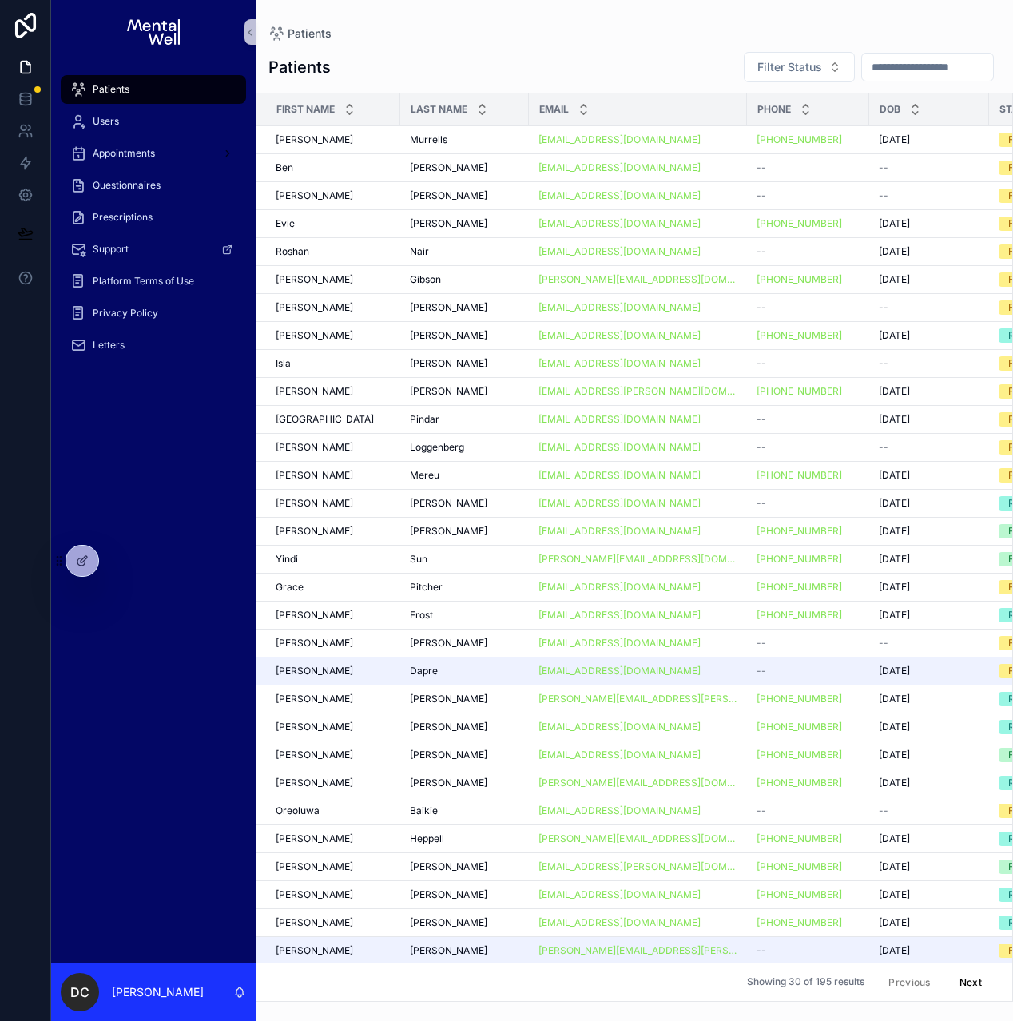
click at [887, 72] on input "scrollable content" at bounding box center [927, 67] width 131 height 22
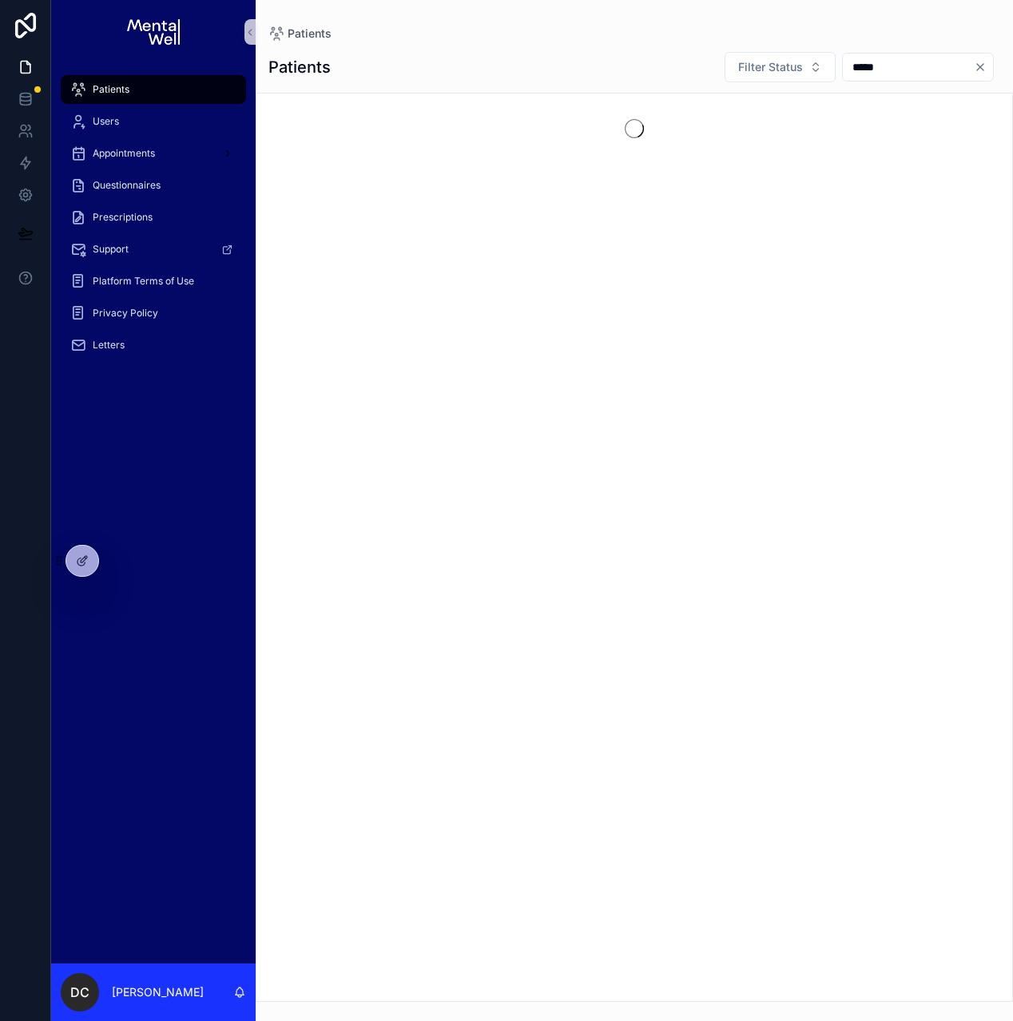
type input "******"
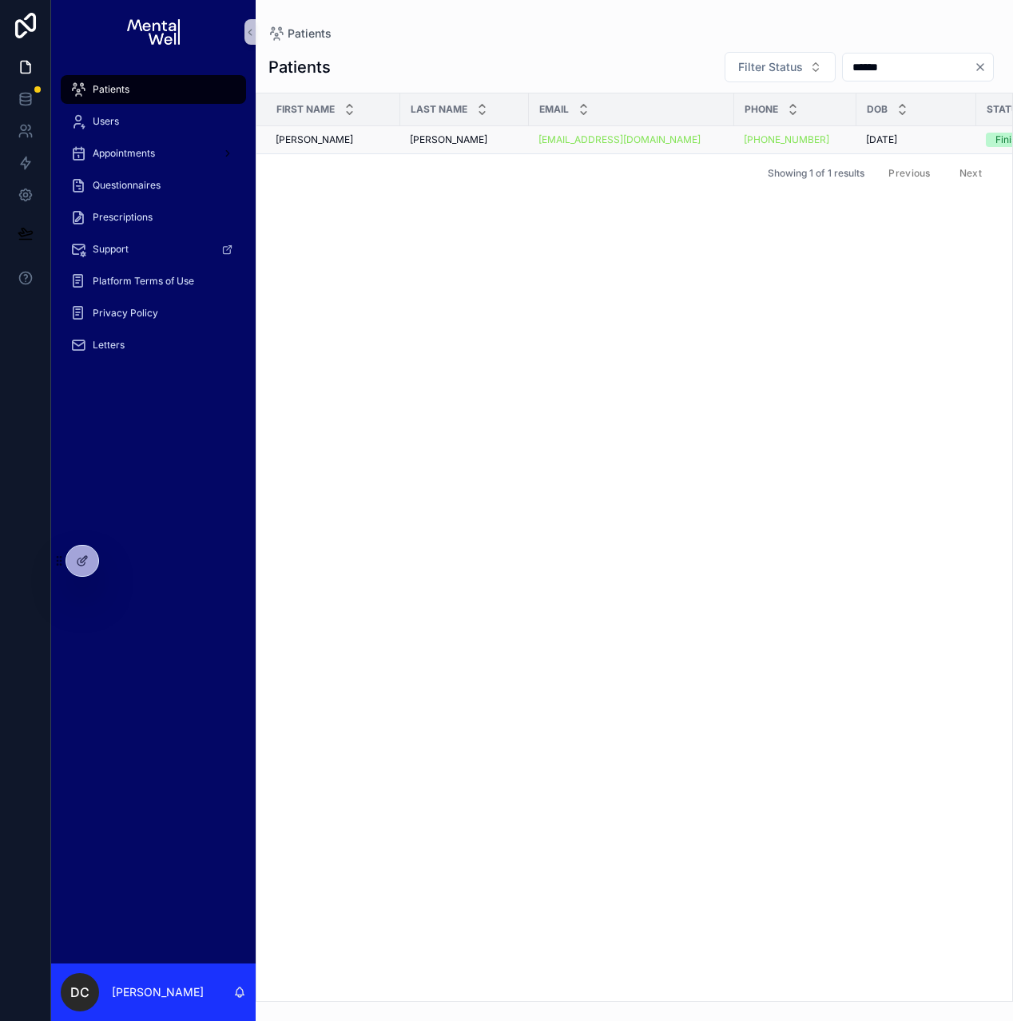
click at [384, 141] on div "[PERSON_NAME]" at bounding box center [333, 139] width 115 height 13
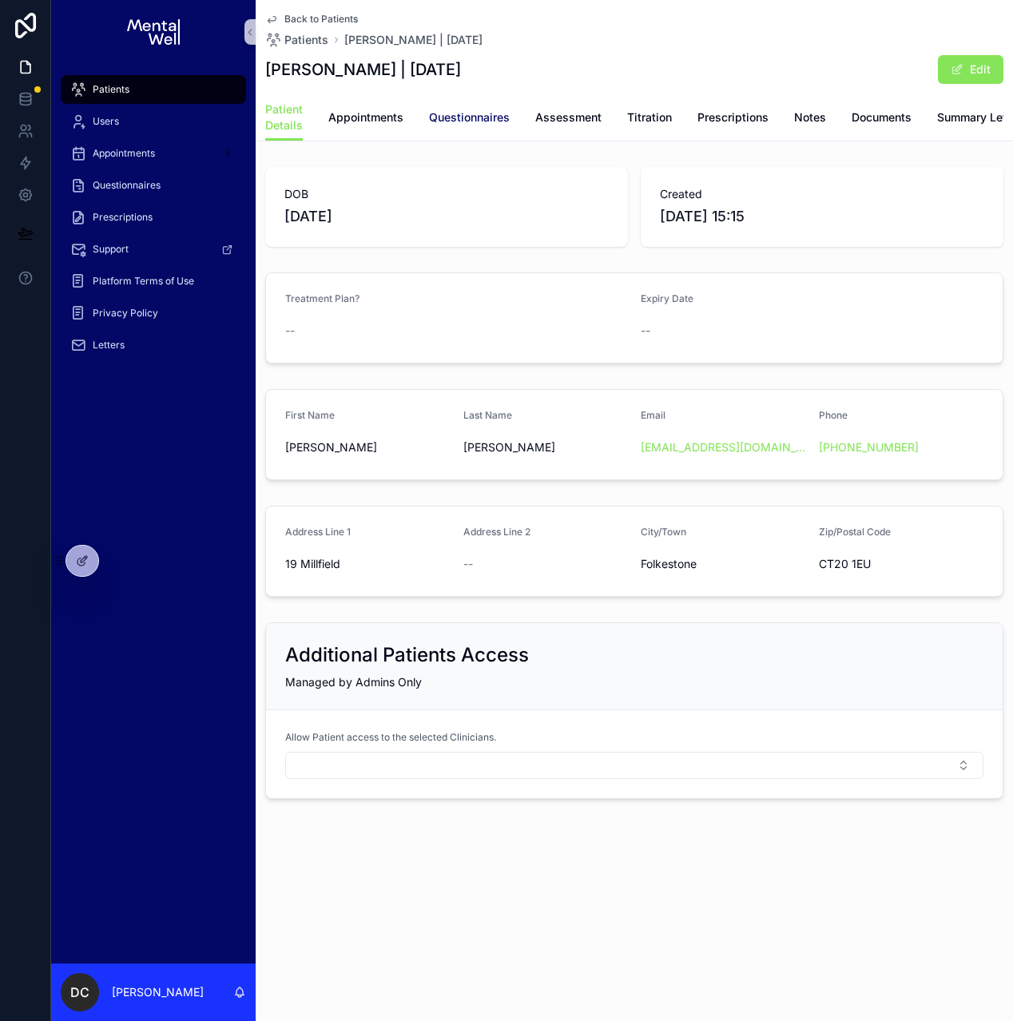
click at [479, 113] on span "Questionnaires" at bounding box center [469, 117] width 81 height 16
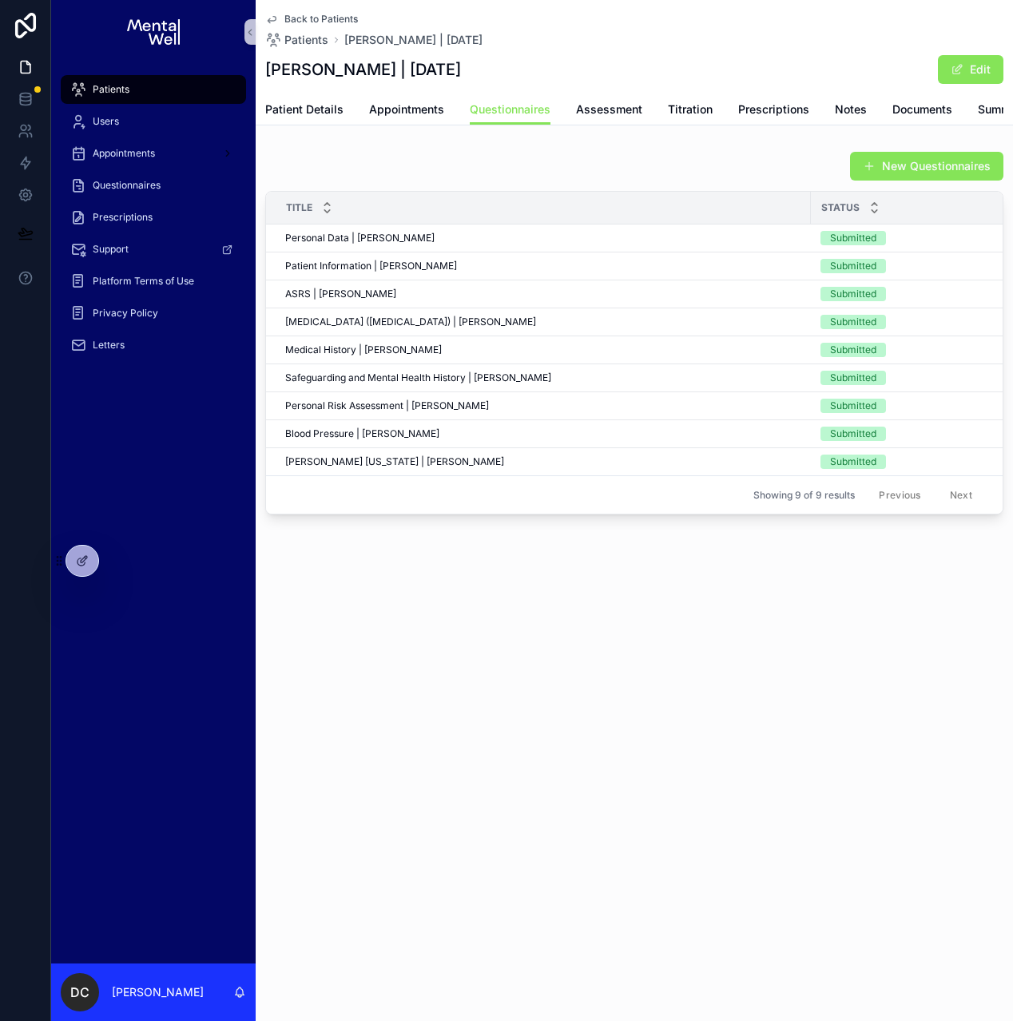
click at [123, 85] on span "Patients" at bounding box center [111, 89] width 37 height 13
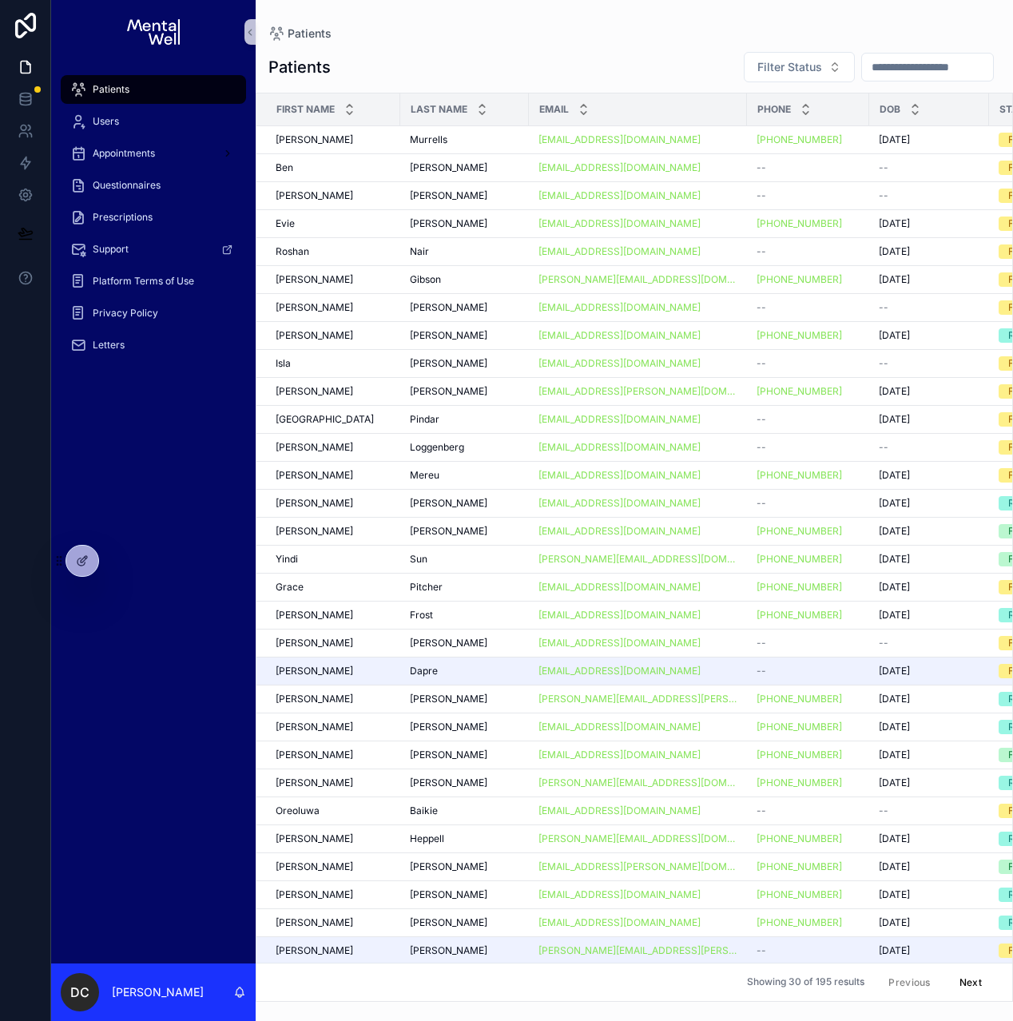
click at [880, 77] on input "scrollable content" at bounding box center [927, 67] width 131 height 22
type input "****"
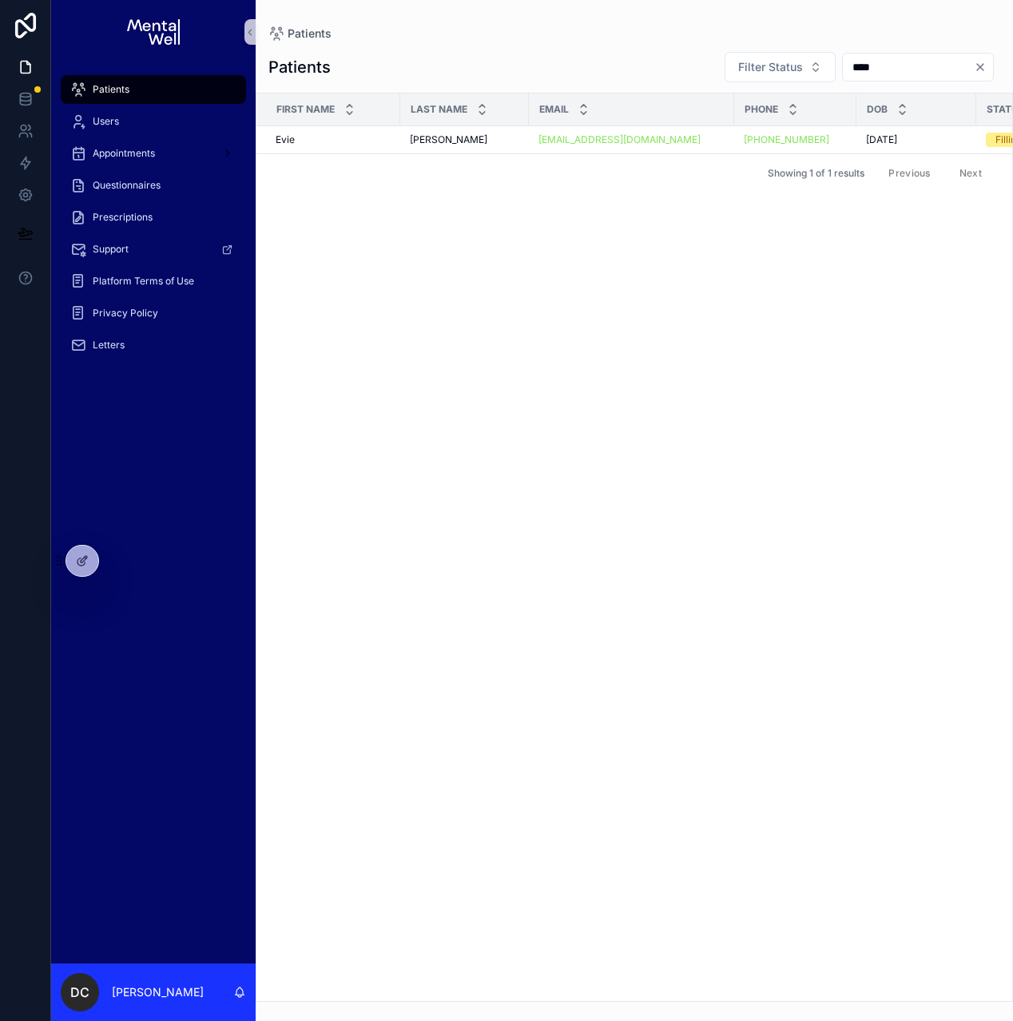
click at [355, 141] on div "[PERSON_NAME] [PERSON_NAME]" at bounding box center [333, 139] width 115 height 13
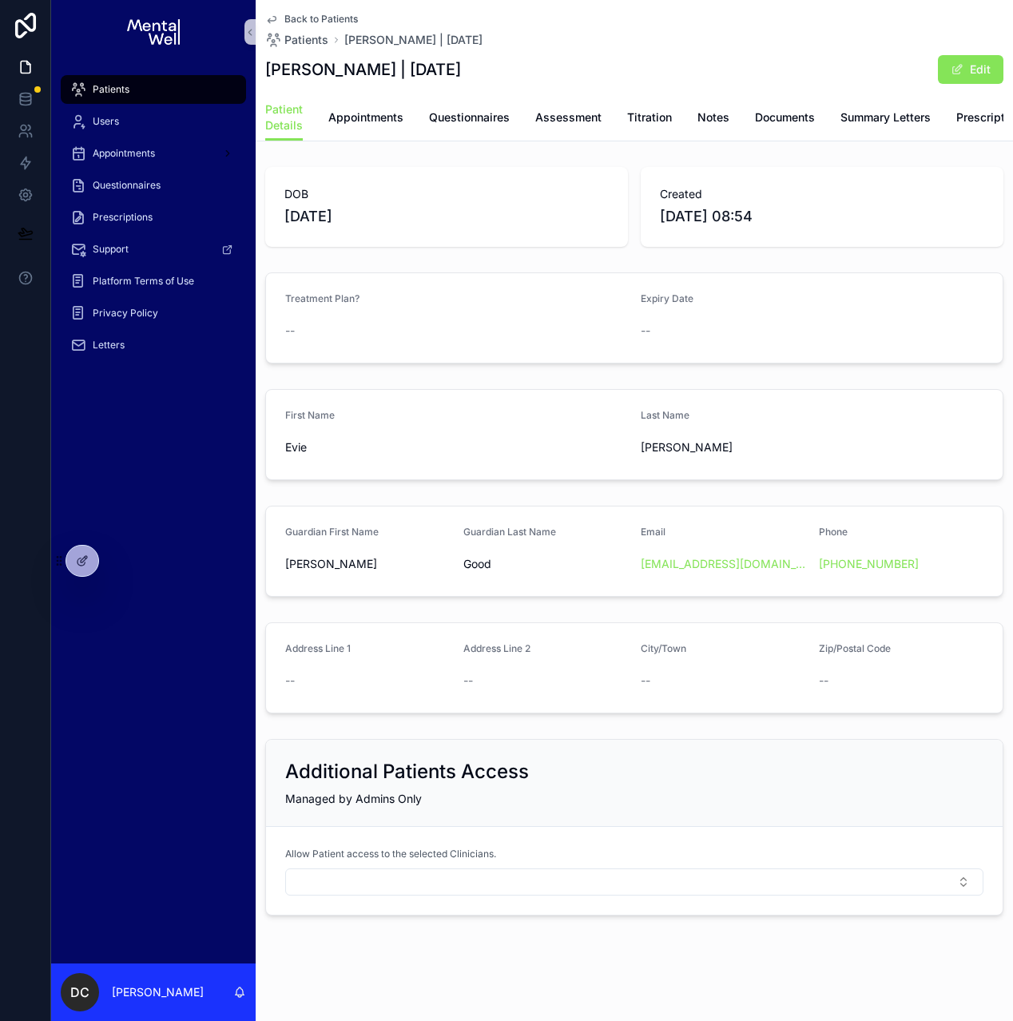
click at [174, 77] on div "Patients" at bounding box center [153, 90] width 166 height 26
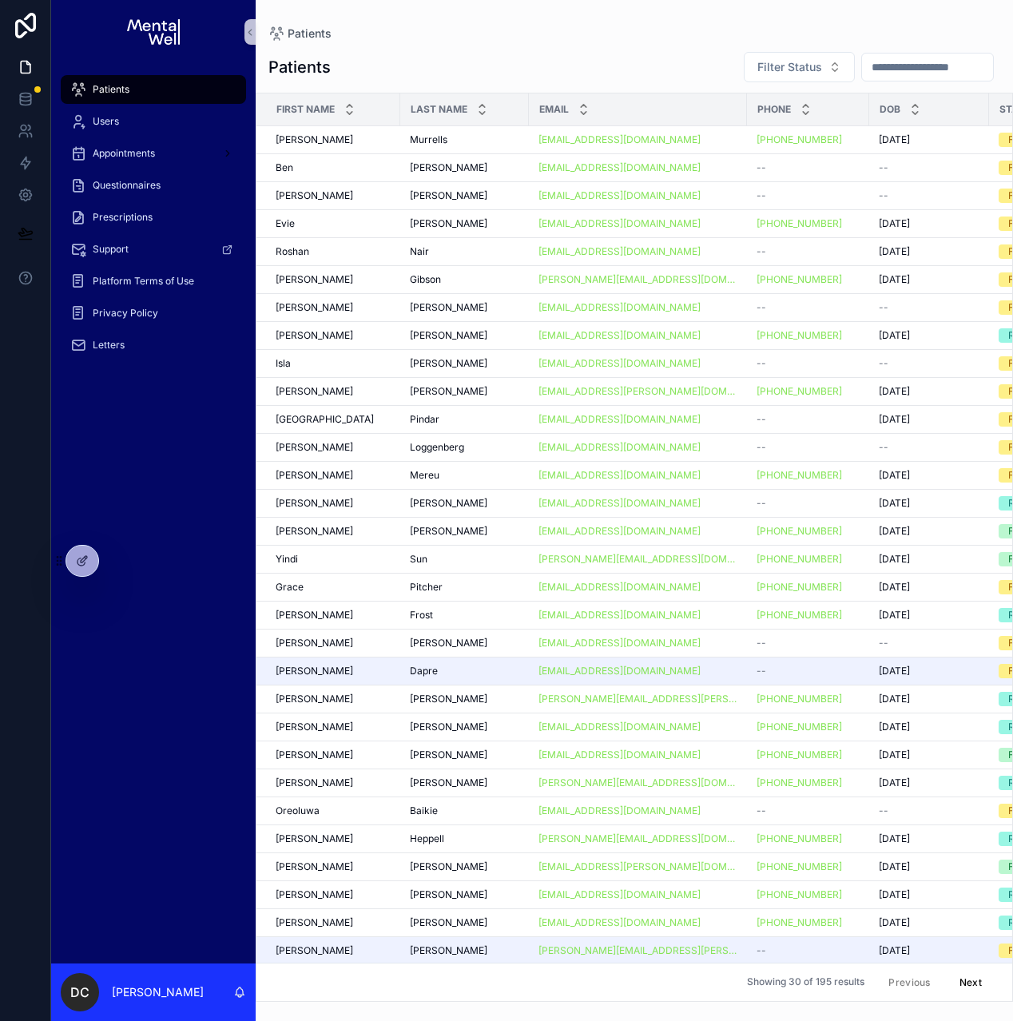
click at [884, 74] on input "scrollable content" at bounding box center [927, 67] width 131 height 22
type input "******"
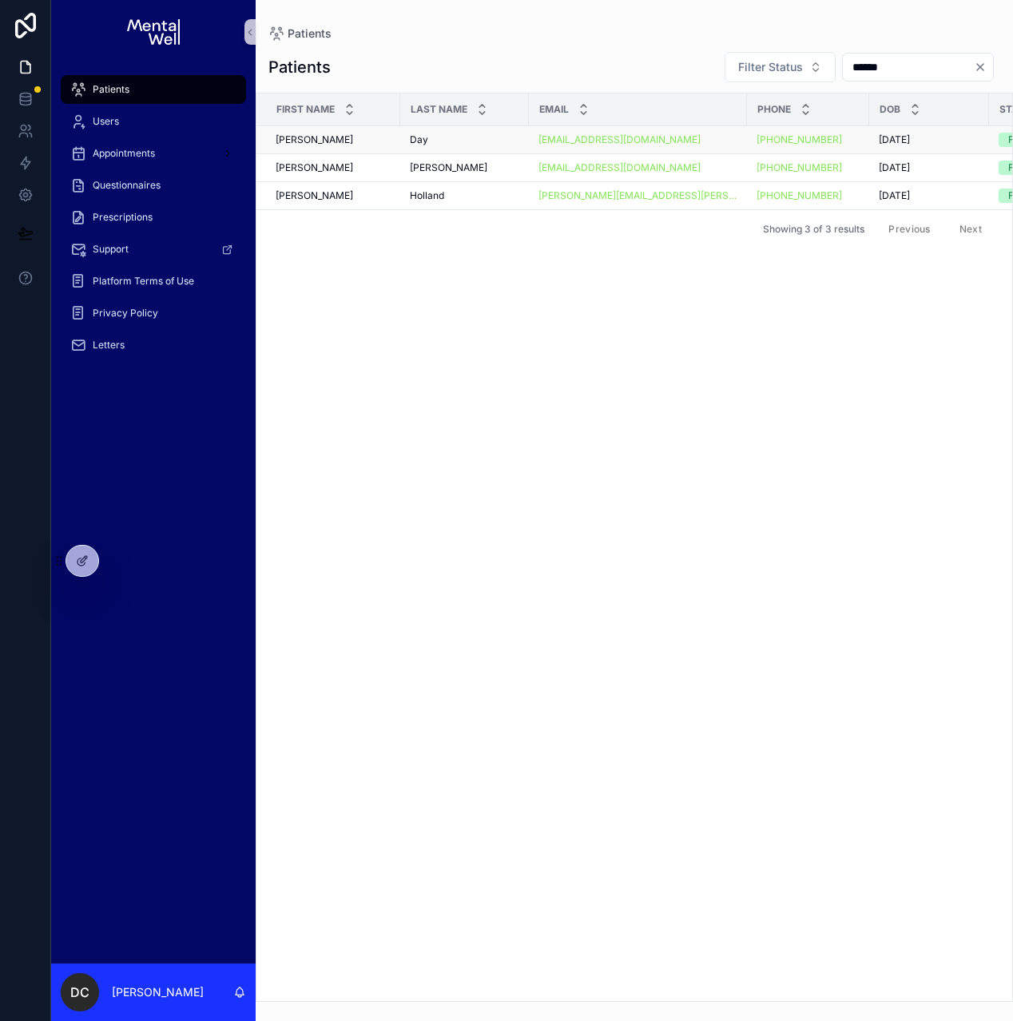
click at [453, 136] on div "Day Day" at bounding box center [464, 139] width 109 height 13
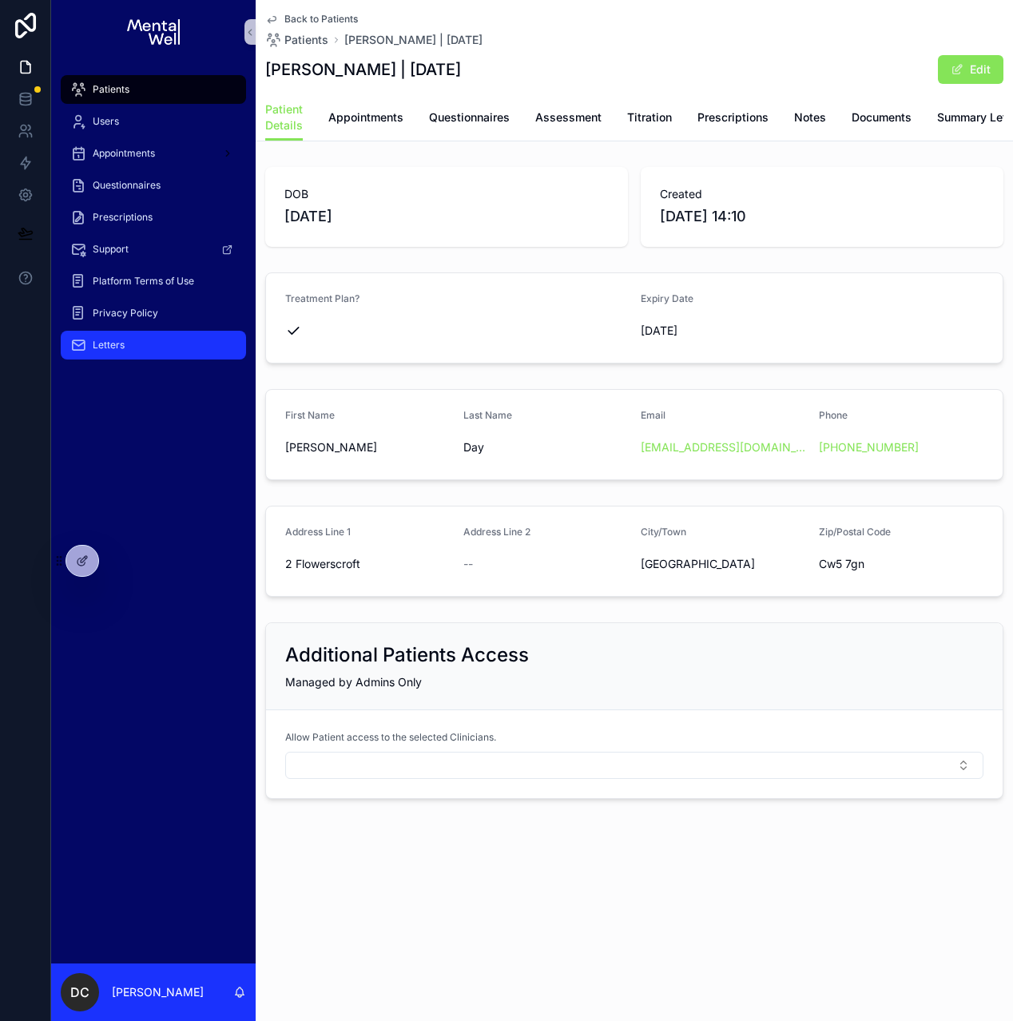
click at [127, 358] on link "Letters" at bounding box center [153, 345] width 185 height 29
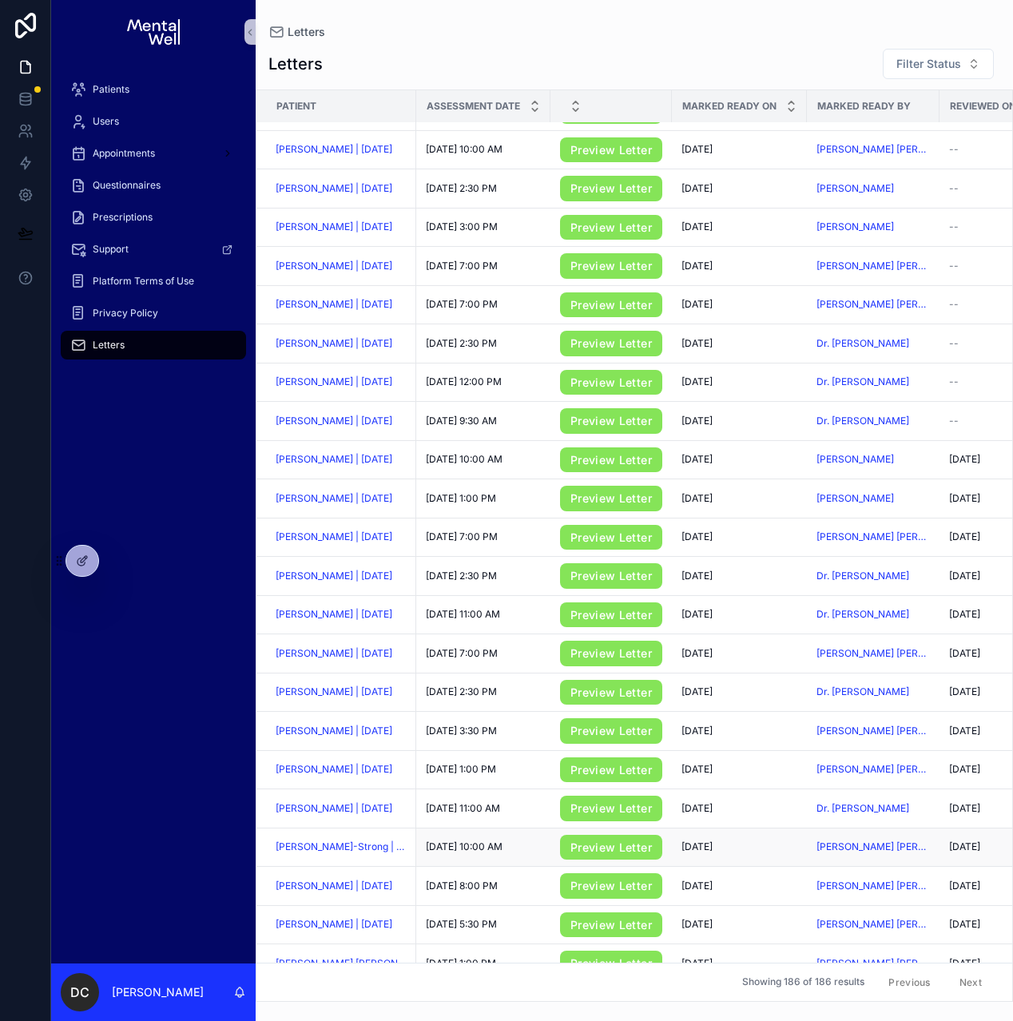
scroll to position [437, 0]
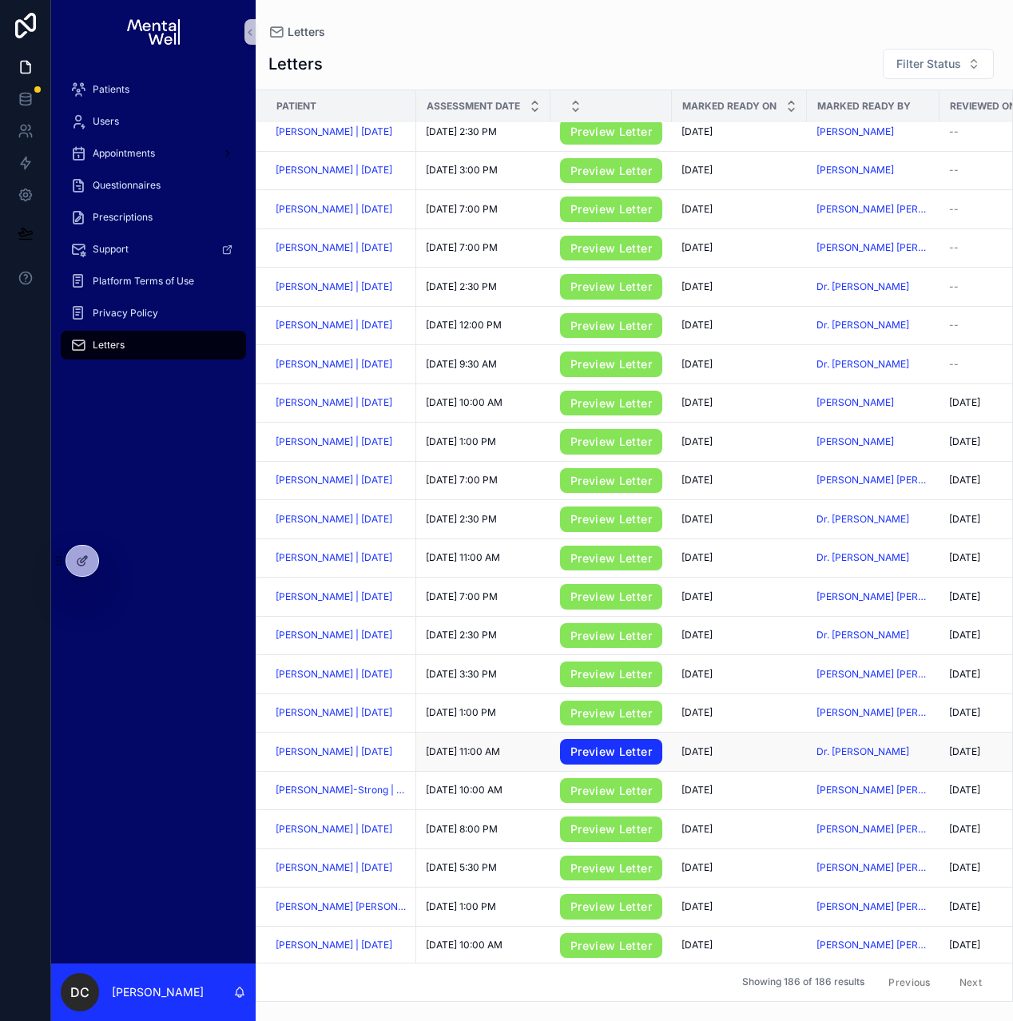
click at [593, 765] on link "Preview Letter" at bounding box center [611, 752] width 102 height 26
click at [312, 758] on span "[PERSON_NAME] | [DATE]" at bounding box center [334, 751] width 117 height 13
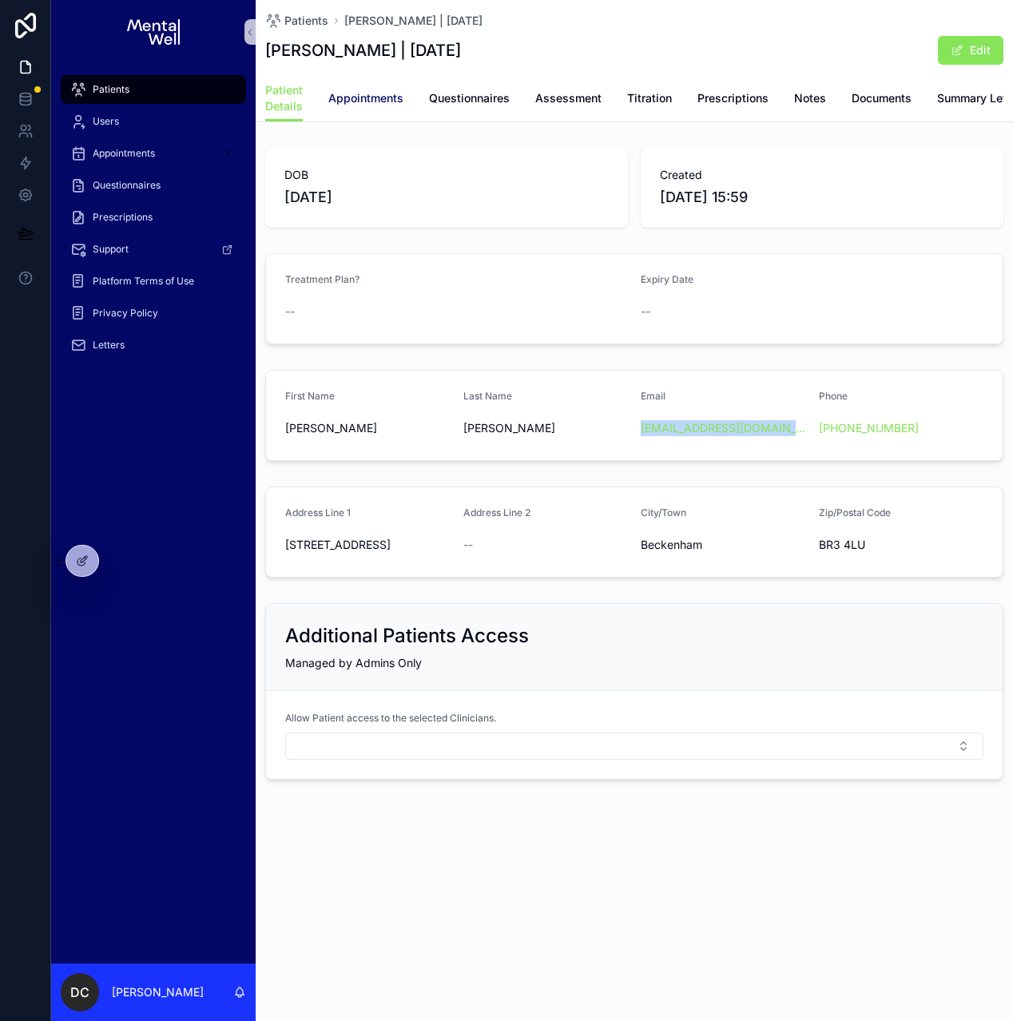
click at [359, 108] on link "Appointments" at bounding box center [365, 100] width 75 height 32
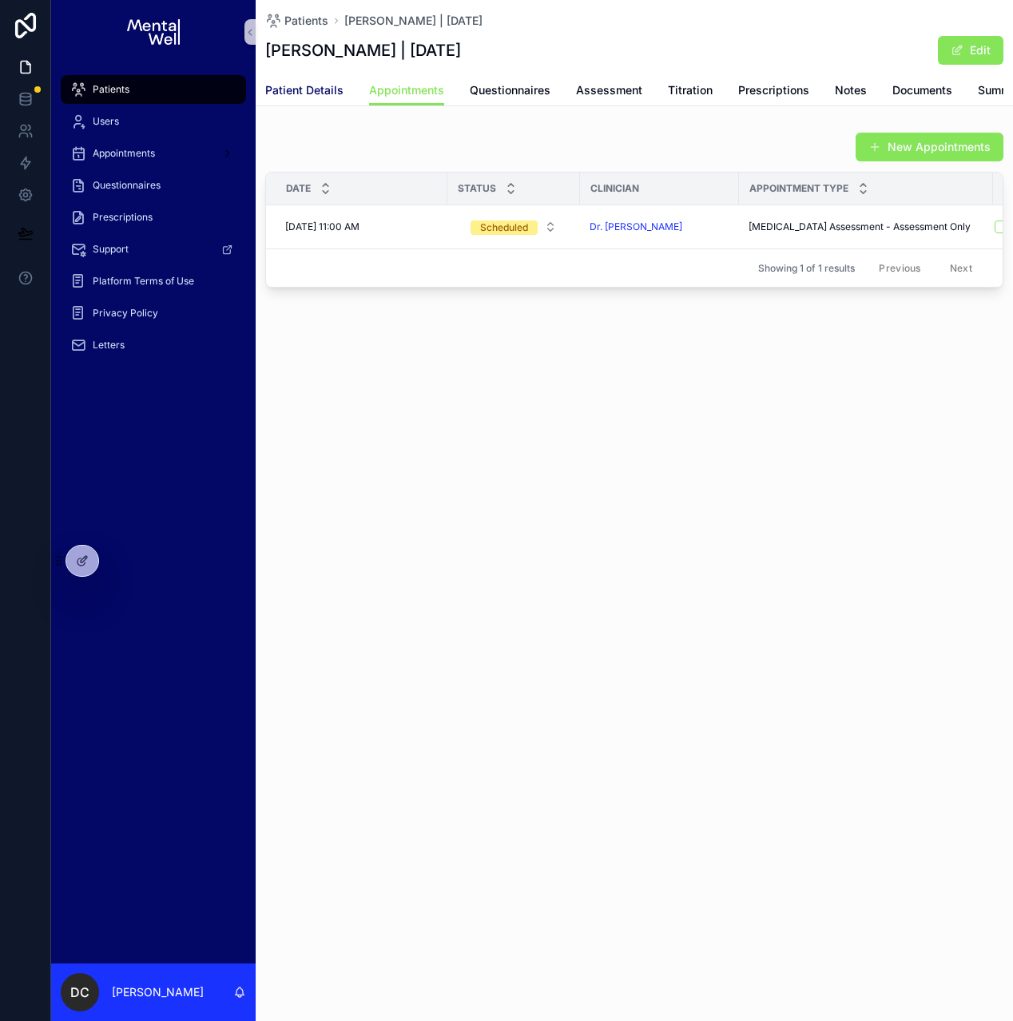
click at [294, 97] on span "Patient Details" at bounding box center [304, 90] width 78 height 16
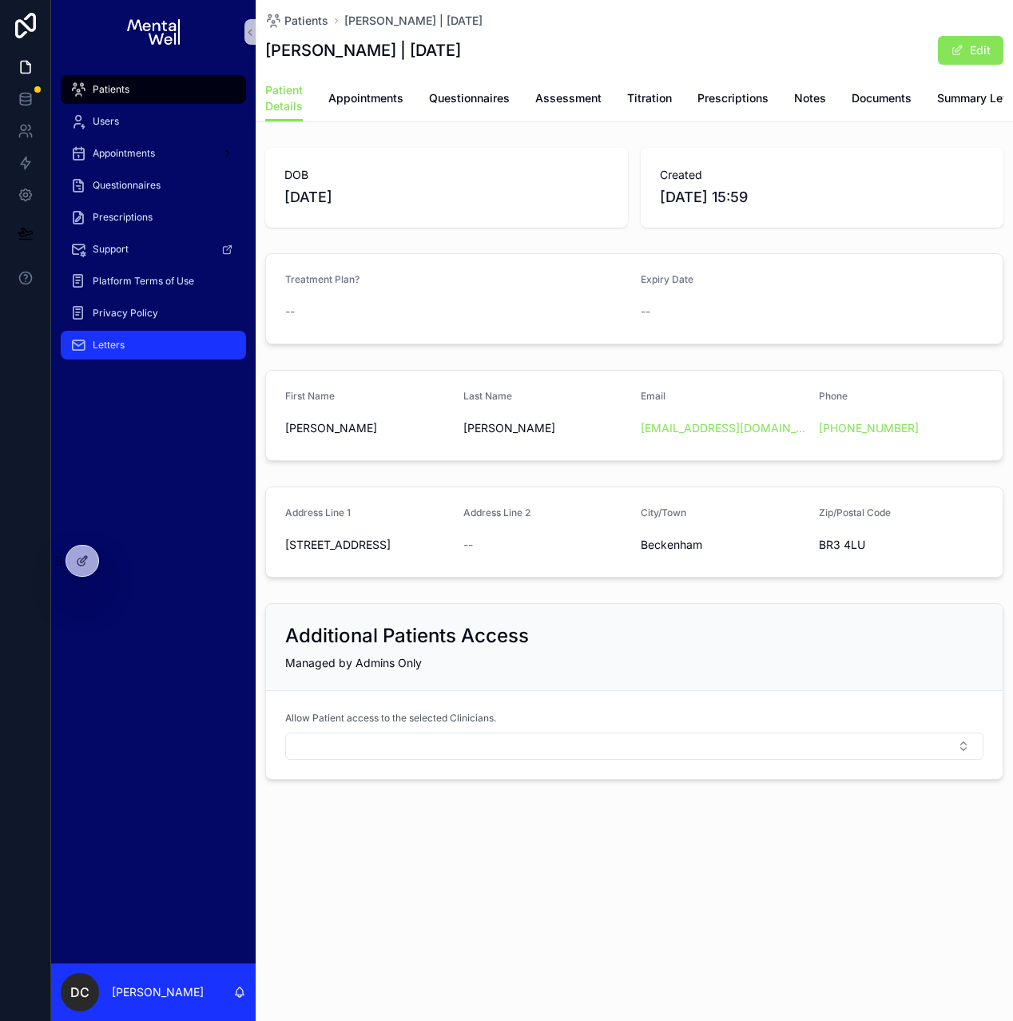
click at [125, 336] on div "Letters" at bounding box center [153, 345] width 166 height 26
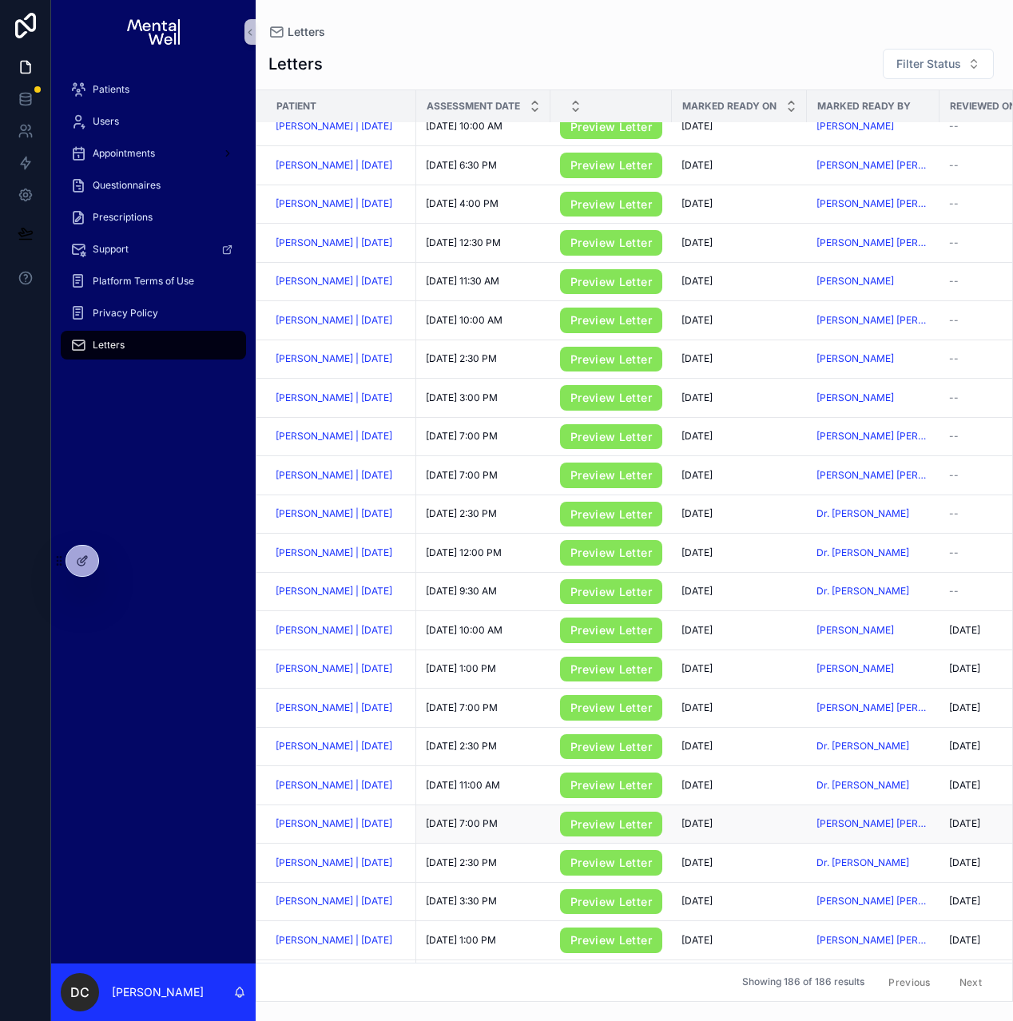
scroll to position [256, 0]
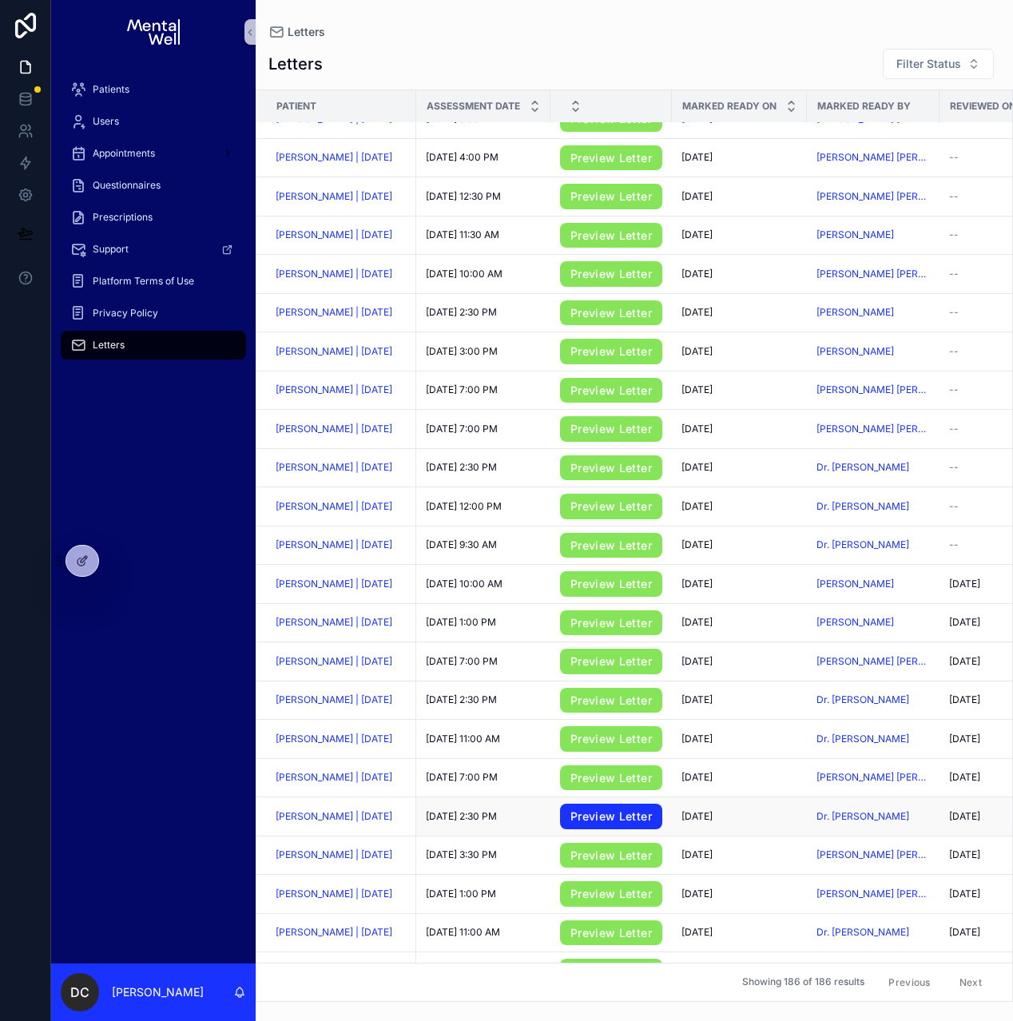
click at [570, 822] on link "Preview Letter" at bounding box center [611, 817] width 102 height 26
click at [383, 823] on span "[PERSON_NAME] | [DATE]" at bounding box center [334, 816] width 117 height 13
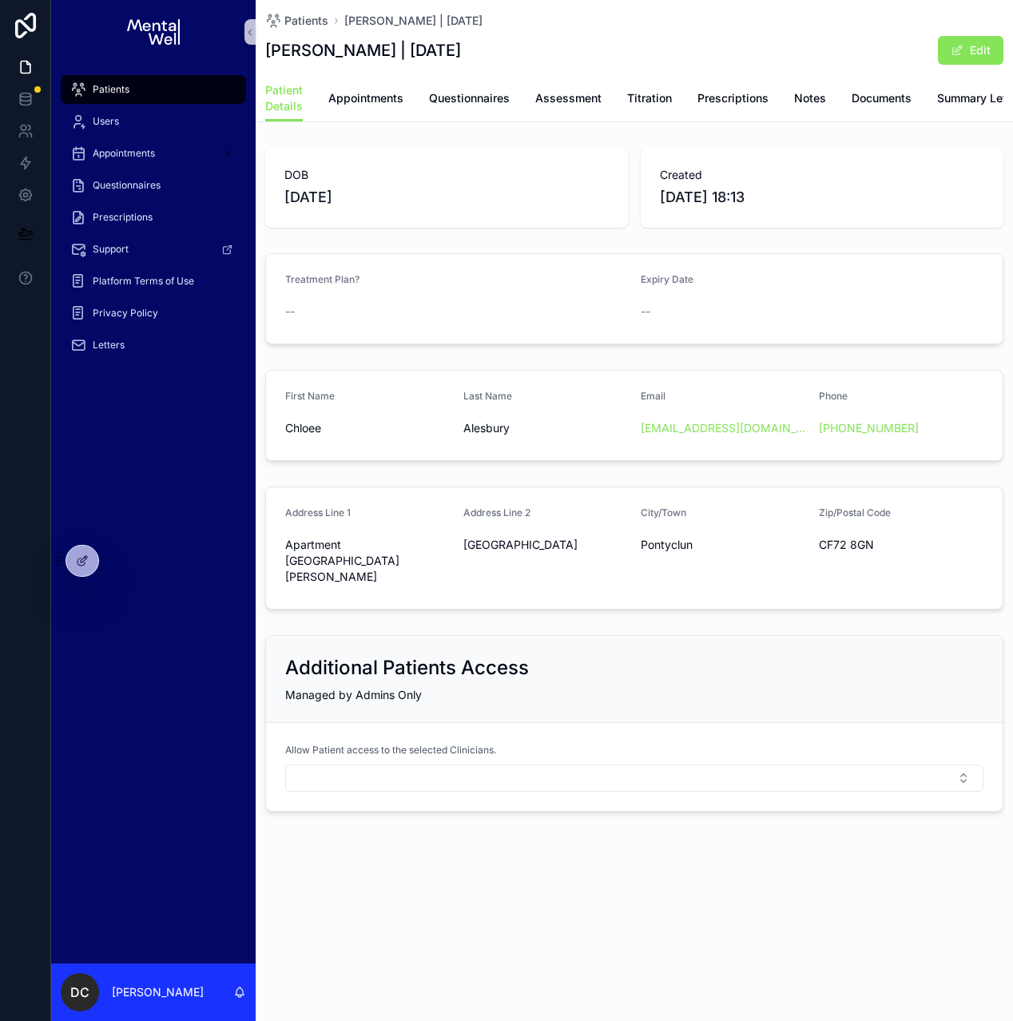
drag, startPoint x: 407, startPoint y: 53, endPoint x: 487, endPoint y: 49, distance: 80.0
click at [461, 49] on h1 "[PERSON_NAME] | [DATE]" at bounding box center [363, 50] width 196 height 22
click at [128, 343] on div "Letters" at bounding box center [153, 345] width 166 height 26
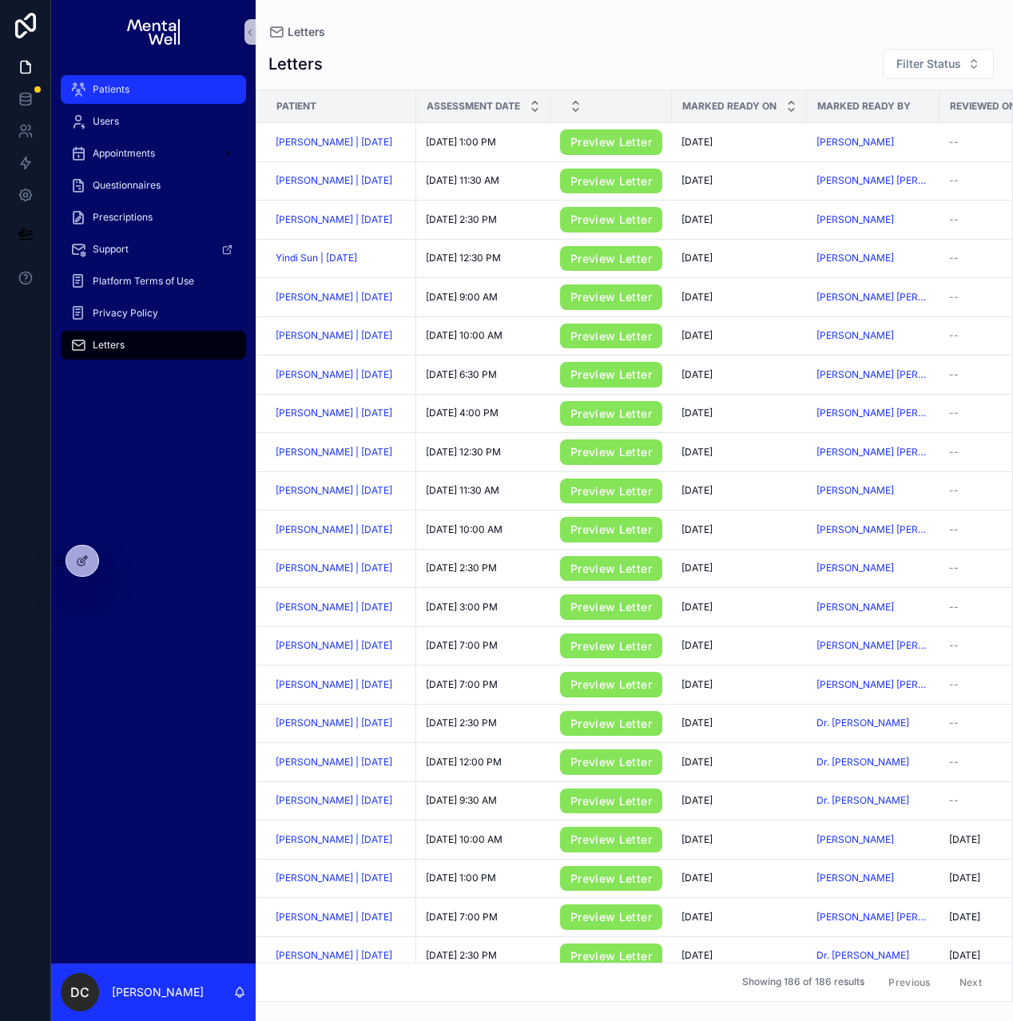
click at [156, 89] on div "Patients" at bounding box center [153, 90] width 166 height 26
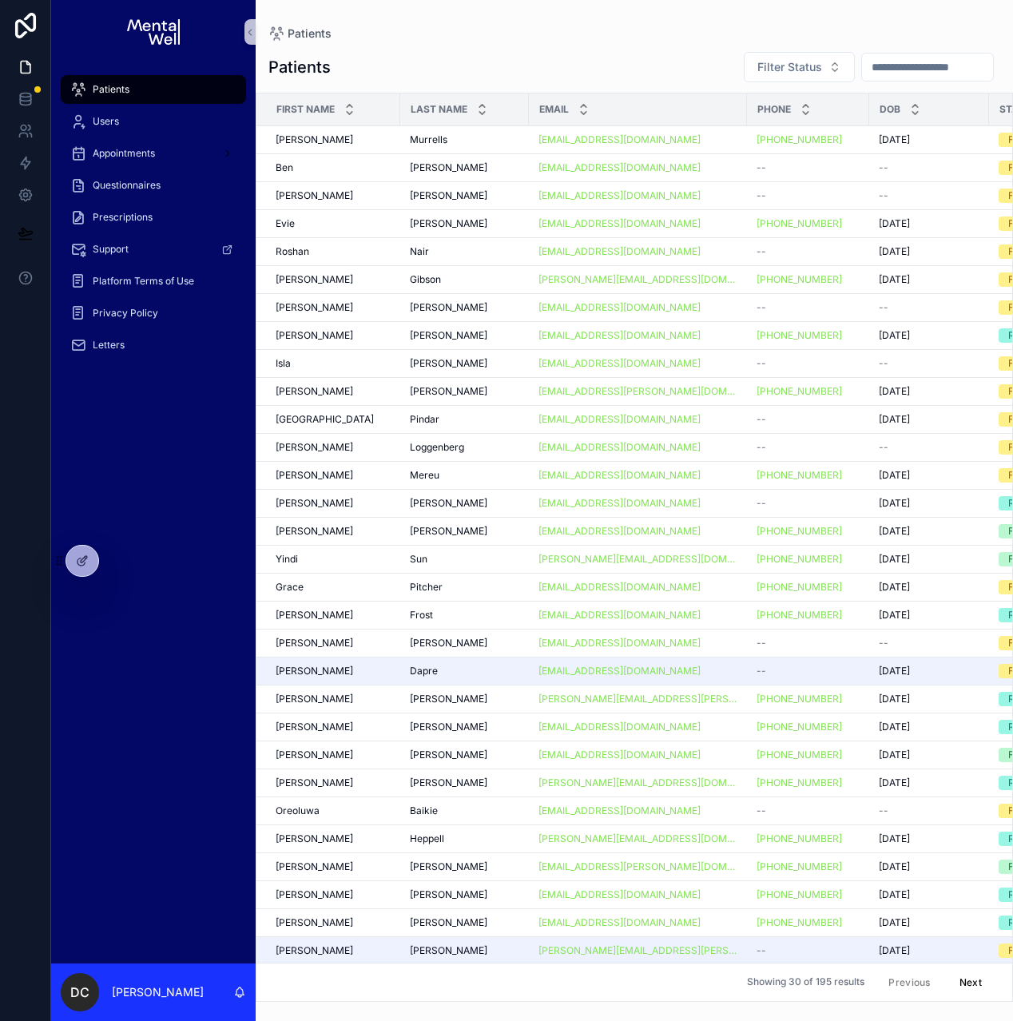
click at [870, 73] on input "scrollable content" at bounding box center [927, 67] width 131 height 22
type input "***"
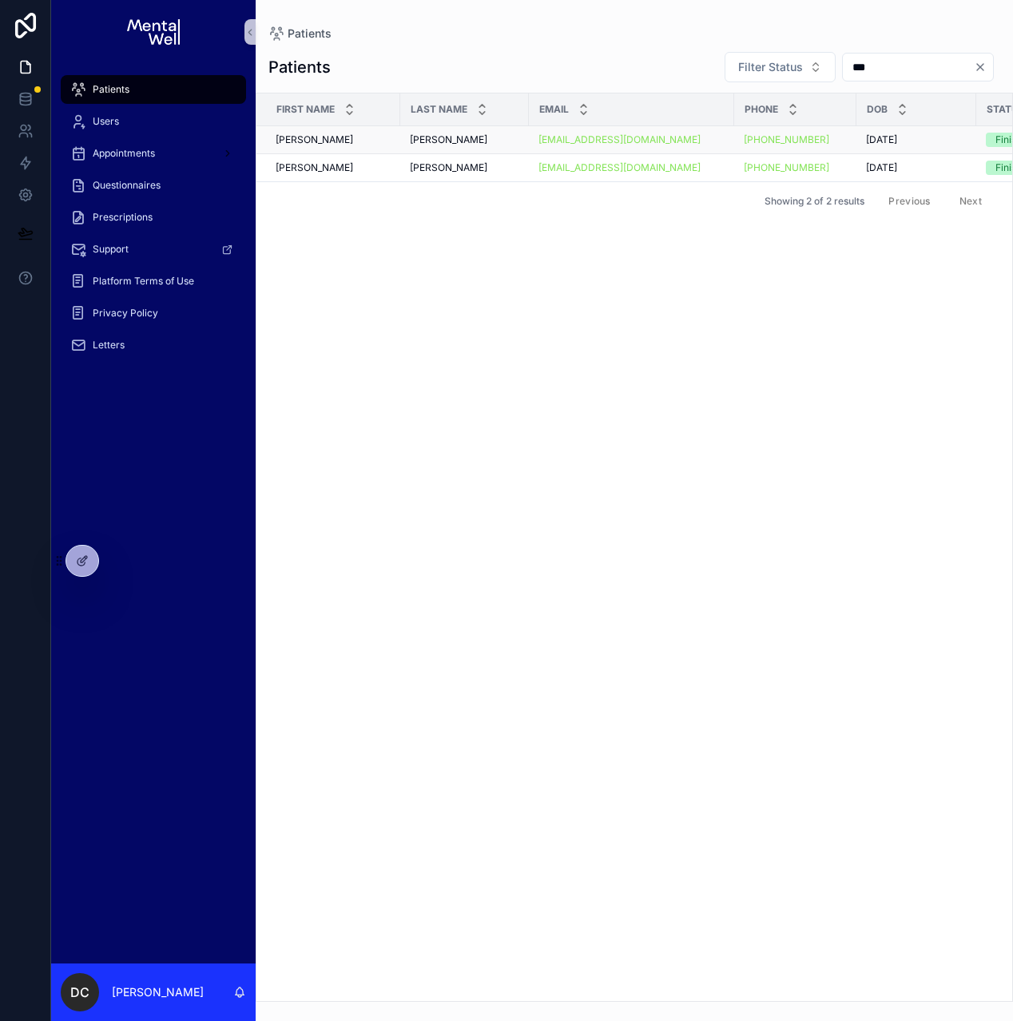
click at [455, 135] on div "[PERSON_NAME] [PERSON_NAME]" at bounding box center [464, 139] width 109 height 13
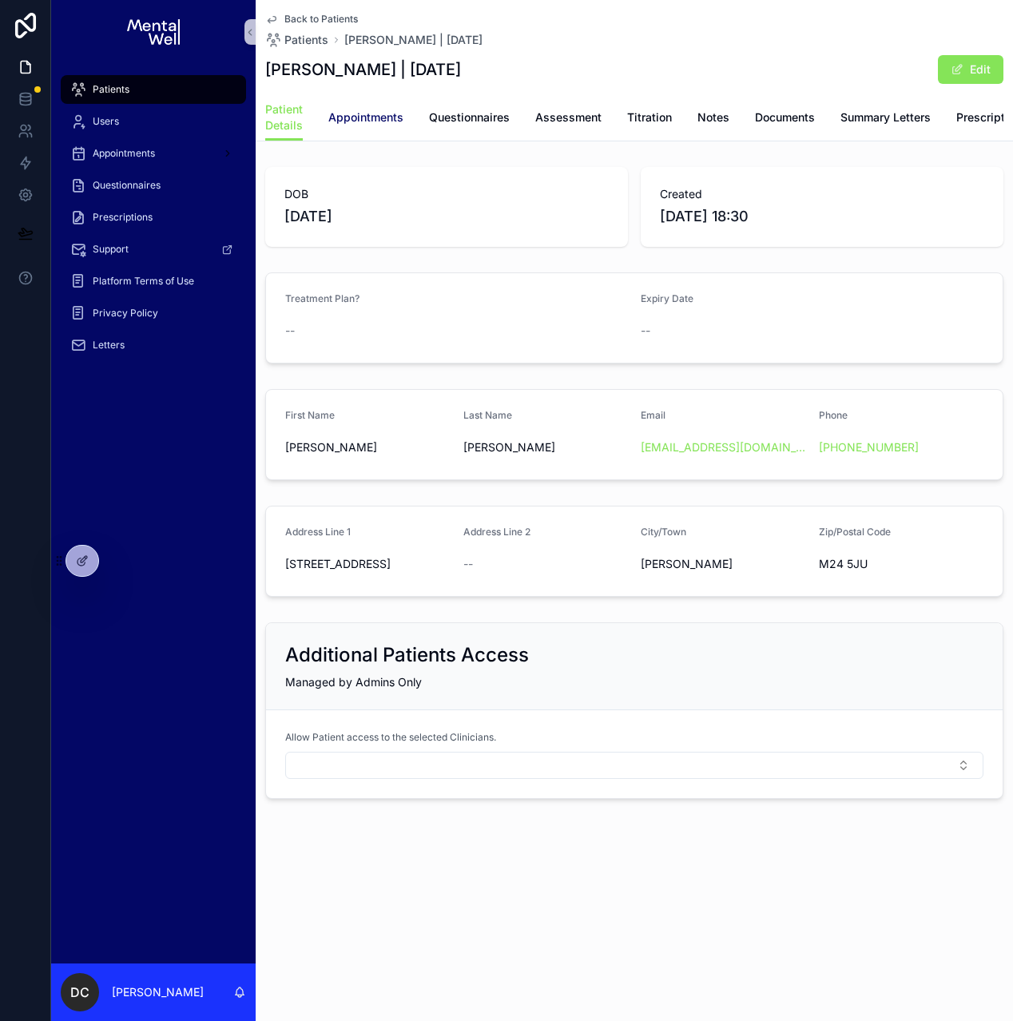
click at [369, 120] on span "Appointments" at bounding box center [365, 117] width 75 height 16
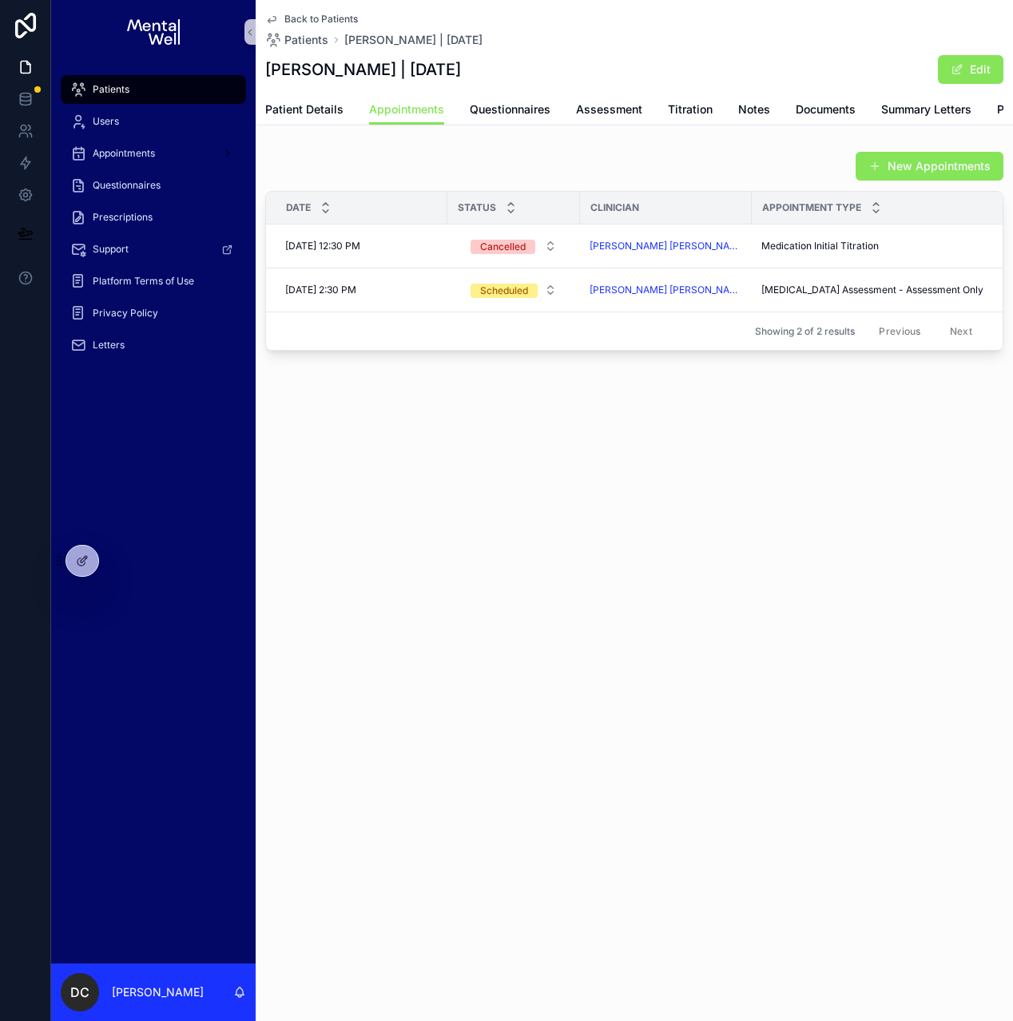
click at [209, 86] on div "Patients" at bounding box center [153, 90] width 166 height 26
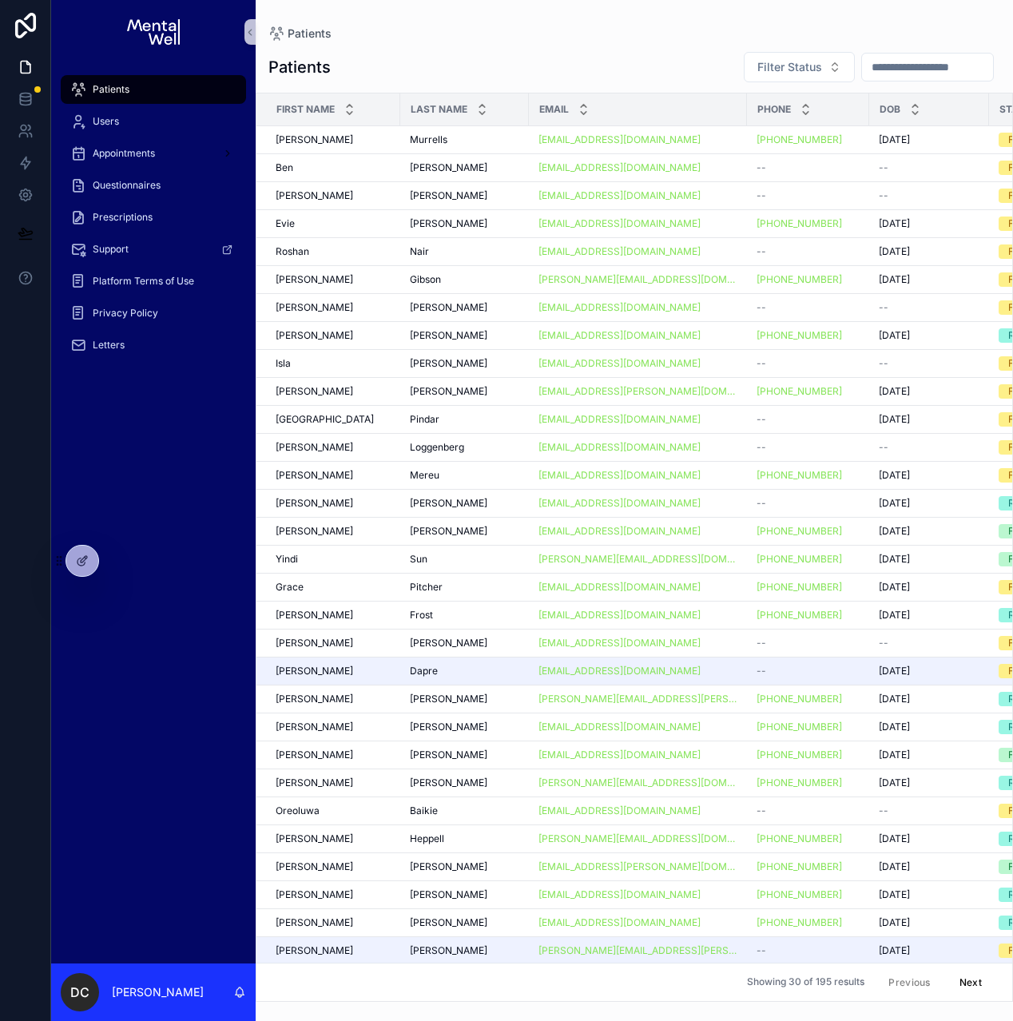
click at [915, 77] on input "scrollable content" at bounding box center [927, 67] width 131 height 22
type input "******"
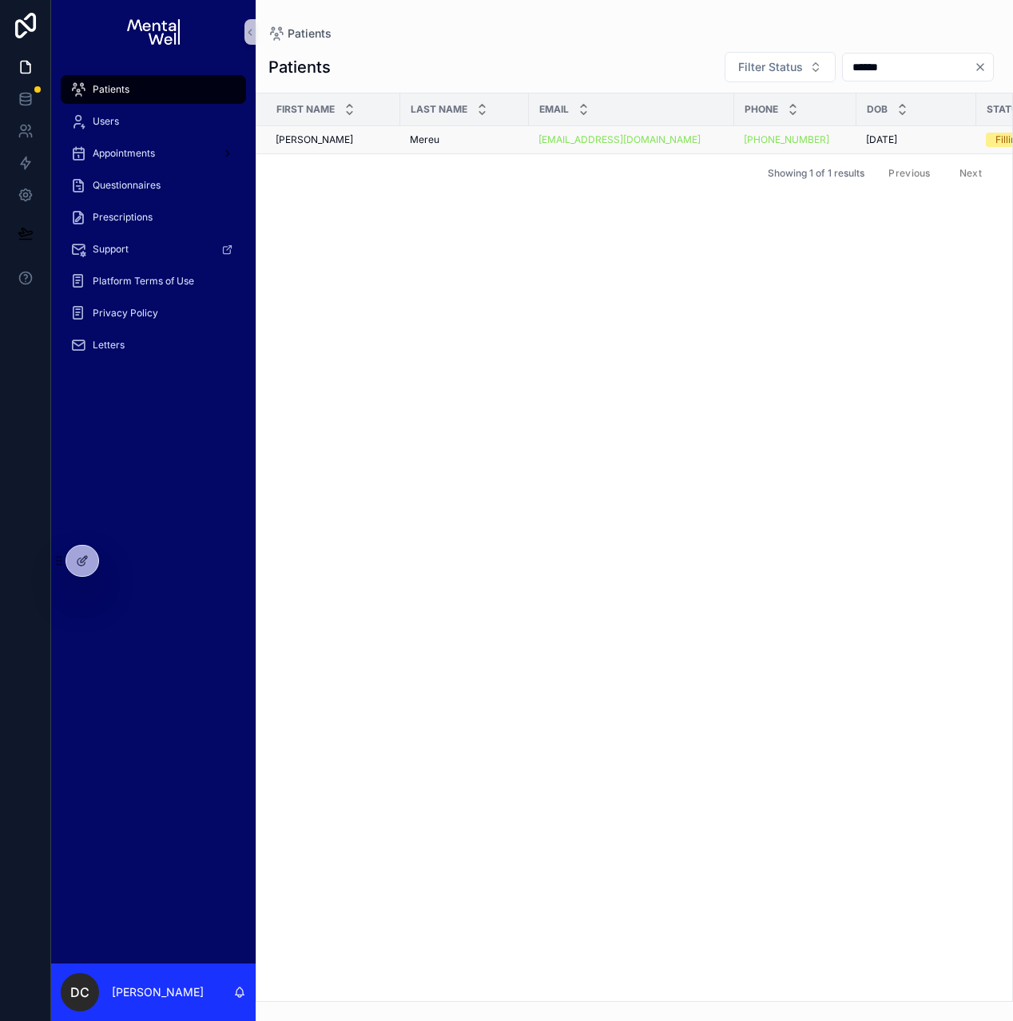
click at [491, 140] on div "[PERSON_NAME]" at bounding box center [464, 139] width 109 height 13
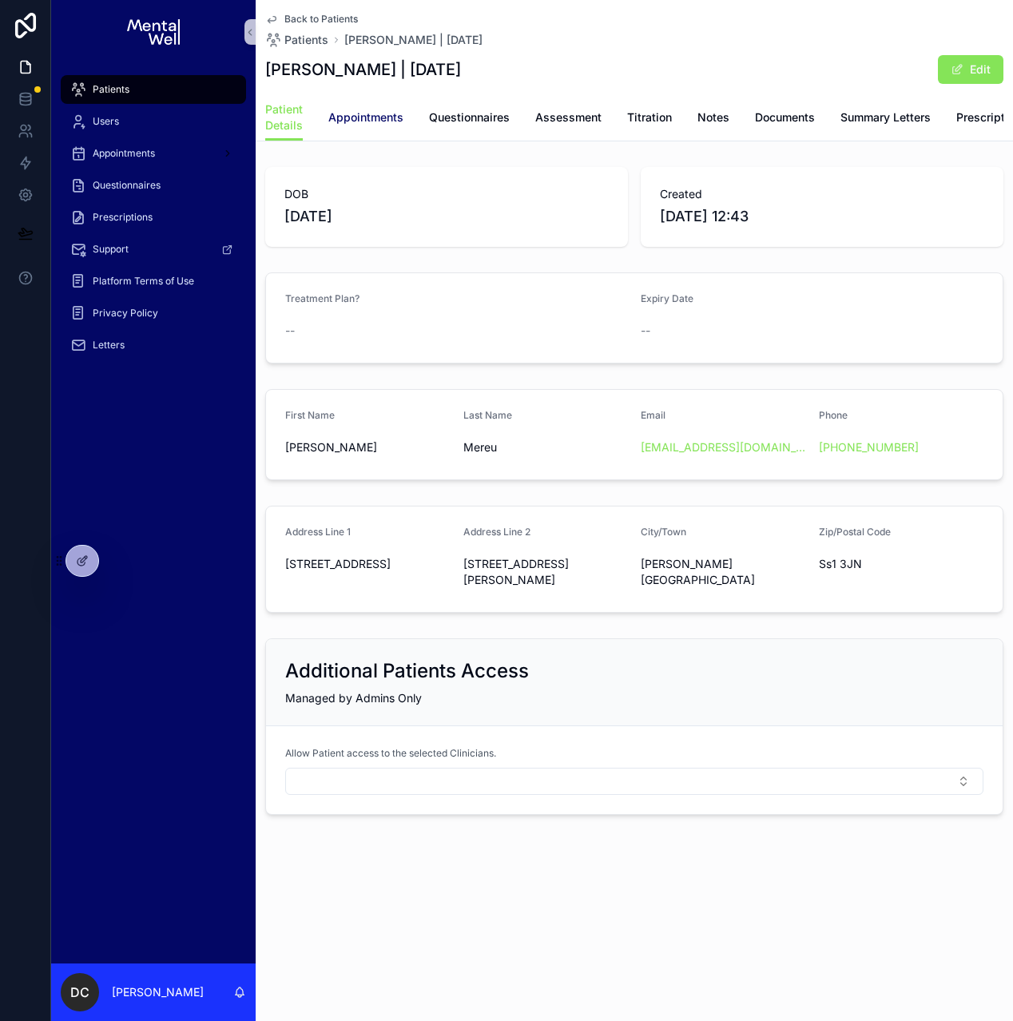
click at [386, 132] on link "Appointments" at bounding box center [365, 119] width 75 height 32
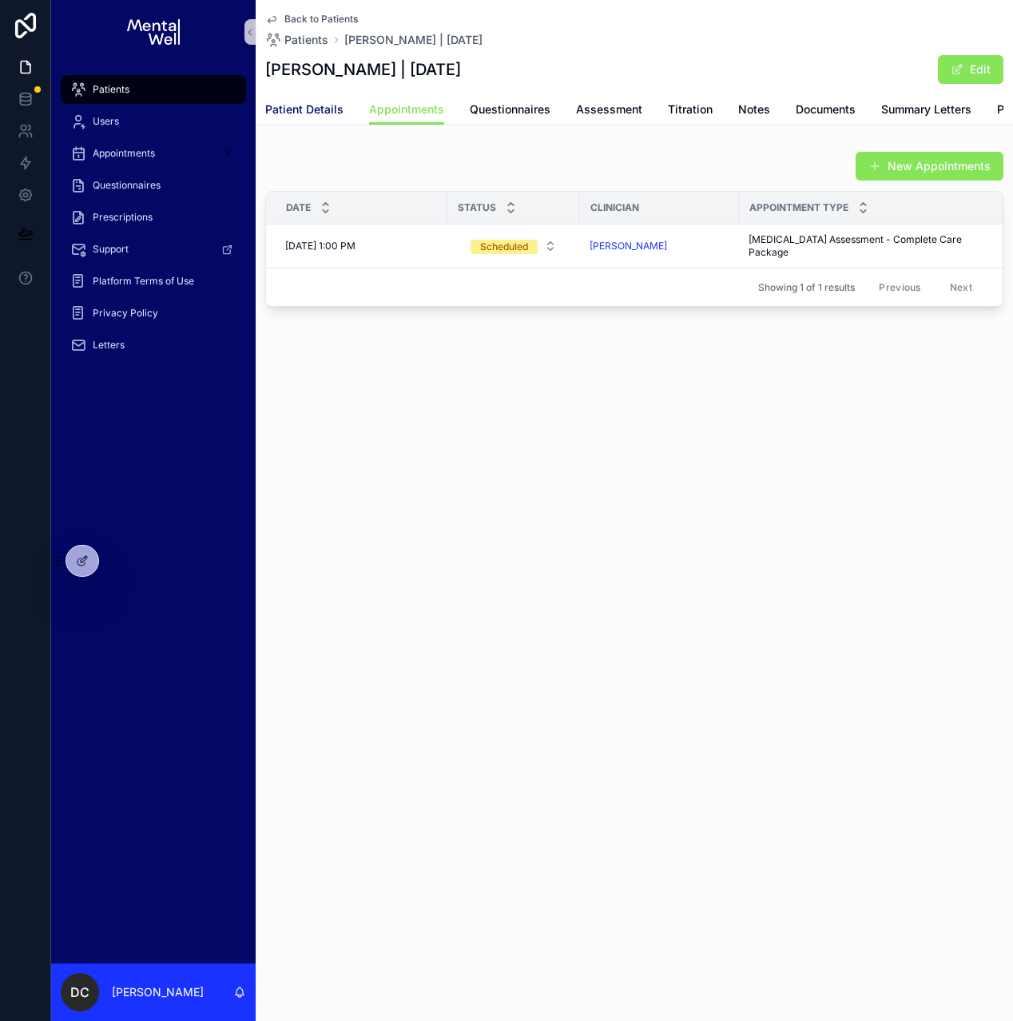
click at [312, 118] on link "Patient Details" at bounding box center [304, 111] width 78 height 32
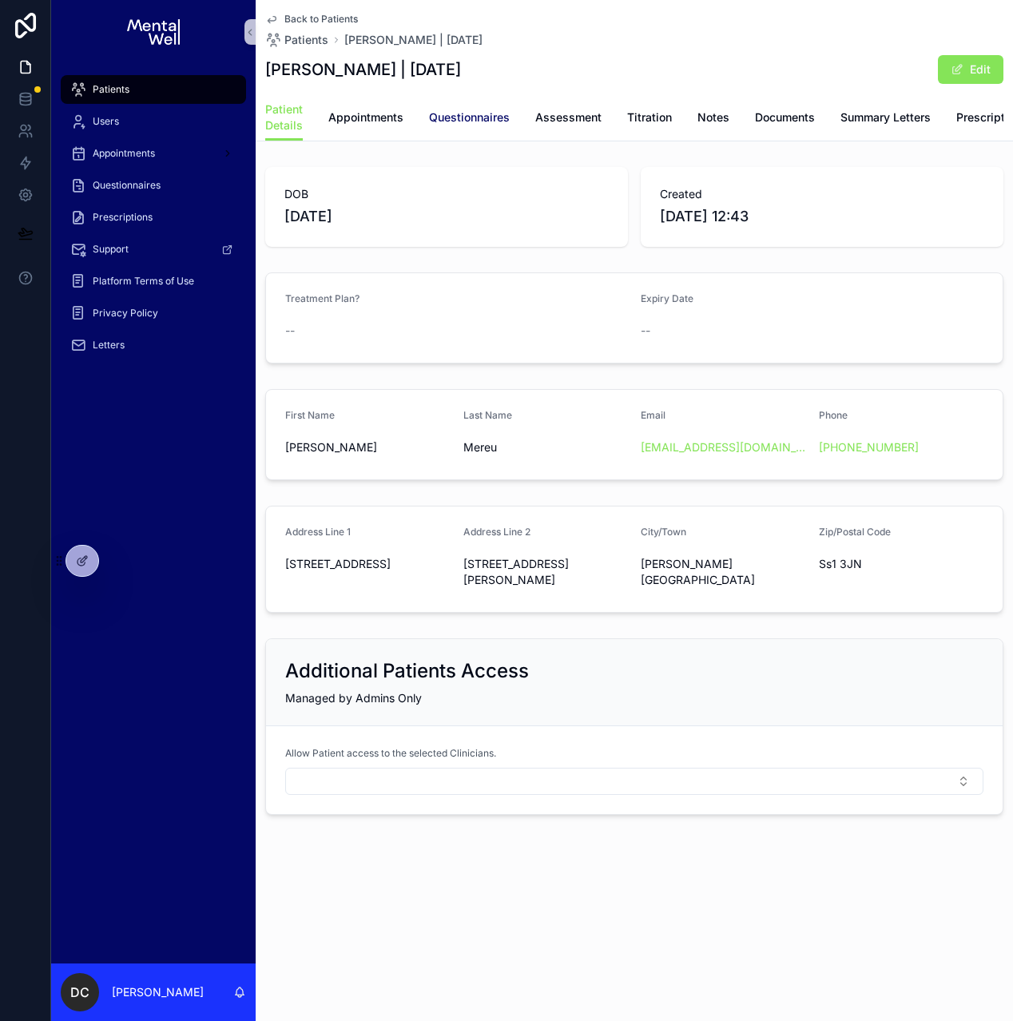
click at [454, 117] on span "Questionnaires" at bounding box center [469, 117] width 81 height 16
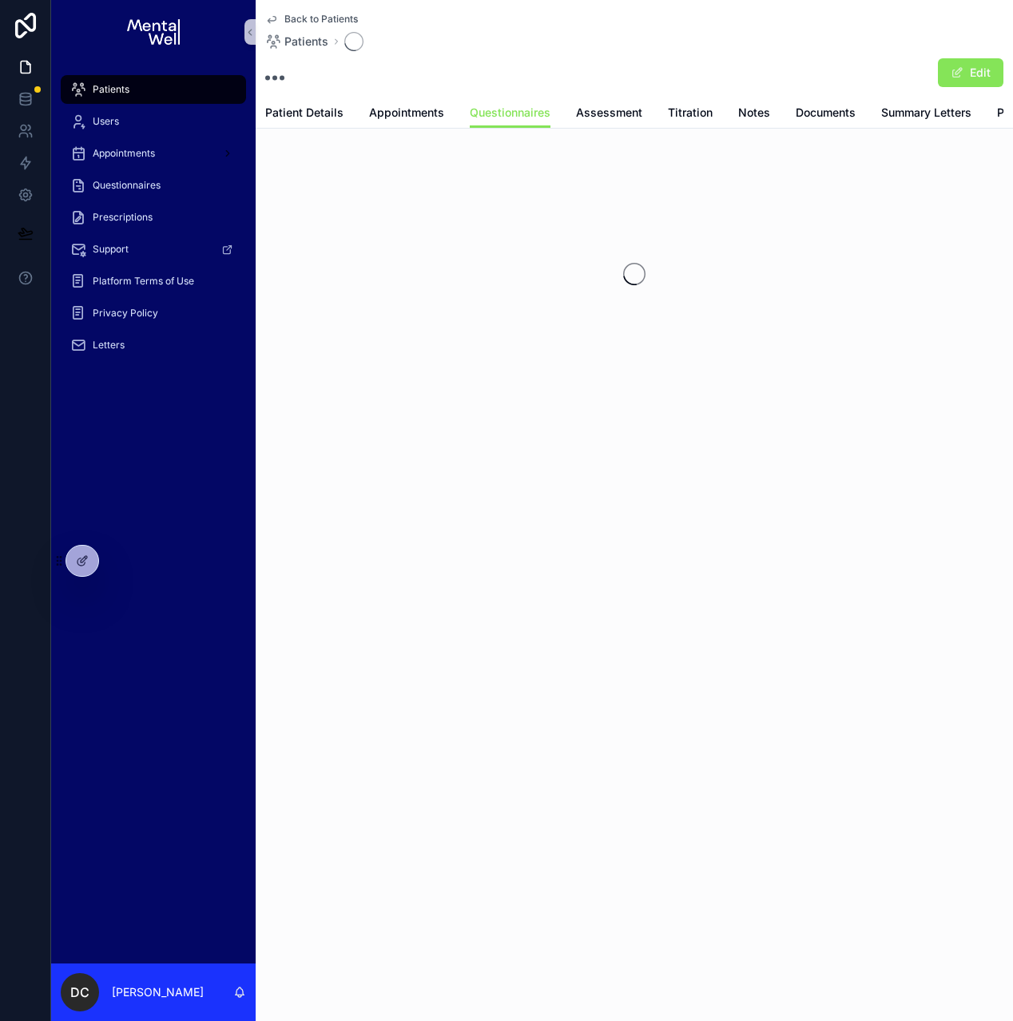
click at [348, 119] on div "Patient Details Appointments Questionnaires Assessment Titration Notes Document…" at bounding box center [634, 112] width 738 height 30
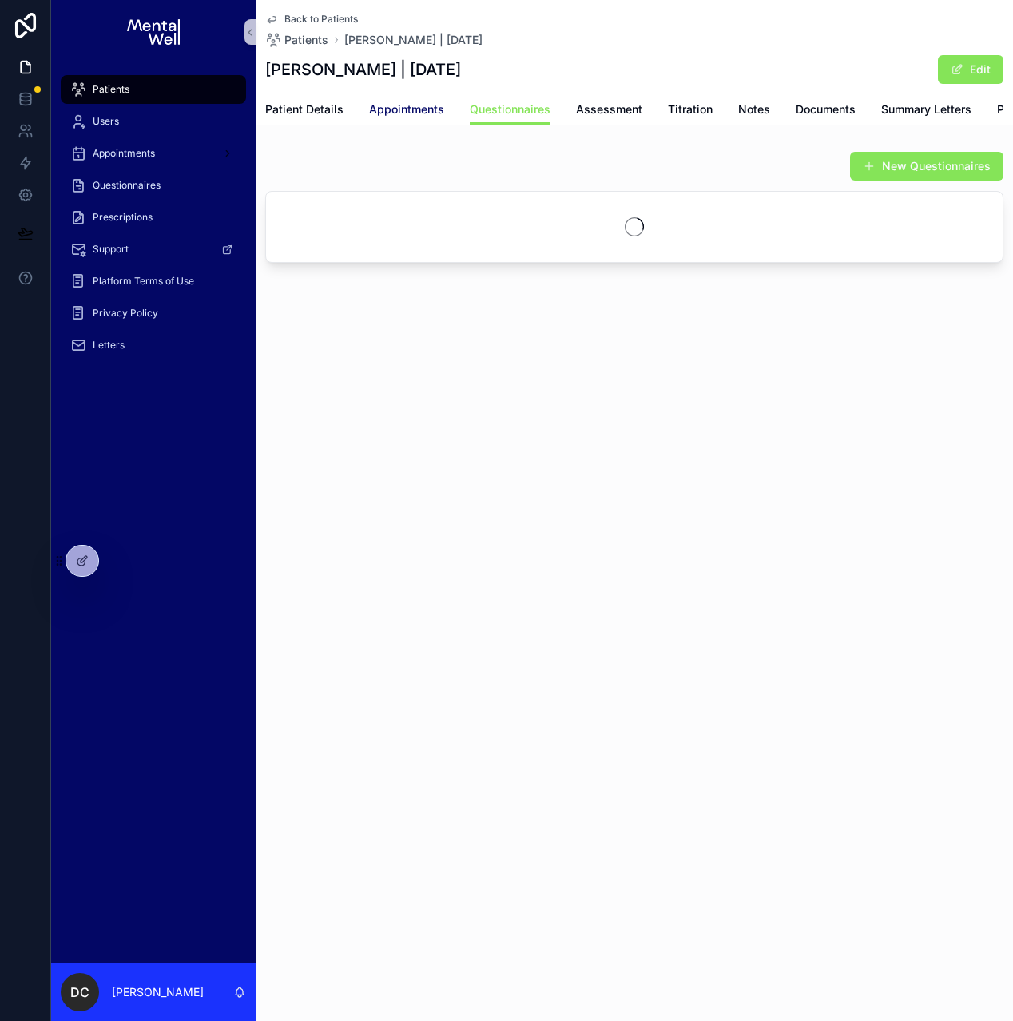
click at [390, 119] on link "Appointments" at bounding box center [406, 111] width 75 height 32
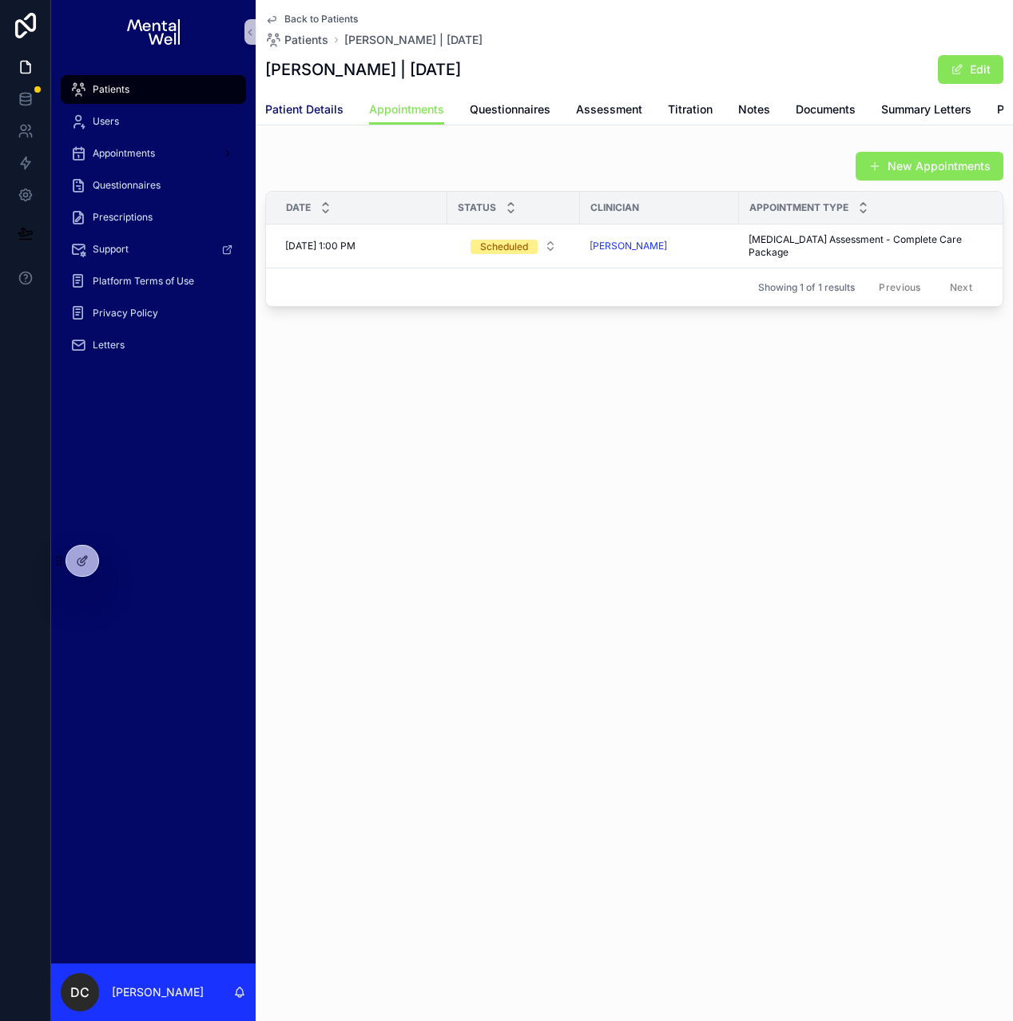
click at [311, 110] on span "Patient Details" at bounding box center [304, 109] width 78 height 16
